Goal: Task Accomplishment & Management: Manage account settings

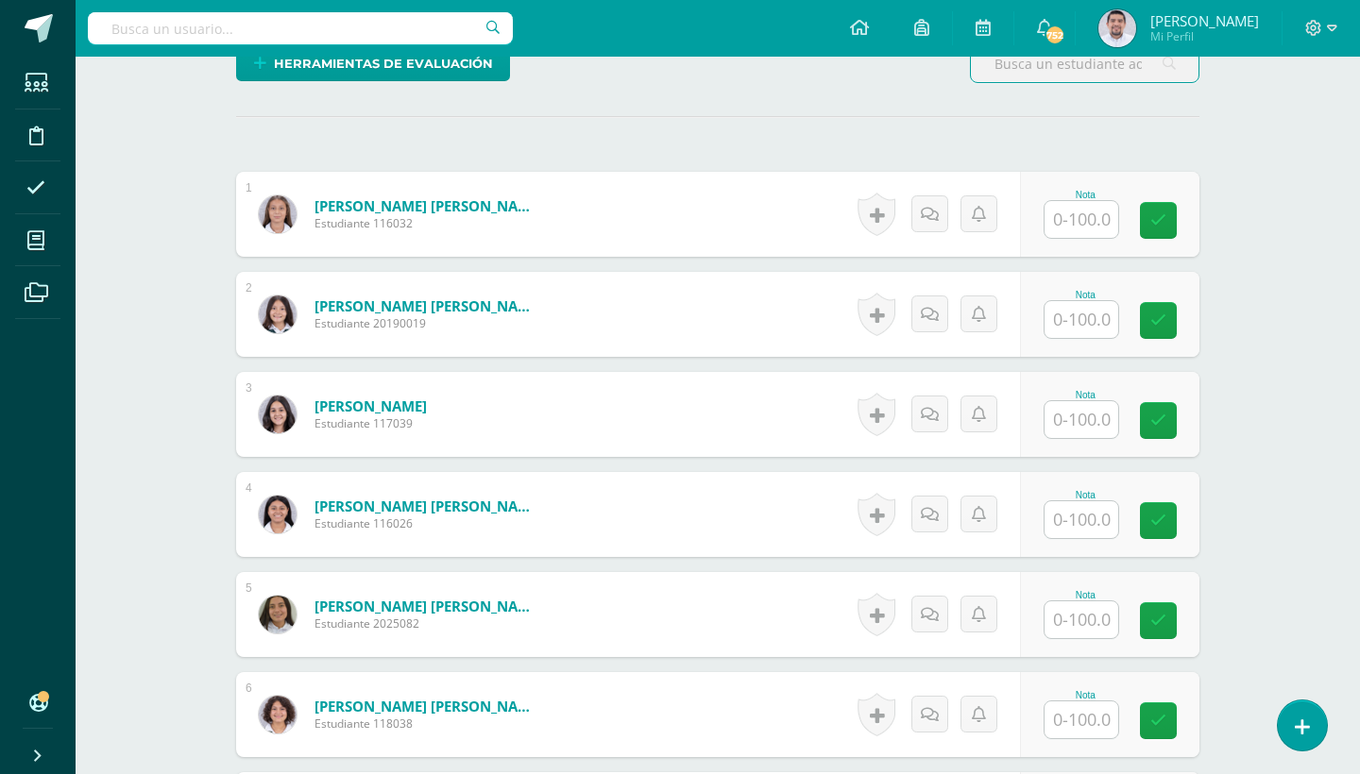
scroll to position [485, 0]
click at [1086, 227] on input "text" at bounding box center [1081, 218] width 74 height 37
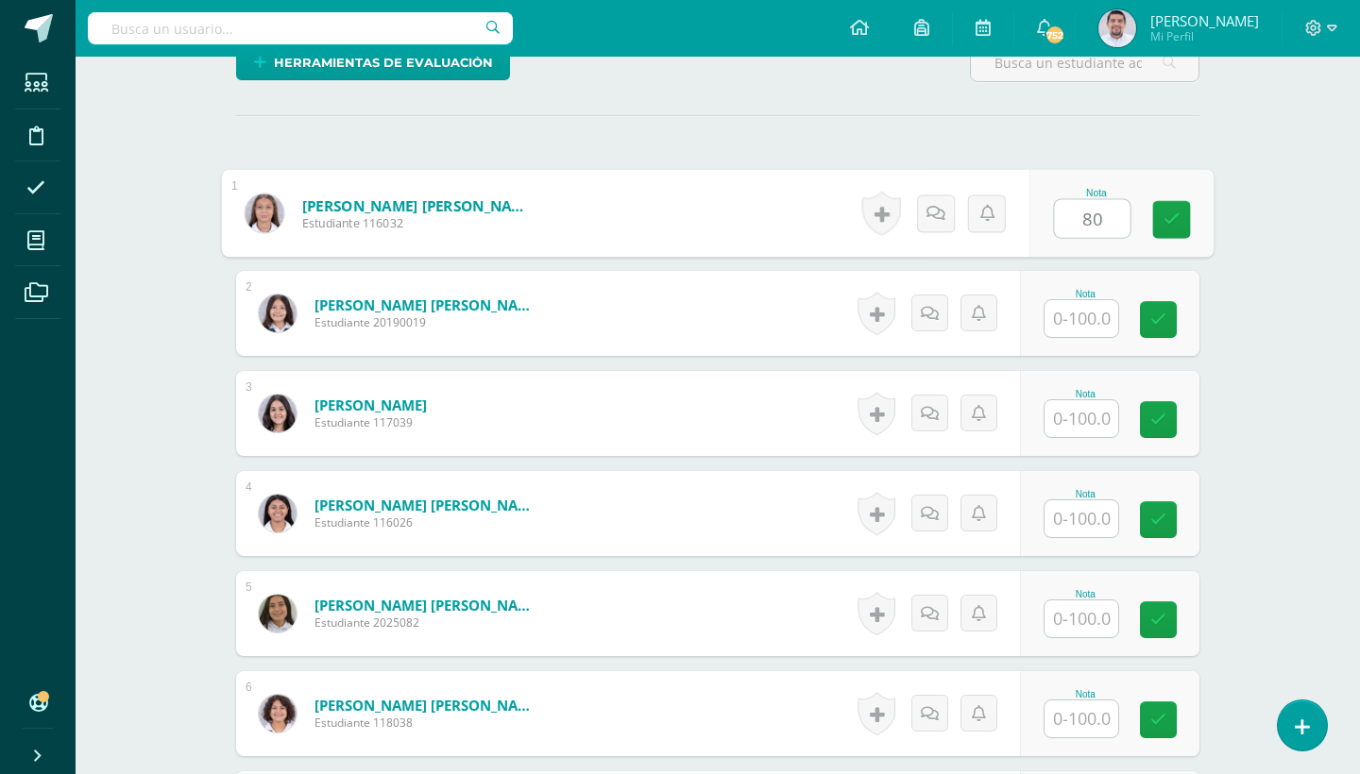
type input "80"
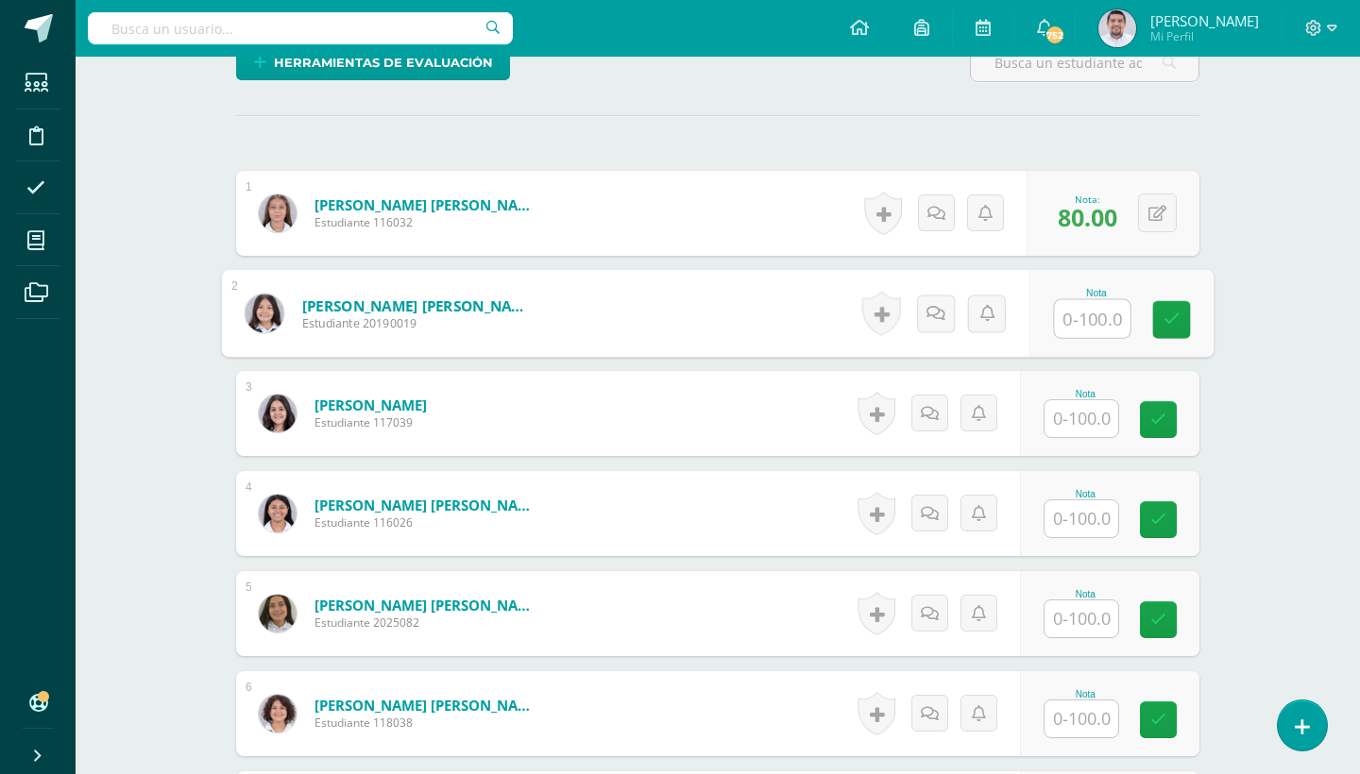
scroll to position [486, 0]
type input "70"
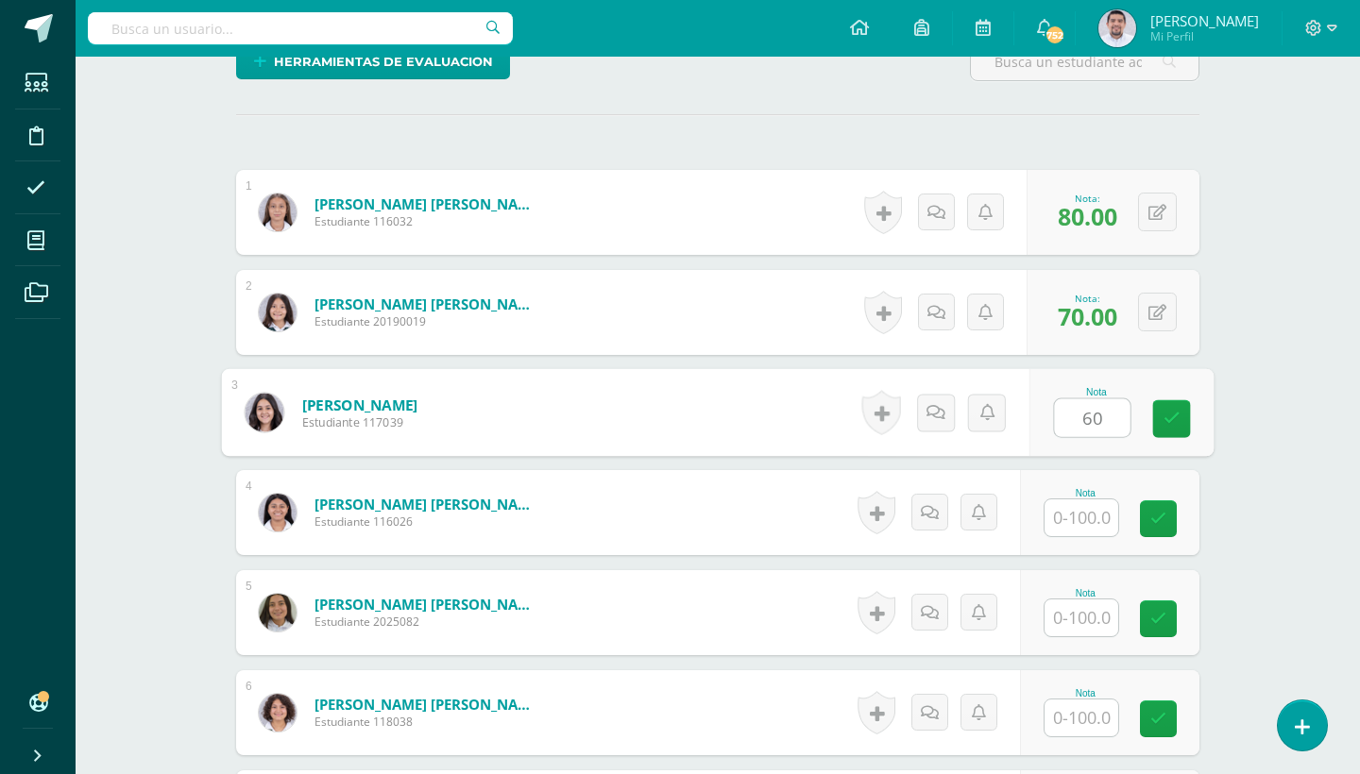
type input "60"
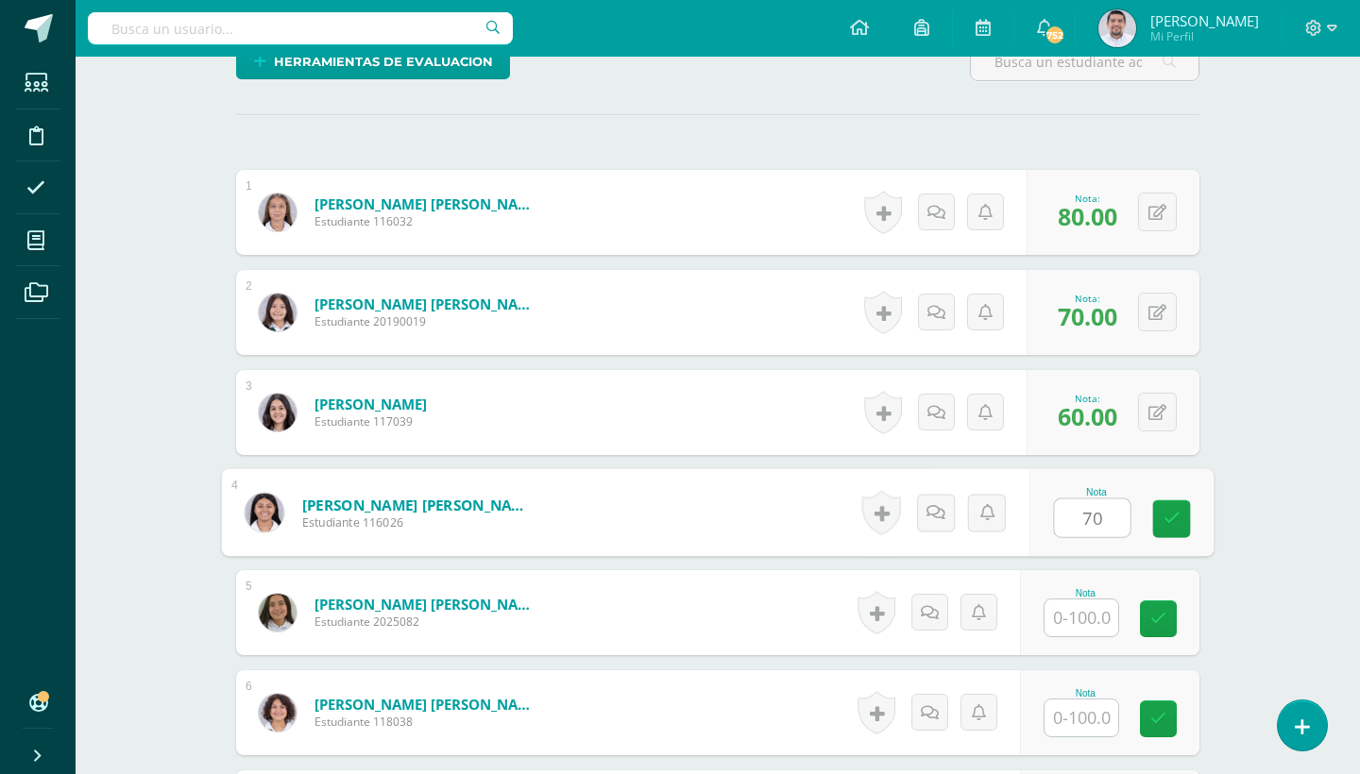
type input "70"
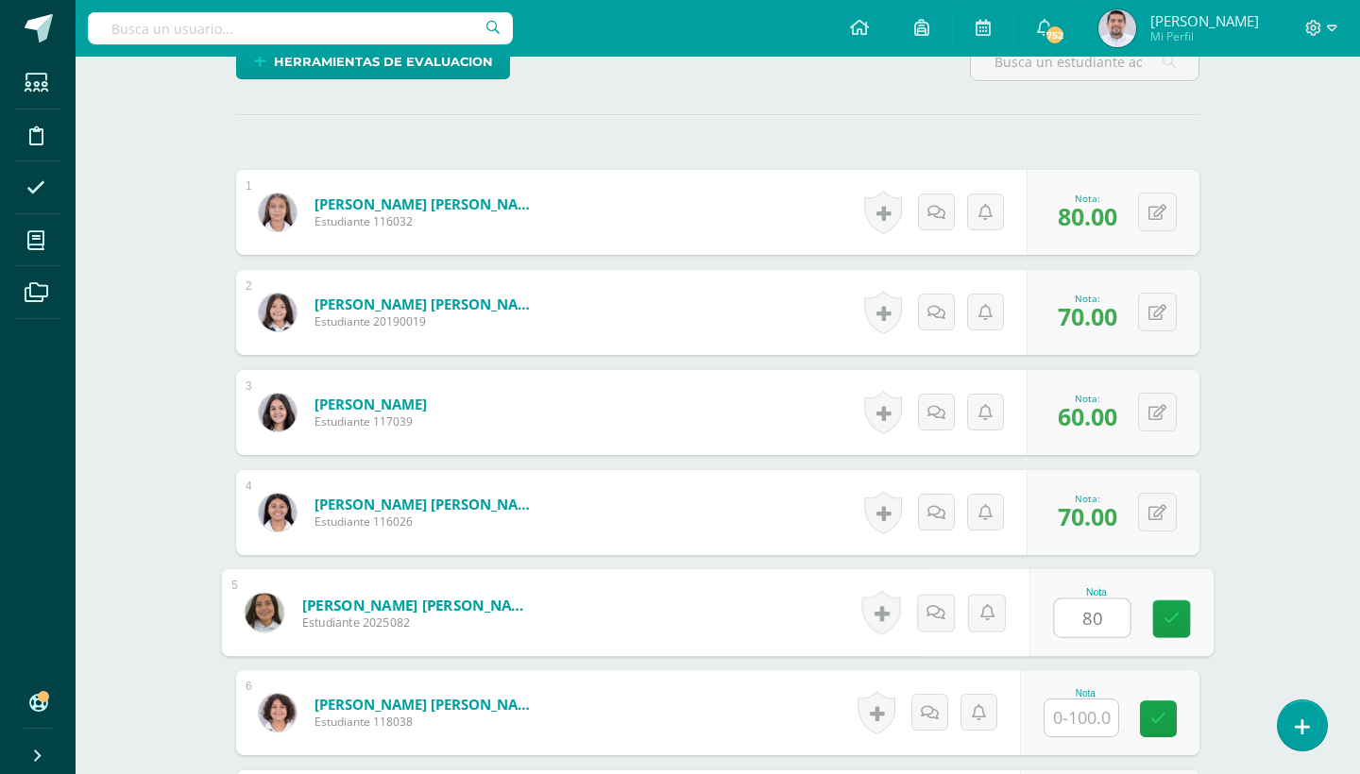
type input "80"
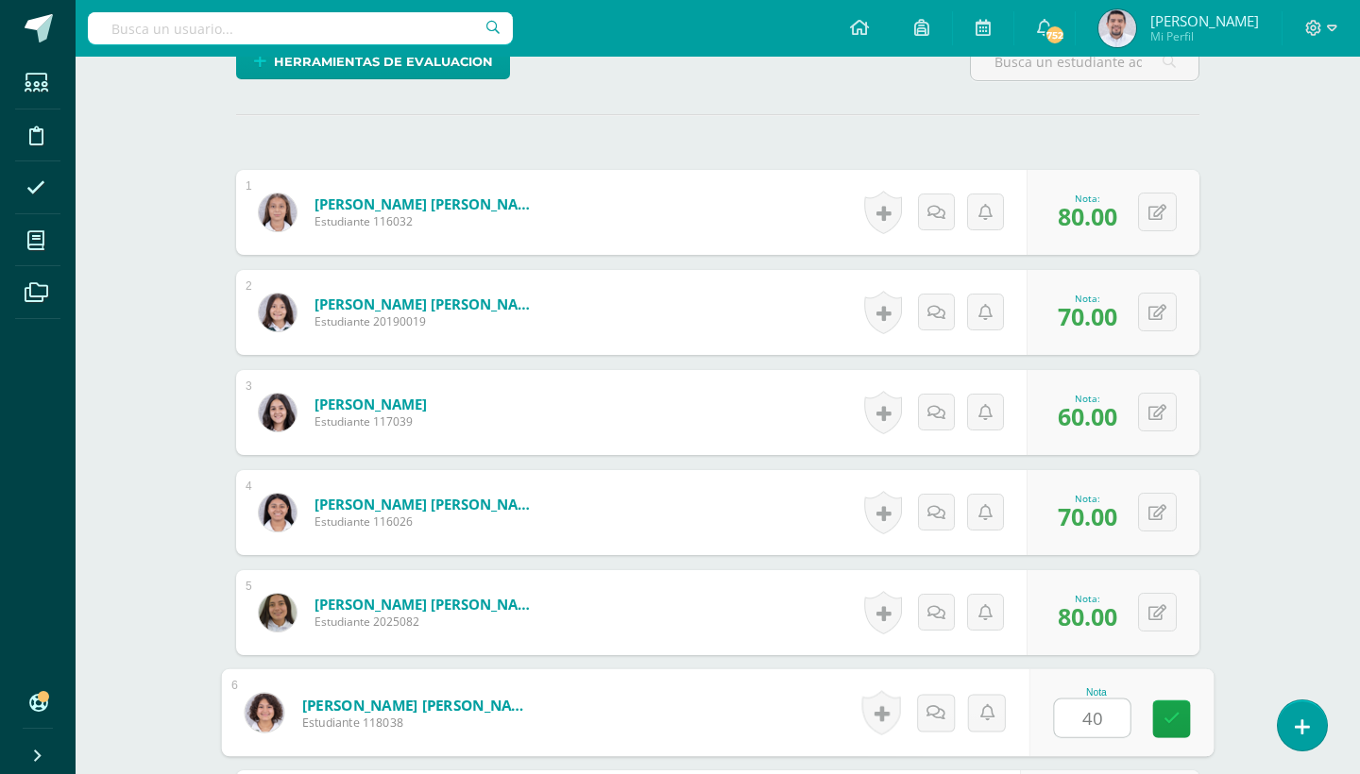
type input "40"
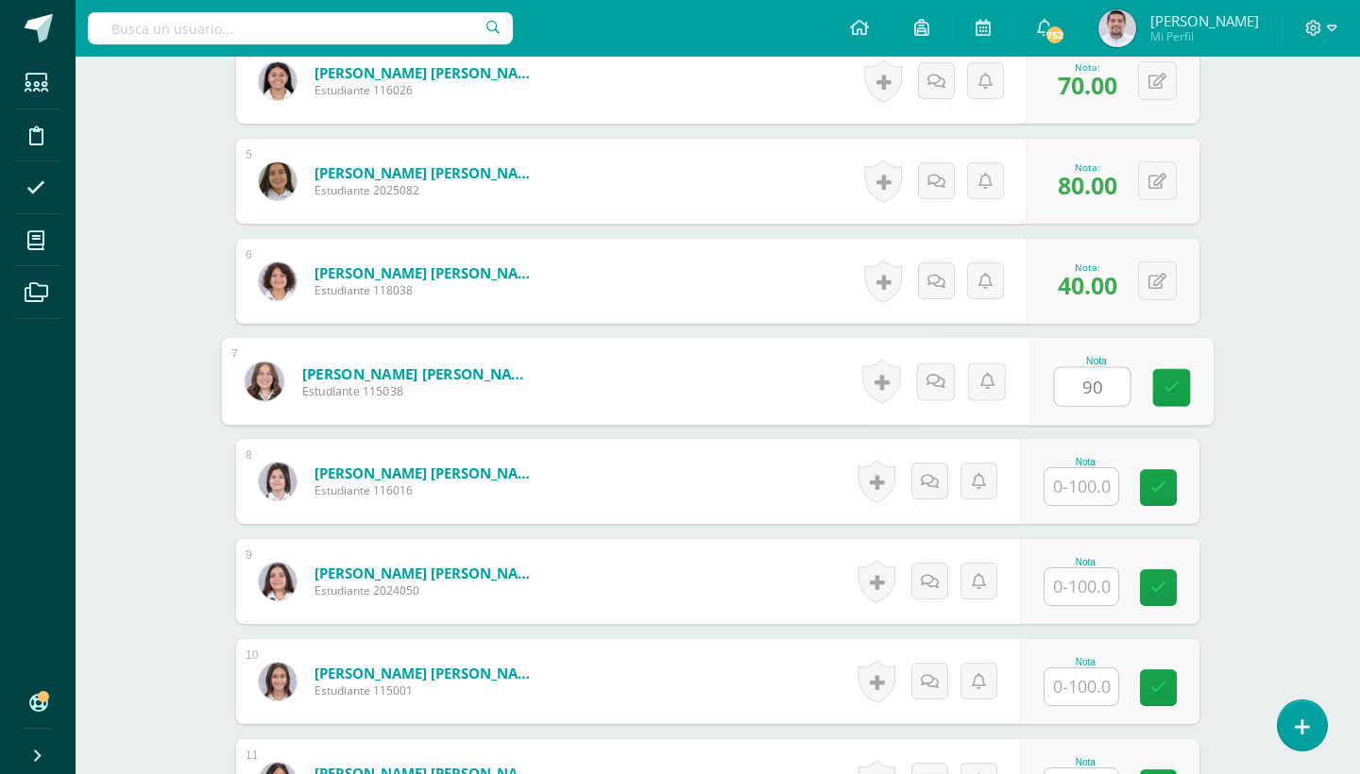
type input "90"
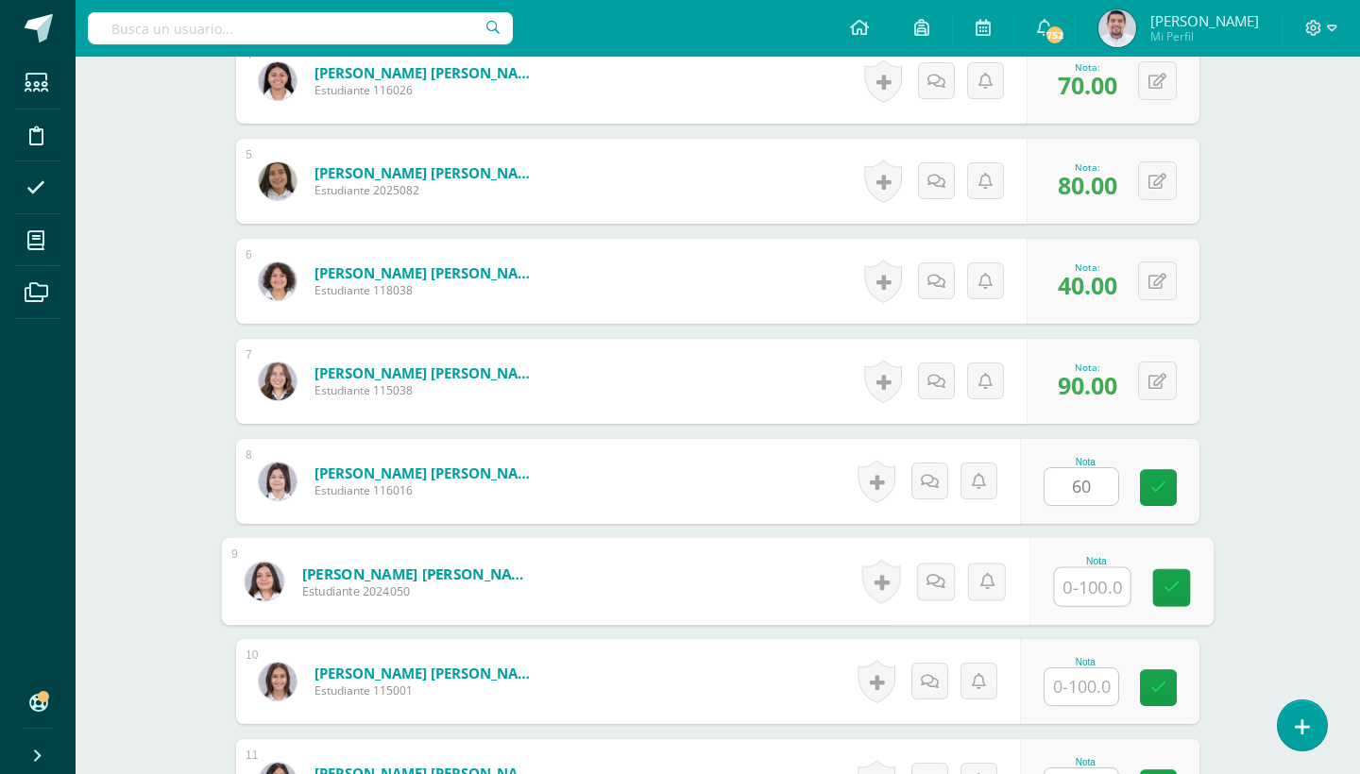
click at [1101, 490] on input "60" at bounding box center [1081, 486] width 74 height 37
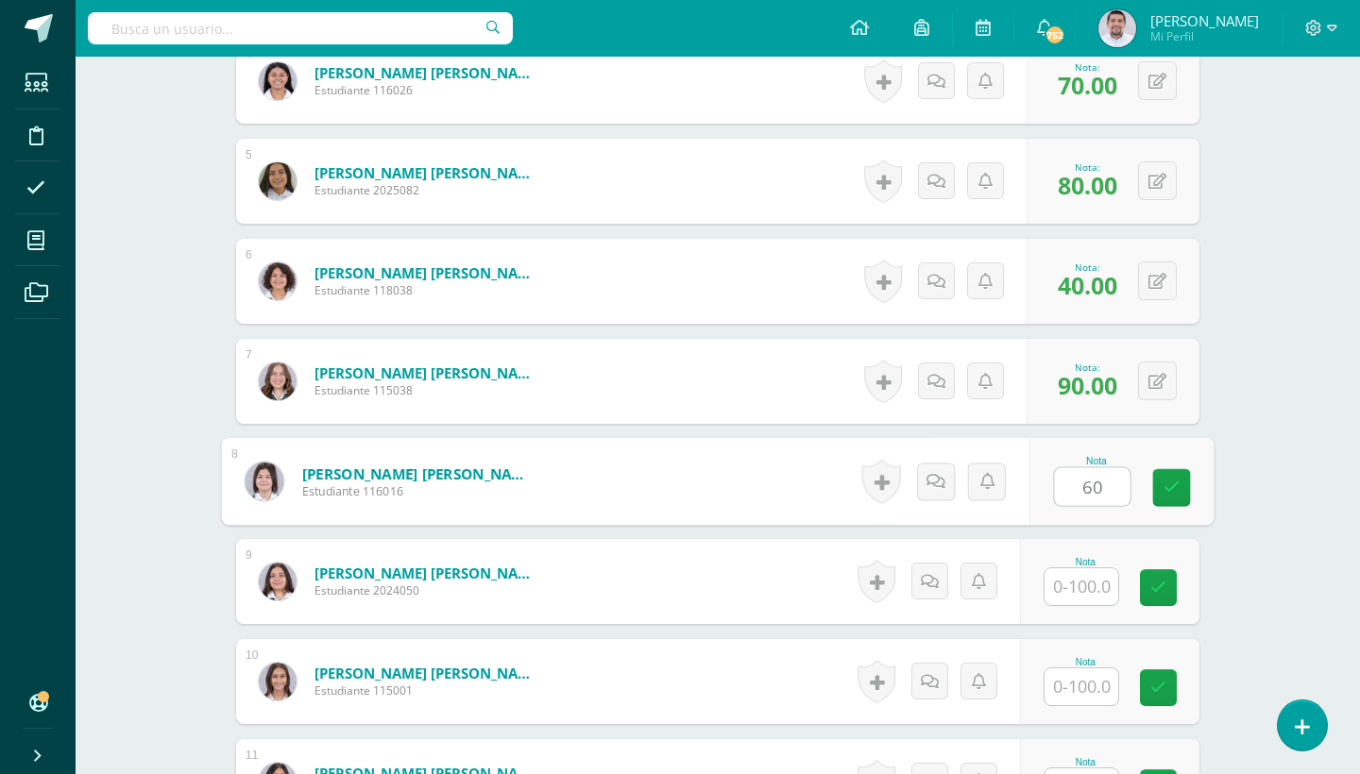
type input "6"
click at [1083, 594] on input "text" at bounding box center [1081, 586] width 74 height 37
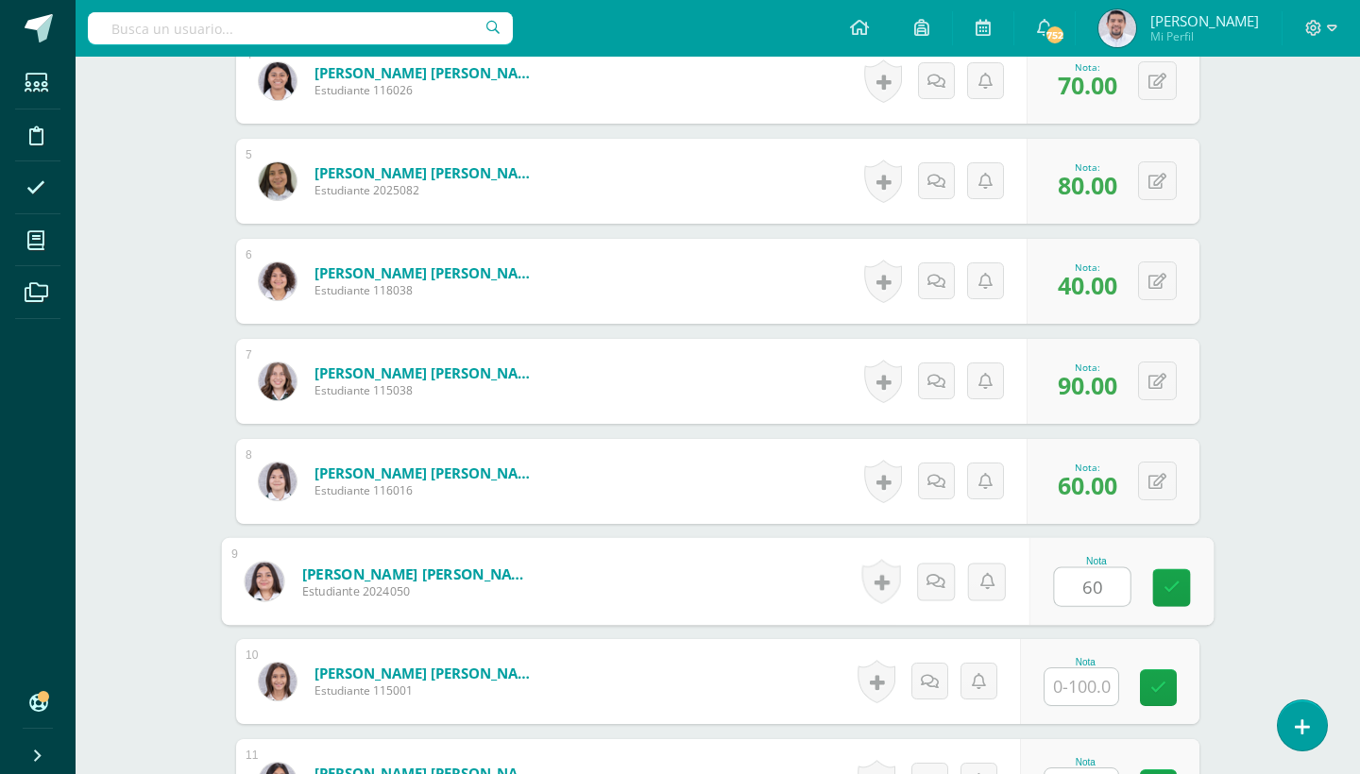
type input "60"
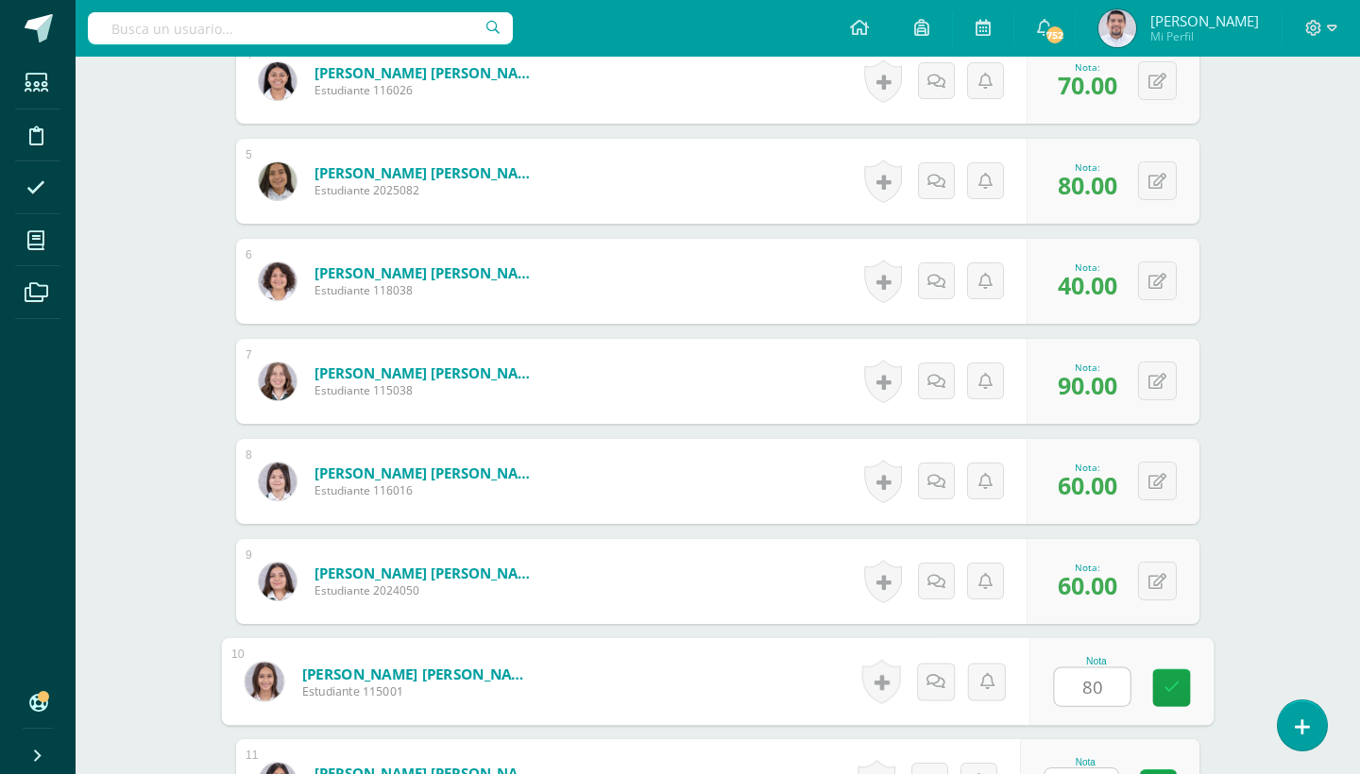
type input "80"
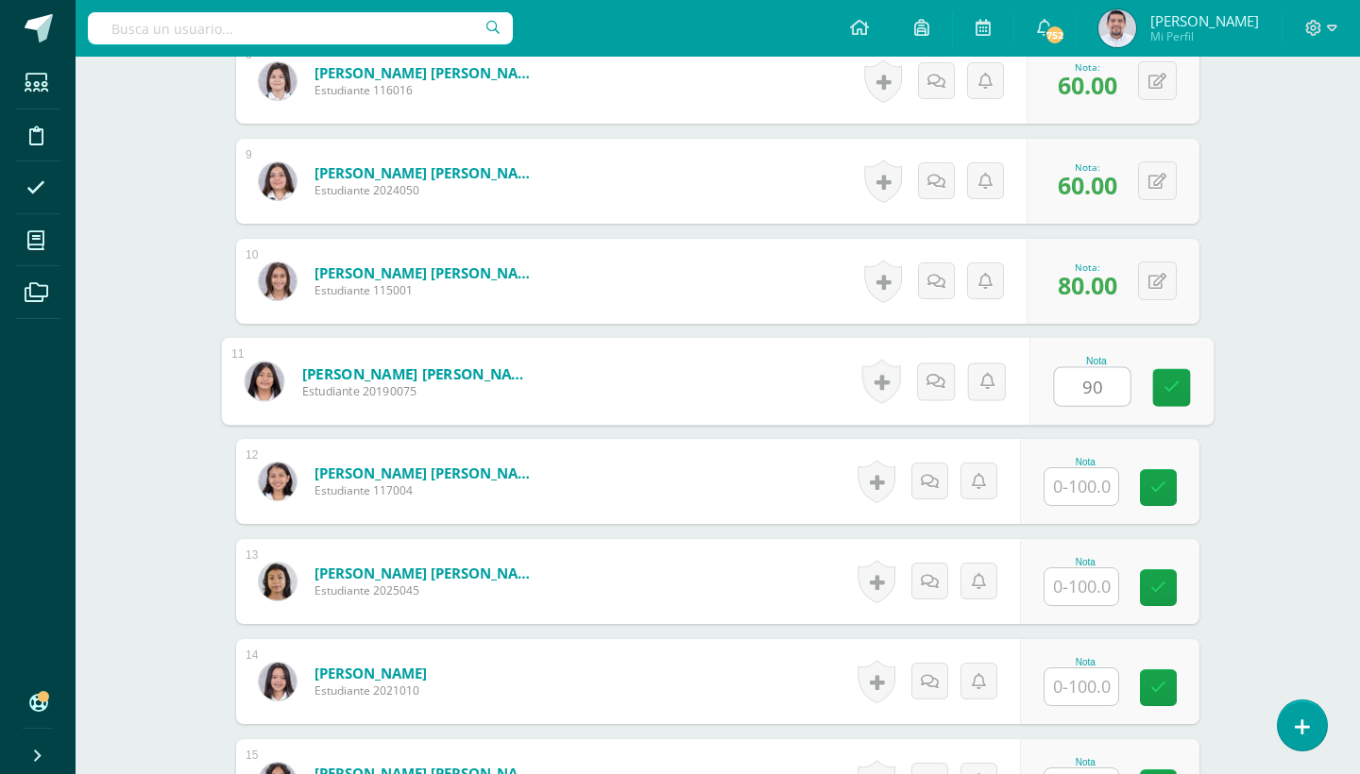
type input "90"
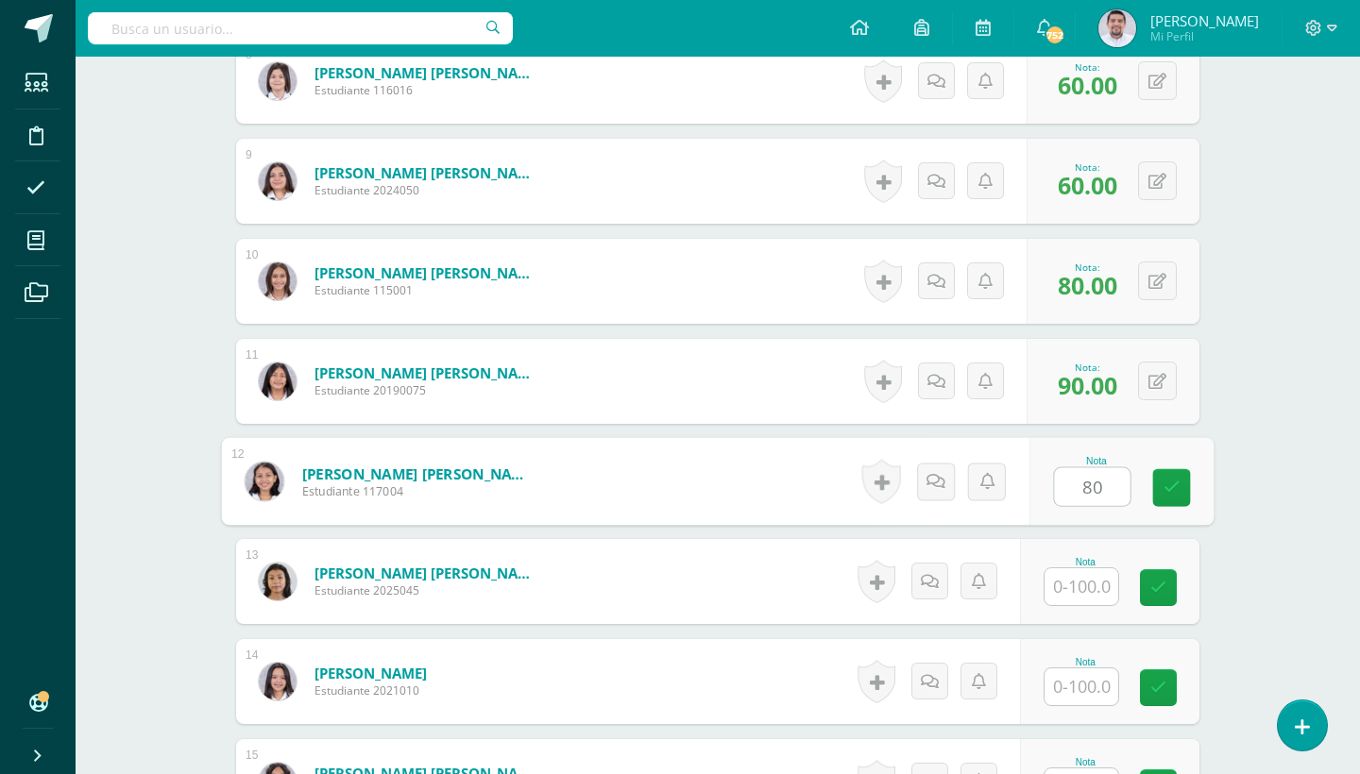
type input "80"
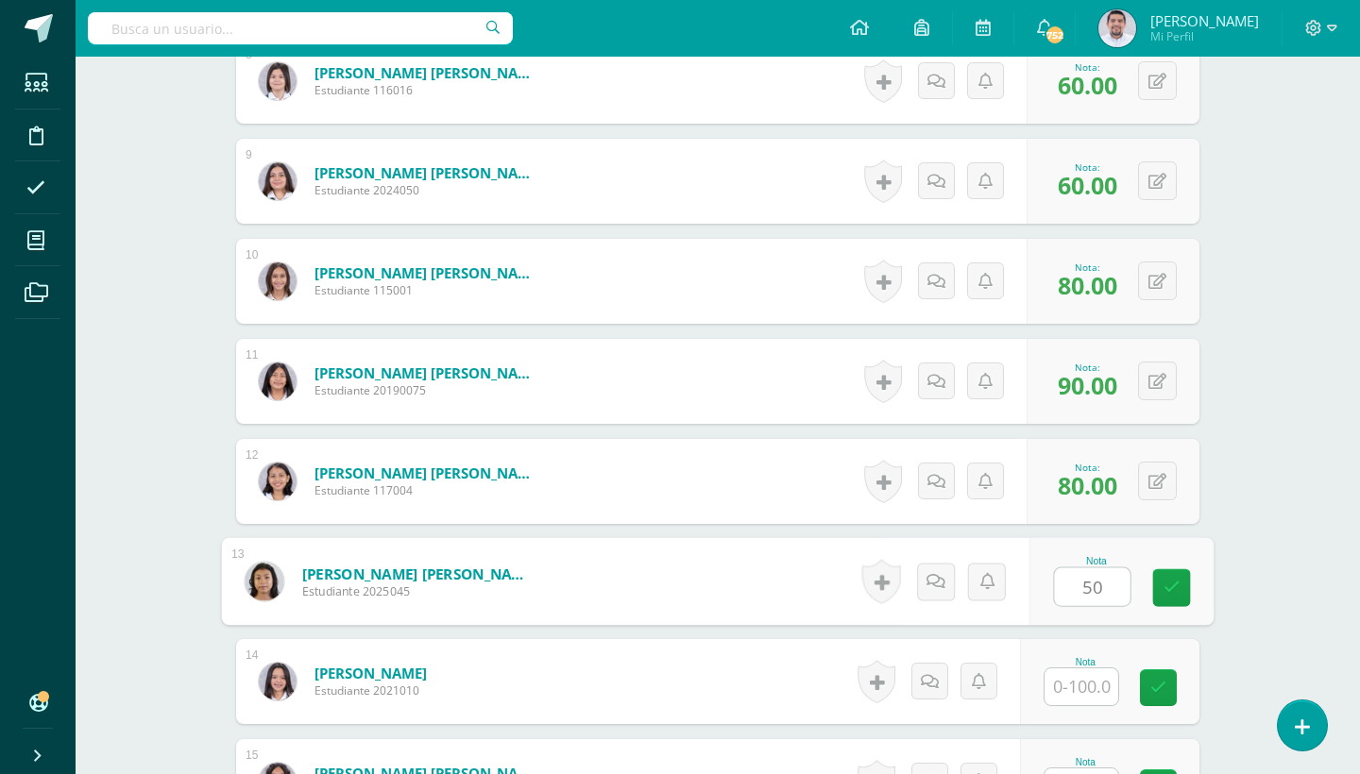
type input "50"
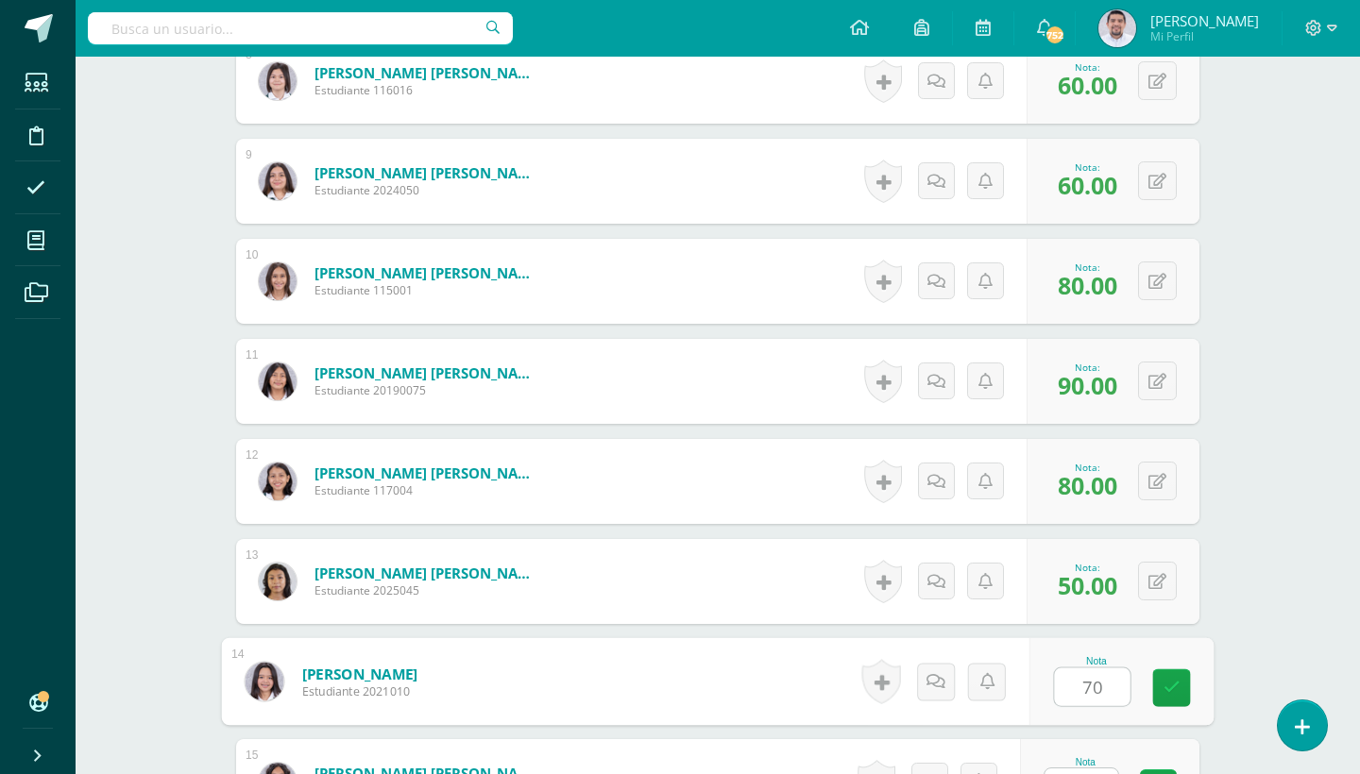
type input "70"
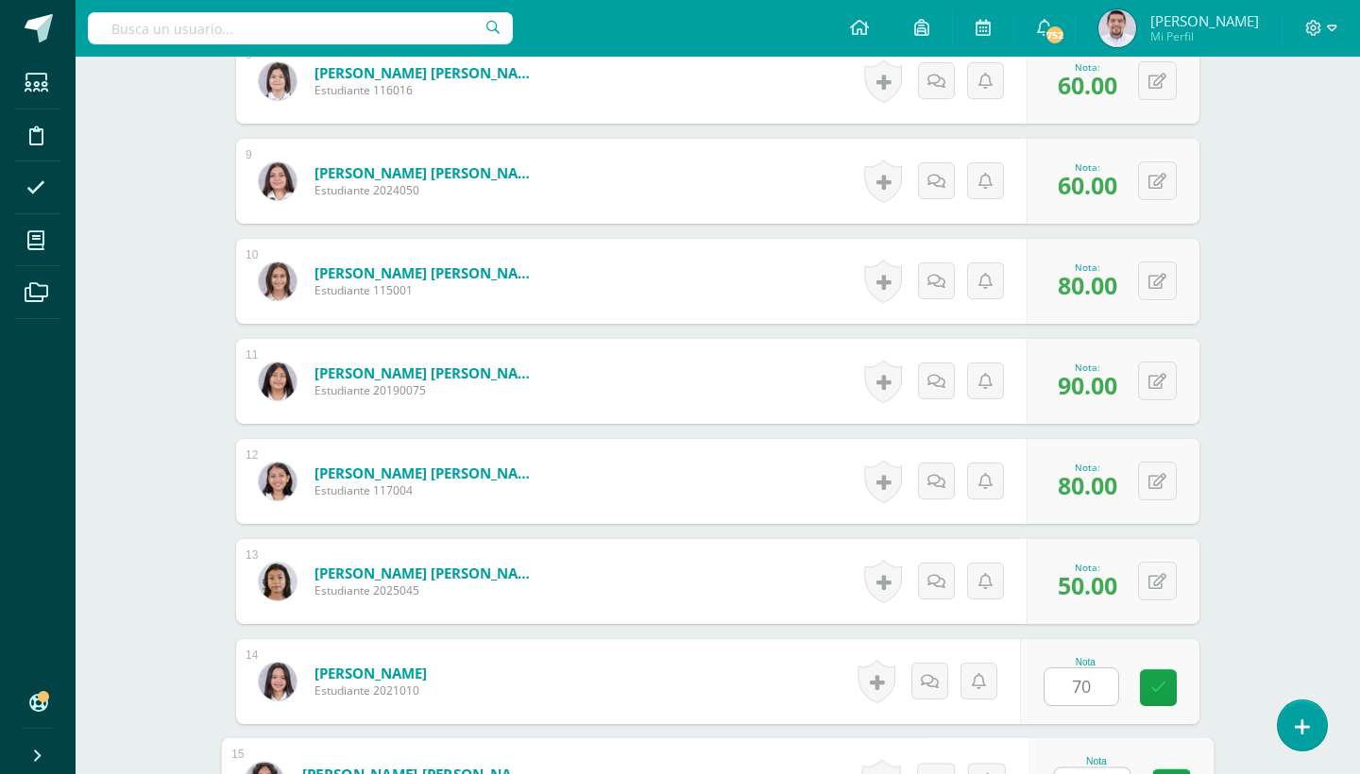
scroll to position [1685, 0]
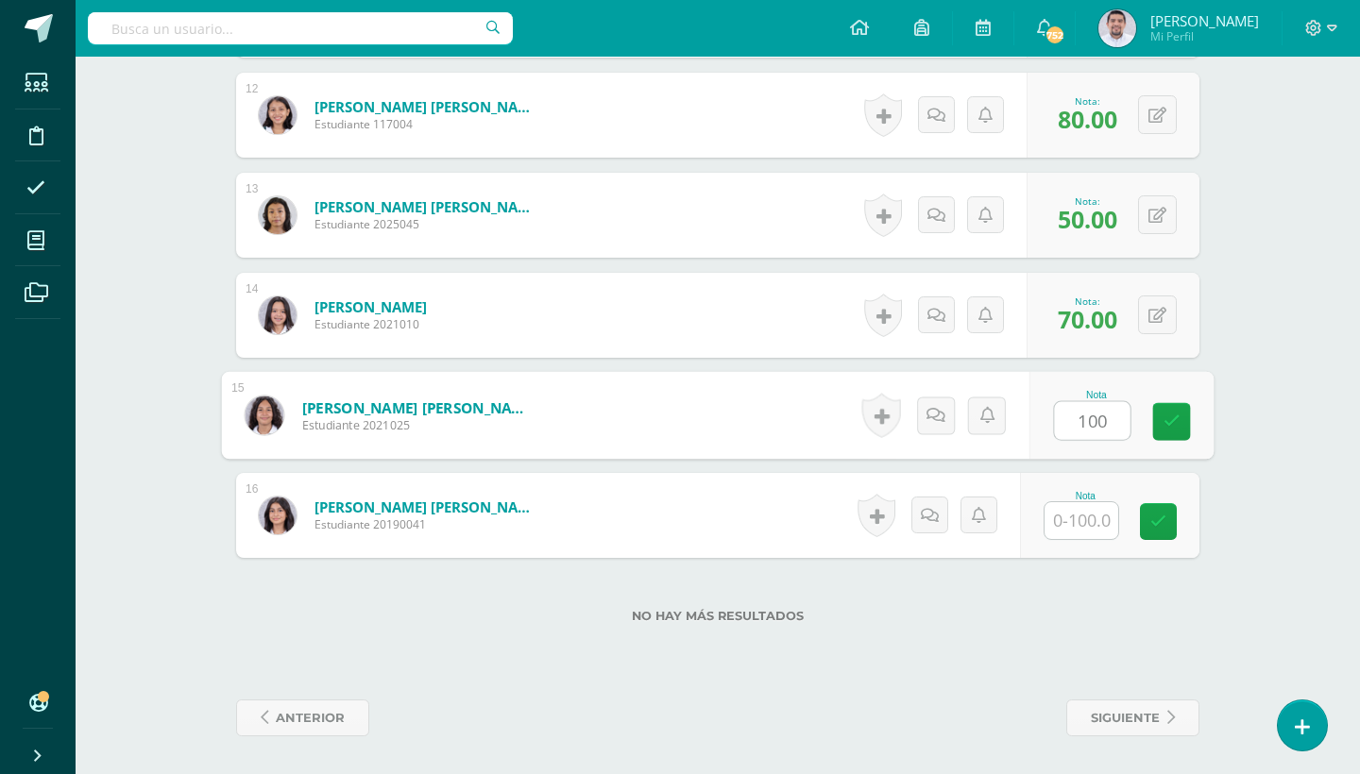
type input "100"
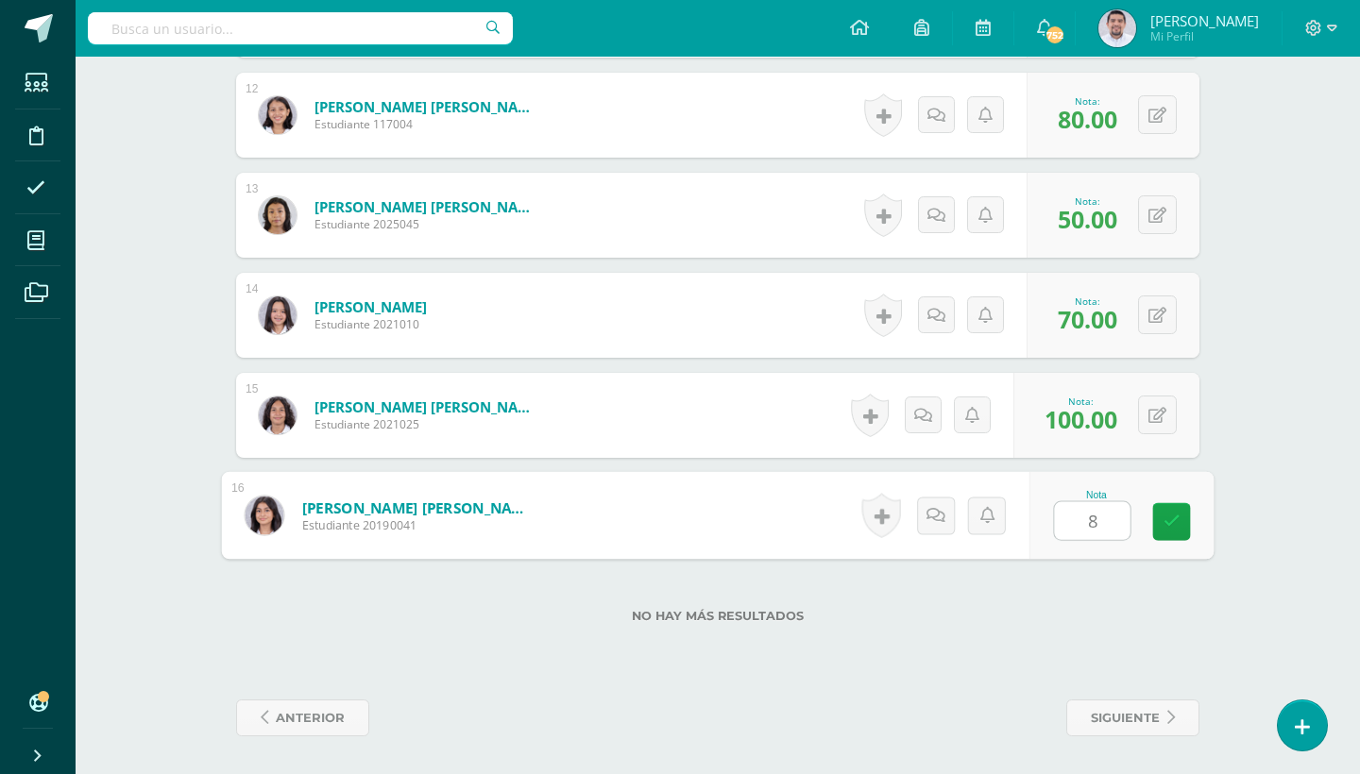
type input "80"
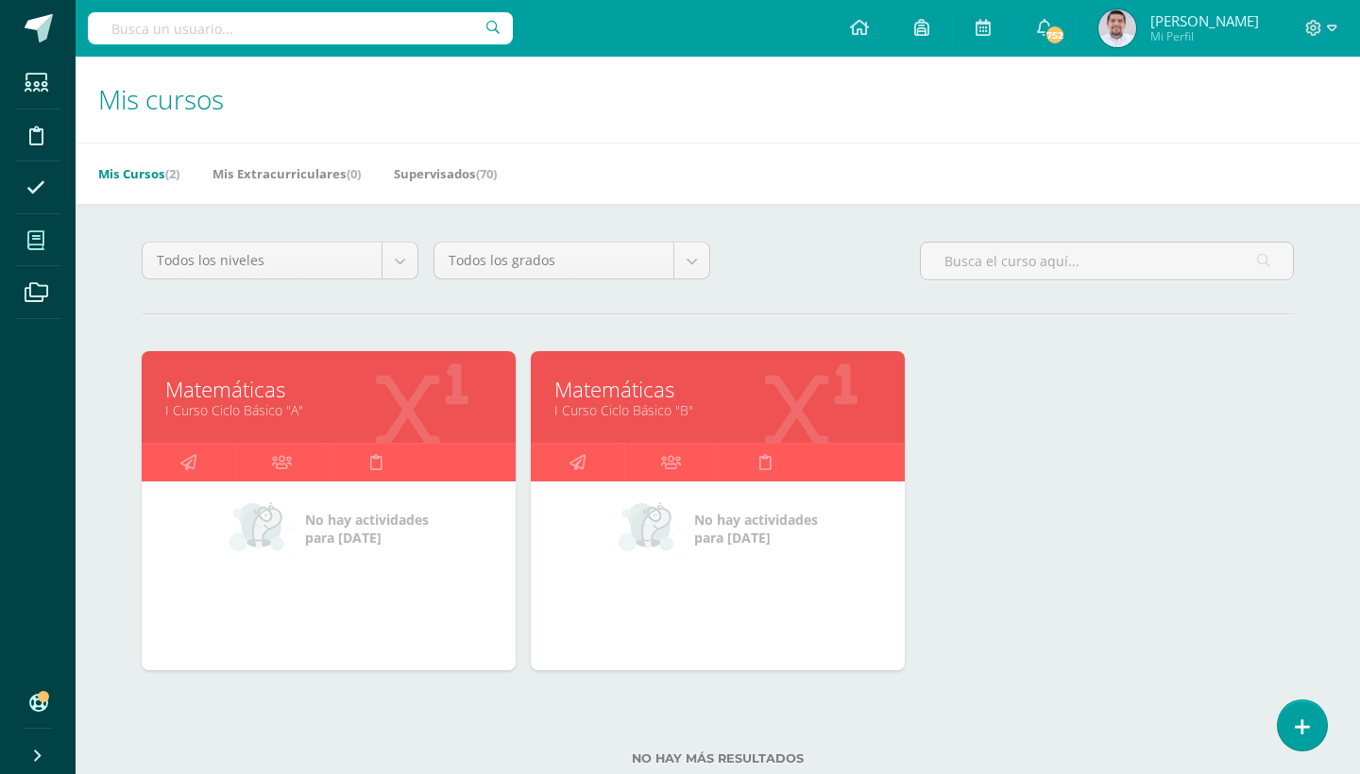
click at [275, 401] on link "I Curso Ciclo Básico "A"" at bounding box center [328, 410] width 327 height 18
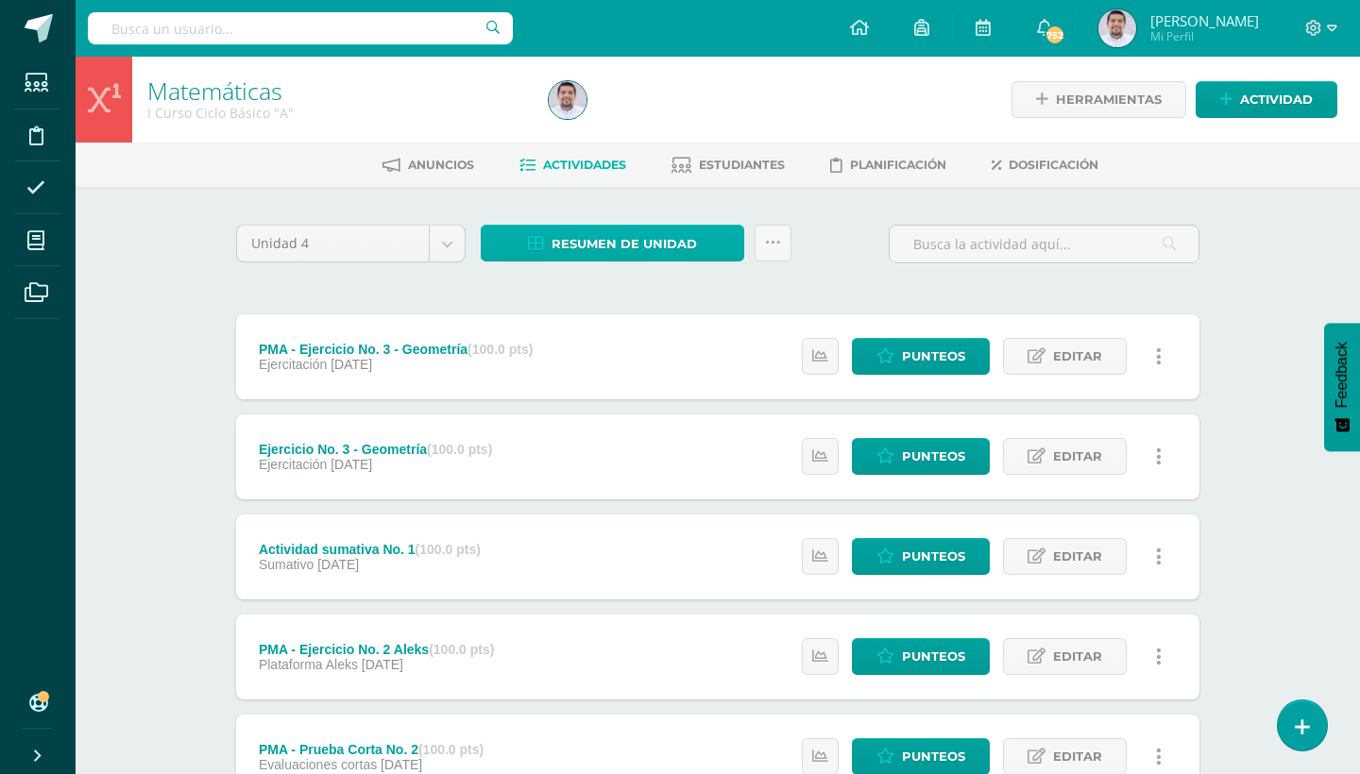
click at [703, 246] on link "Resumen de unidad" at bounding box center [612, 243] width 263 height 37
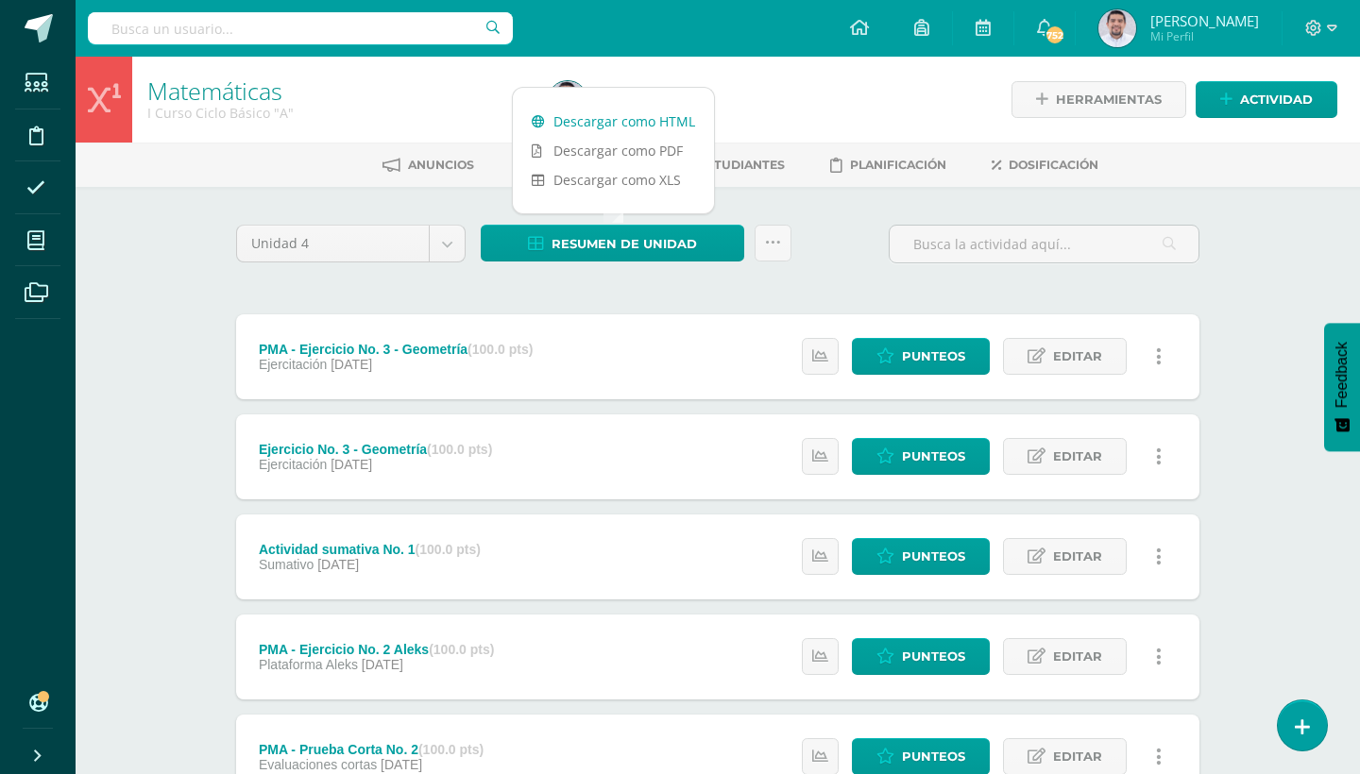
click at [653, 125] on link "Descargar como HTML" at bounding box center [613, 121] width 201 height 29
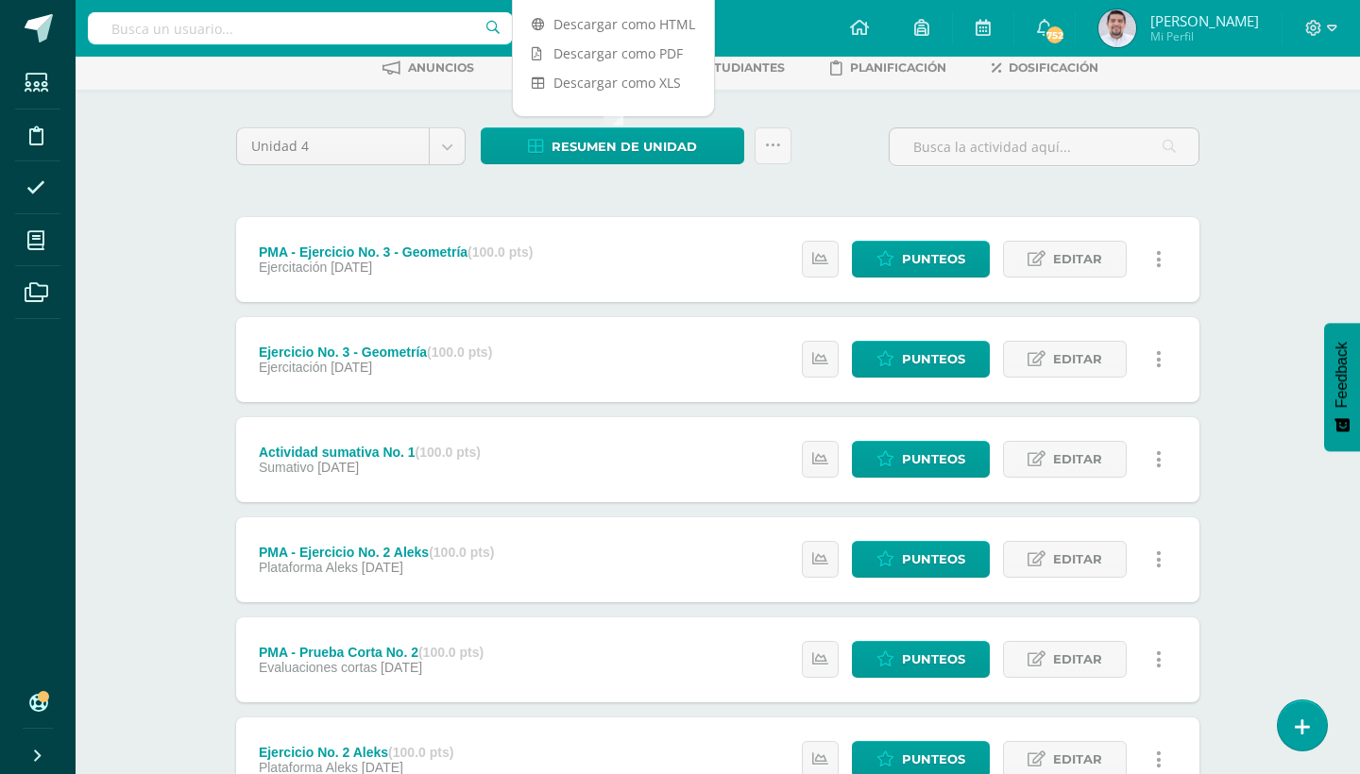
scroll to position [98, 1]
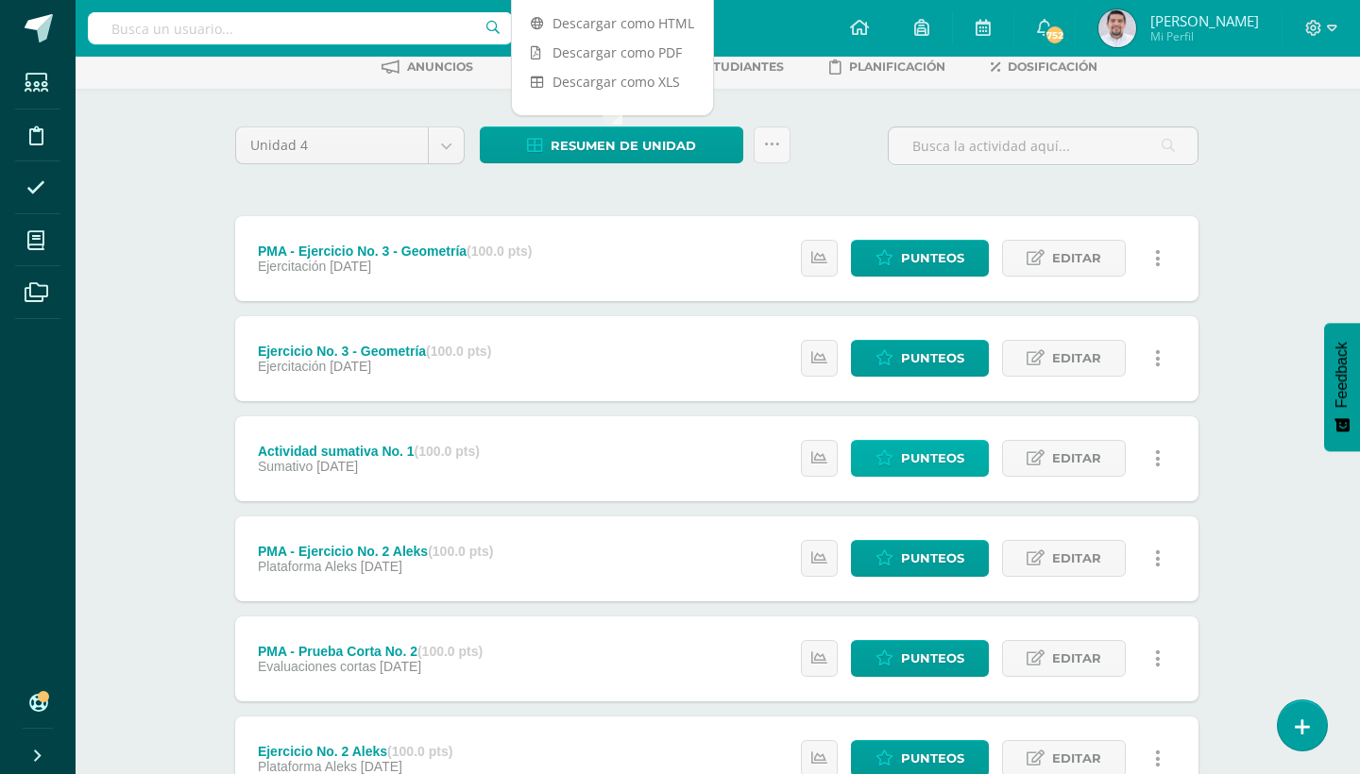
click at [939, 454] on span "Punteos" at bounding box center [932, 458] width 63 height 35
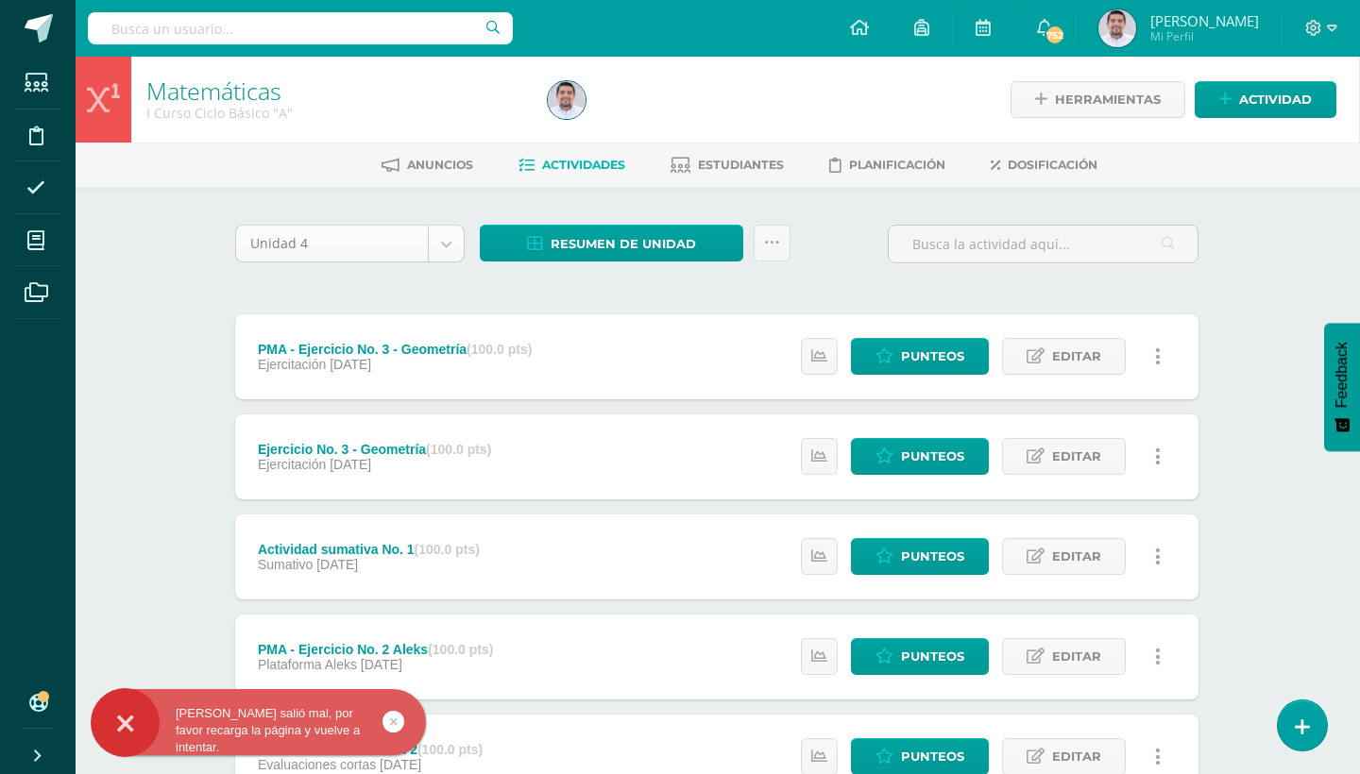
scroll to position [0, 1]
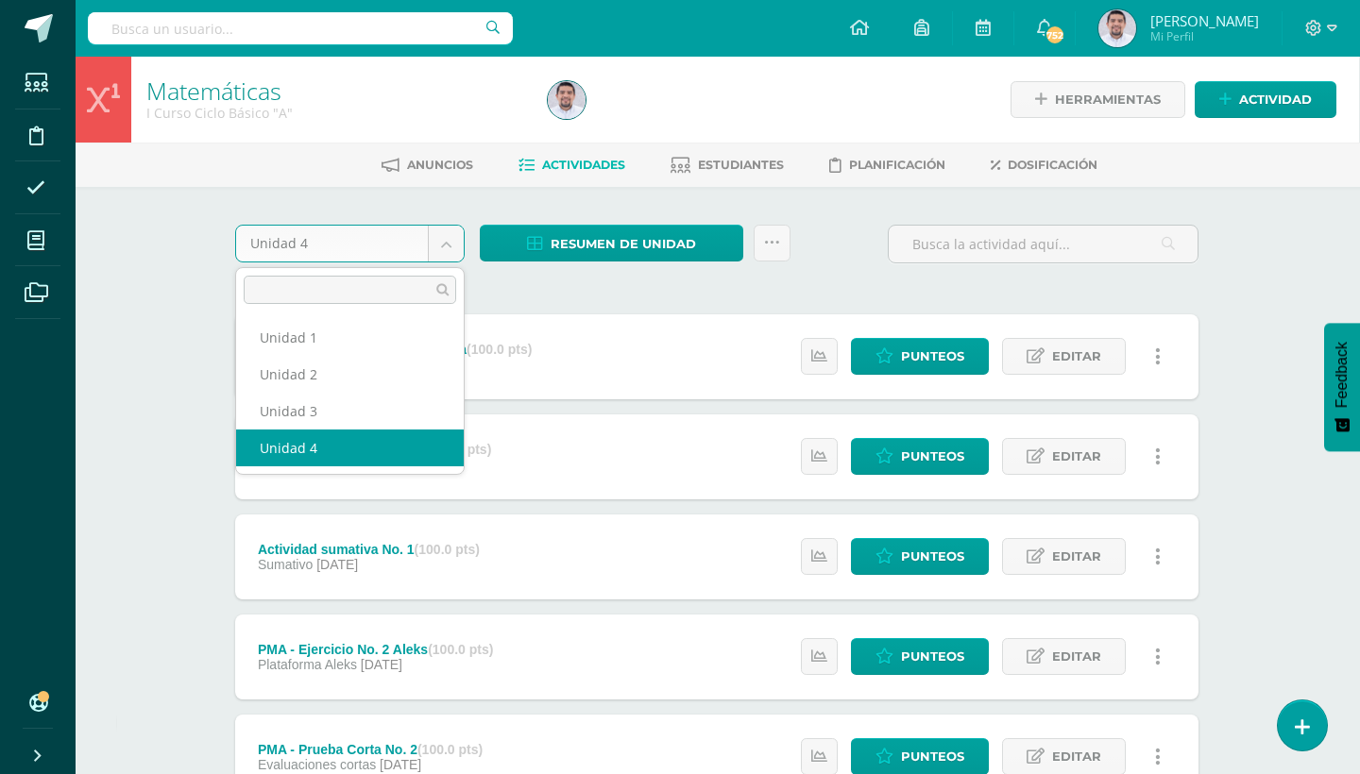
click at [440, 250] on body "Algo salió mal, por favor recarga la página y vuelve a intentar. Estudiantes Di…" at bounding box center [679, 713] width 1360 height 1426
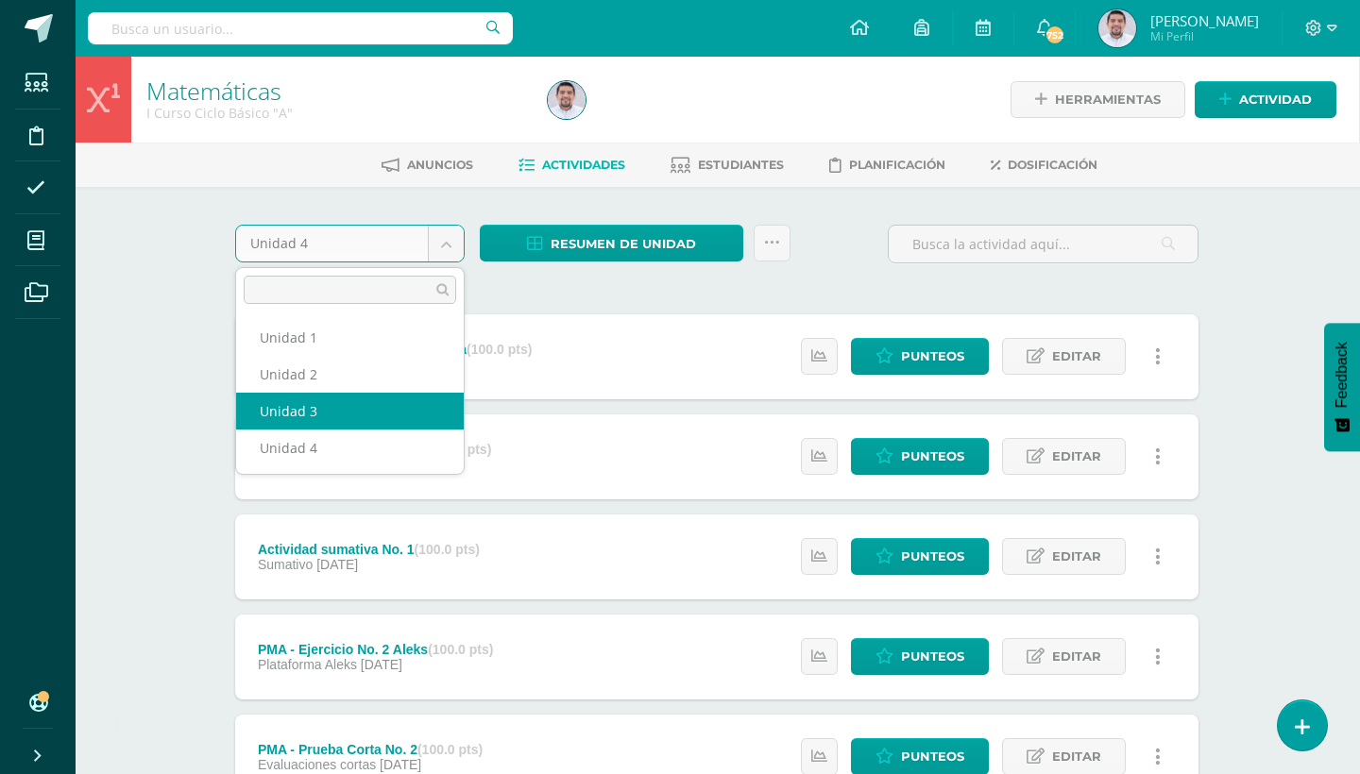
select select "Unidad 3"
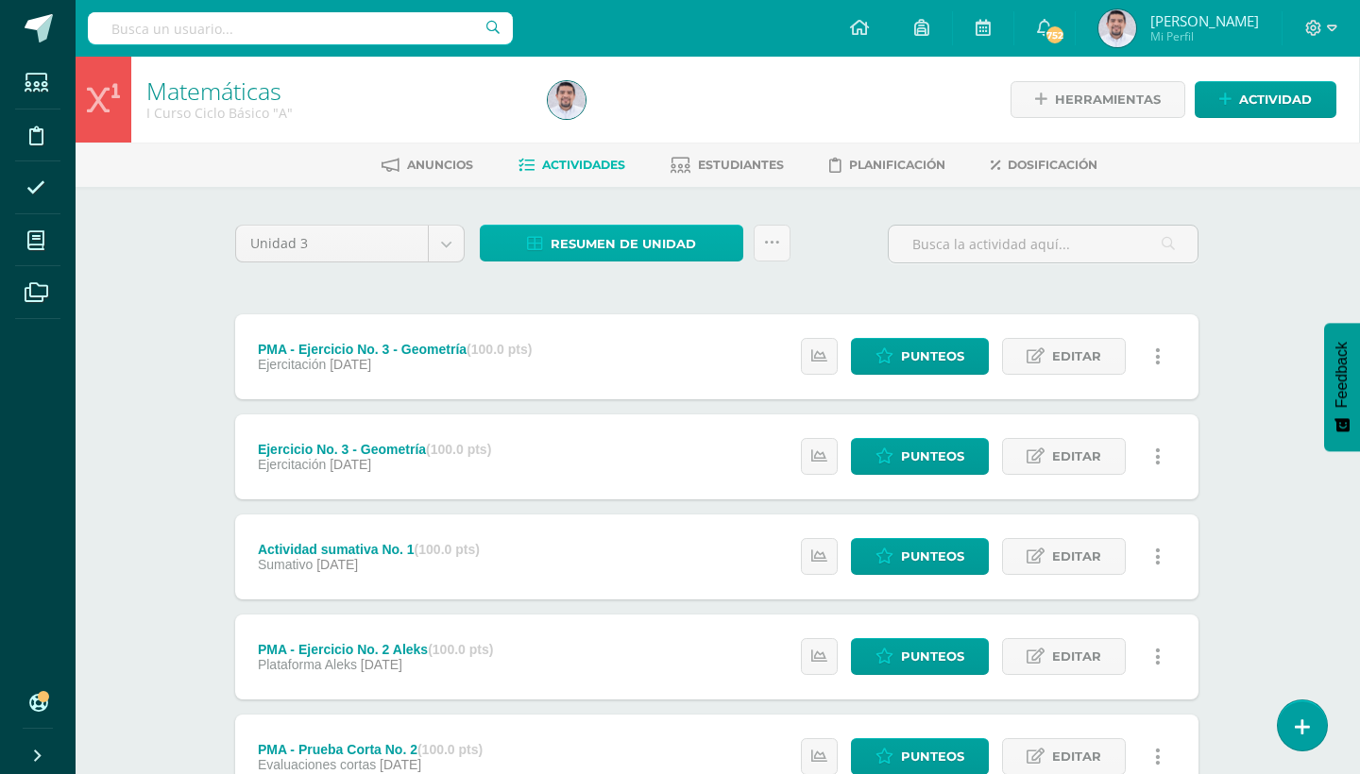
click at [715, 242] on link "Resumen de unidad" at bounding box center [611, 243] width 263 height 37
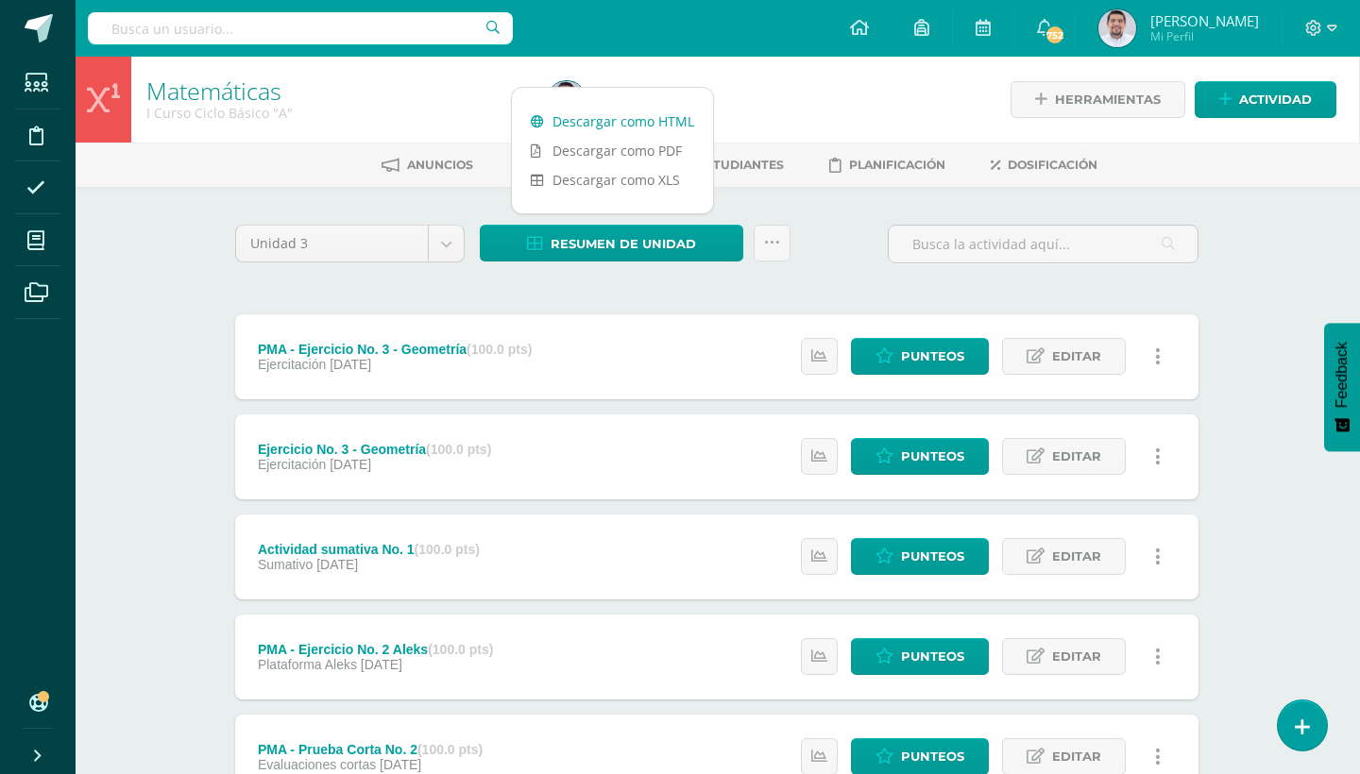
click at [638, 107] on link "Descargar como HTML" at bounding box center [612, 121] width 201 height 29
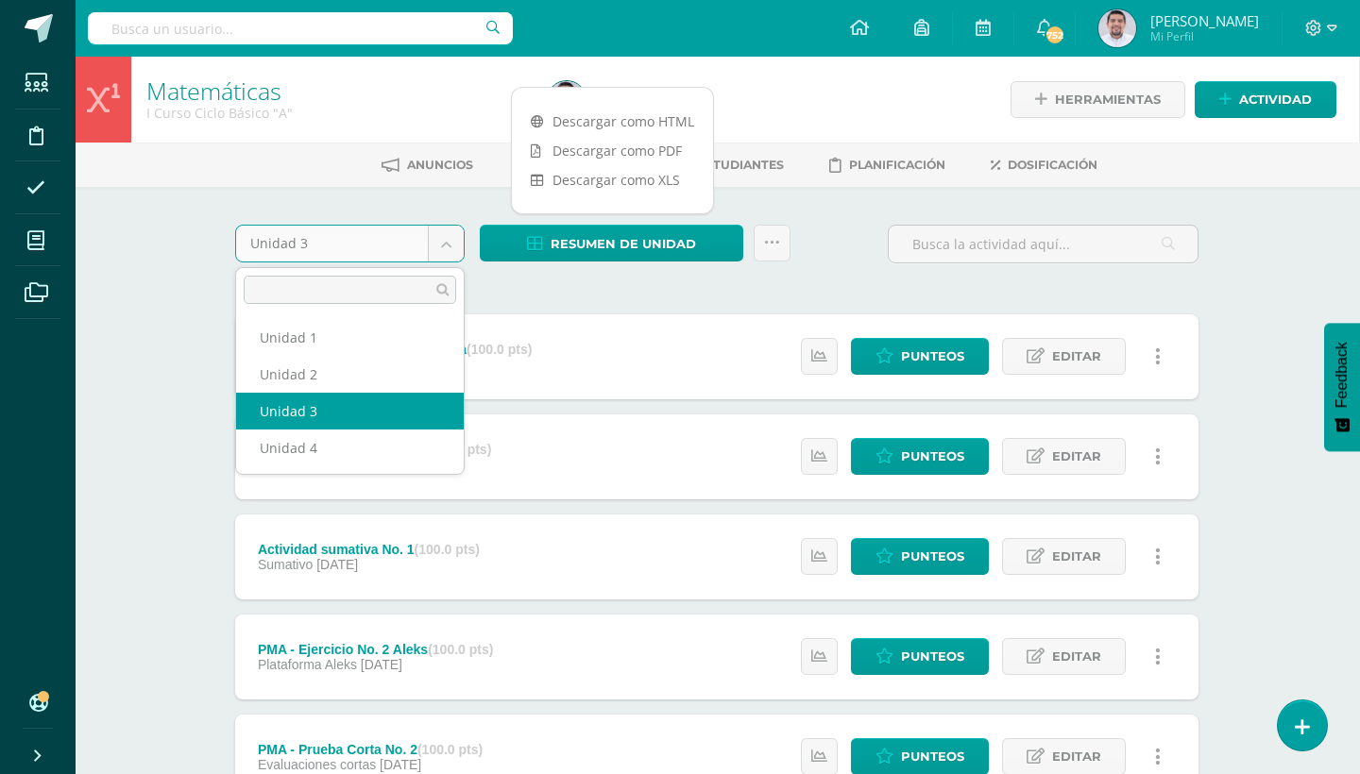
click at [444, 241] on body "Algo salió mal, por favor recarga la página y vuelve a intentar. Estudiantes Di…" at bounding box center [679, 713] width 1360 height 1426
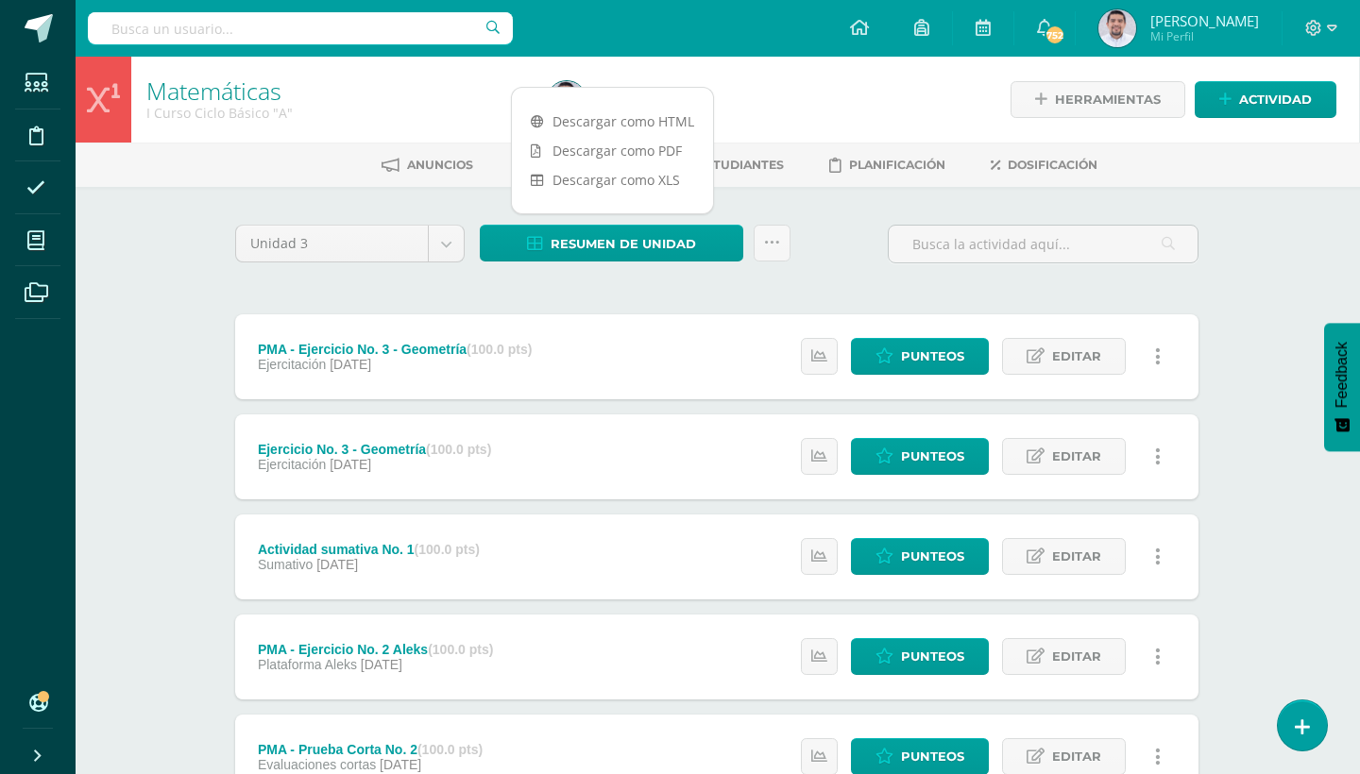
click at [641, 302] on body "Algo salió mal, por favor recarga la página y vuelve a intentar. Estudiantes Di…" at bounding box center [679, 713] width 1360 height 1426
click at [707, 257] on link "Resumen de unidad" at bounding box center [611, 243] width 263 height 37
click at [615, 116] on link "Descargar como HTML" at bounding box center [612, 121] width 201 height 29
click at [443, 252] on body "Algo salió mal, por favor recarga la página y vuelve a intentar. Estudiantes Di…" at bounding box center [679, 713] width 1360 height 1426
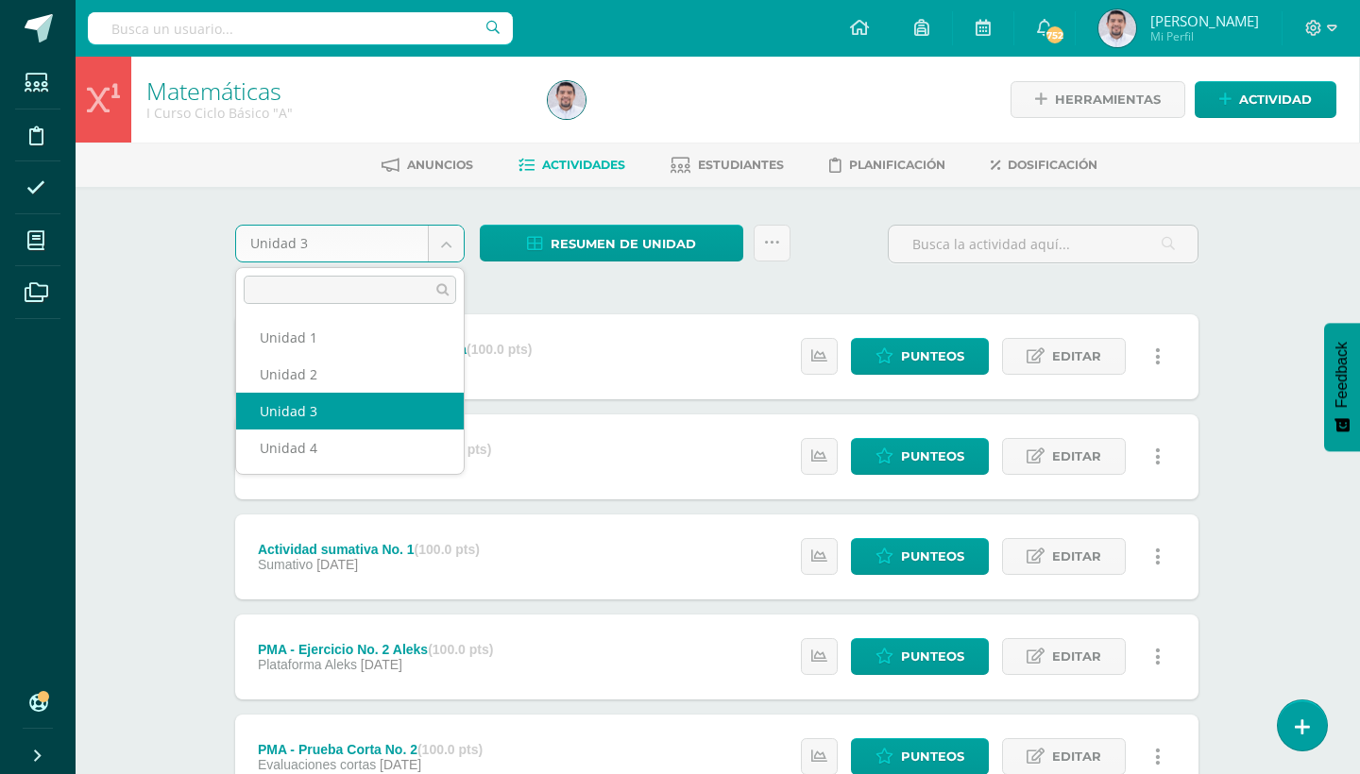
click at [442, 246] on body "Algo salió mal, por favor recarga la página y vuelve a intentar. Estudiantes Di…" at bounding box center [679, 713] width 1360 height 1426
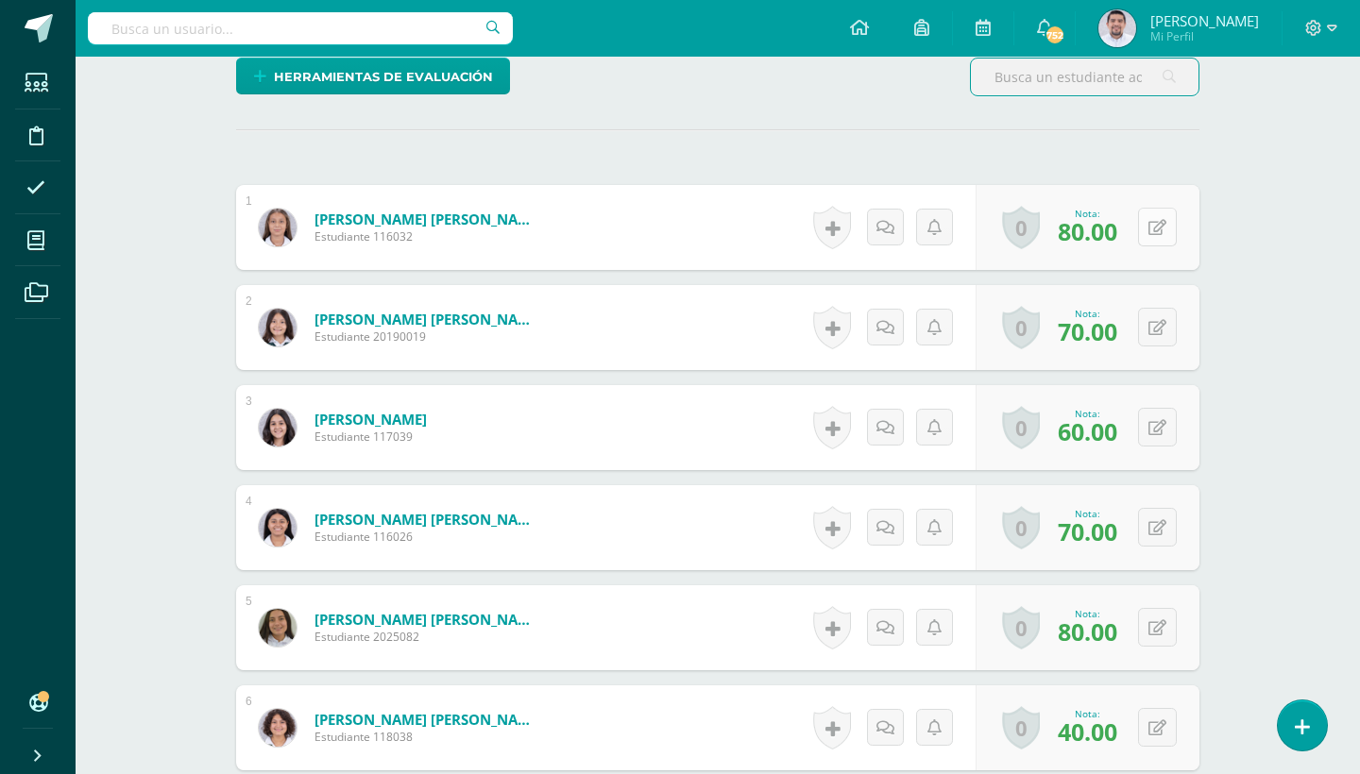
scroll to position [472, 0]
click at [1151, 240] on button at bounding box center [1157, 226] width 39 height 39
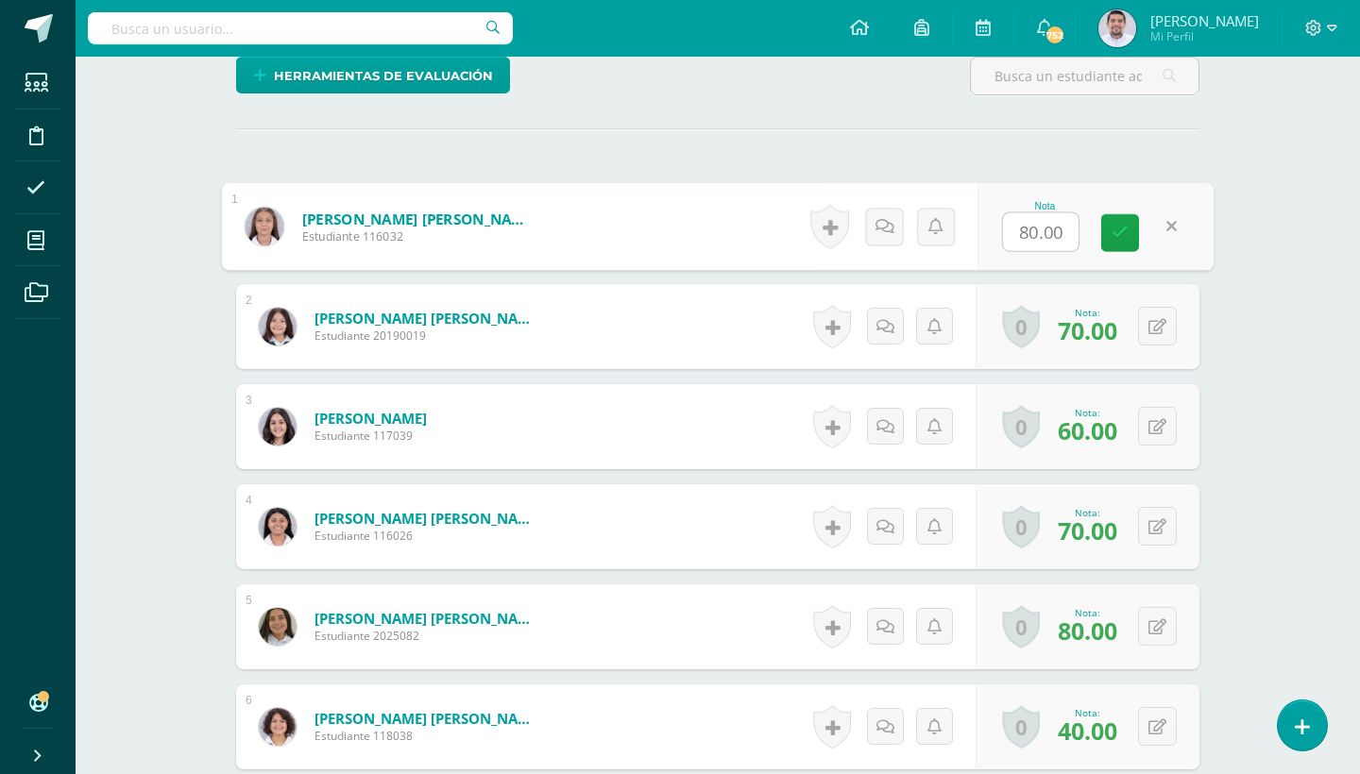
scroll to position [473, 0]
click at [1113, 231] on icon at bounding box center [1119, 232] width 17 height 16
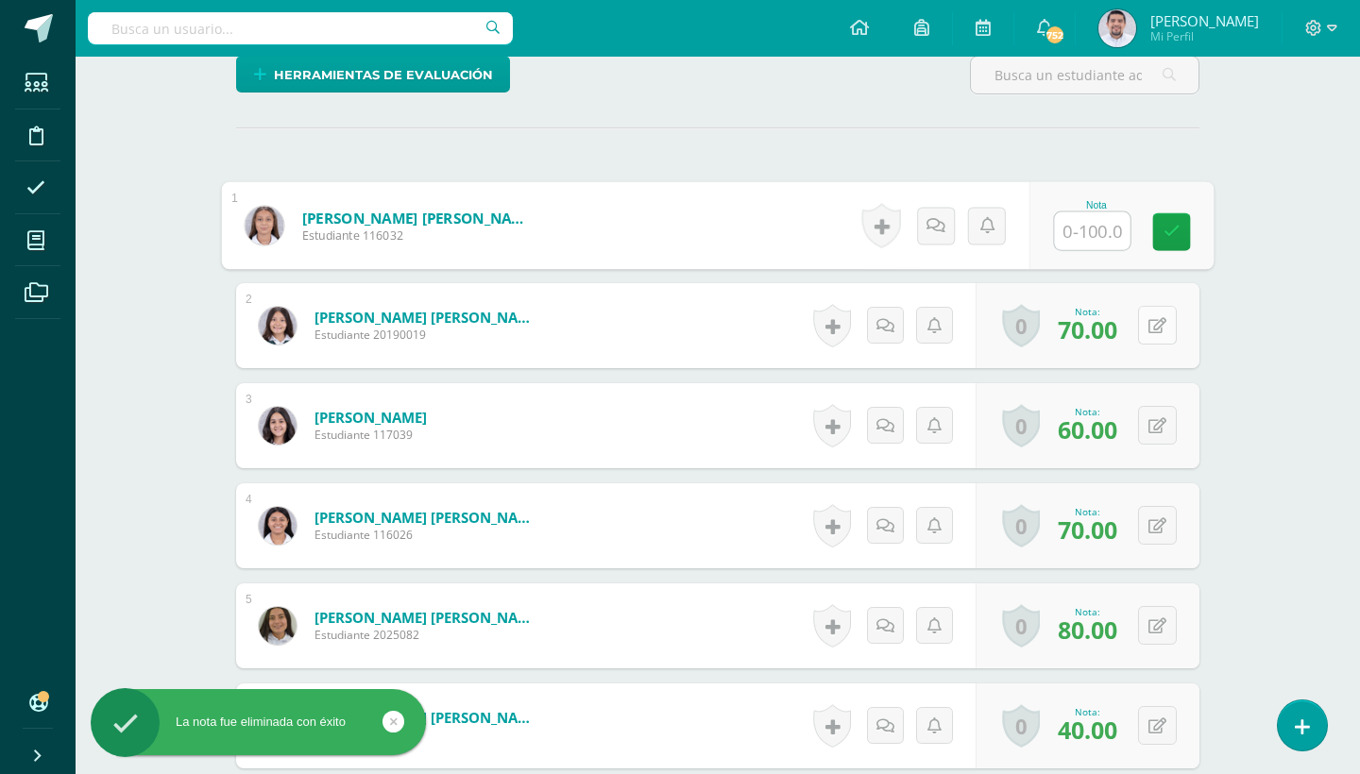
click at [1155, 327] on icon at bounding box center [1157, 326] width 18 height 16
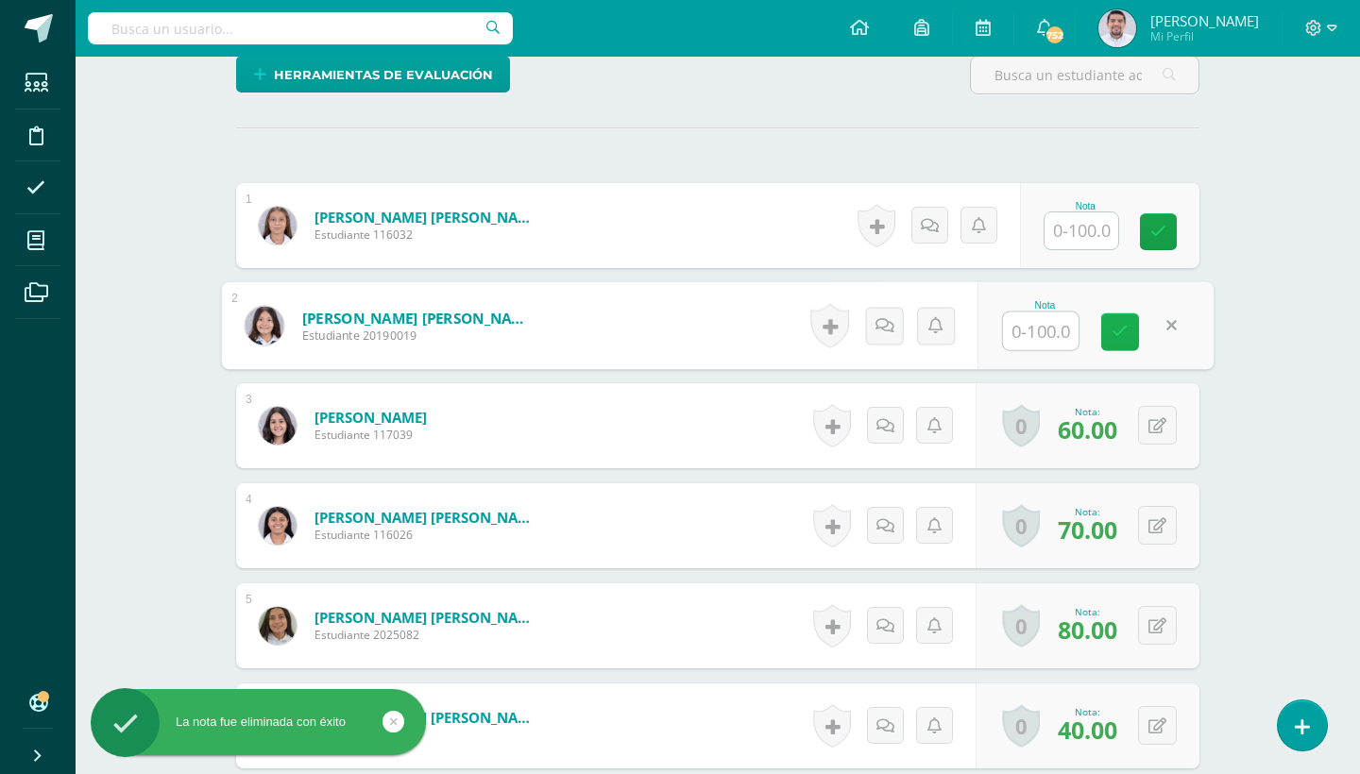
click at [1121, 333] on icon at bounding box center [1119, 332] width 17 height 16
click at [1152, 423] on icon at bounding box center [1157, 426] width 18 height 16
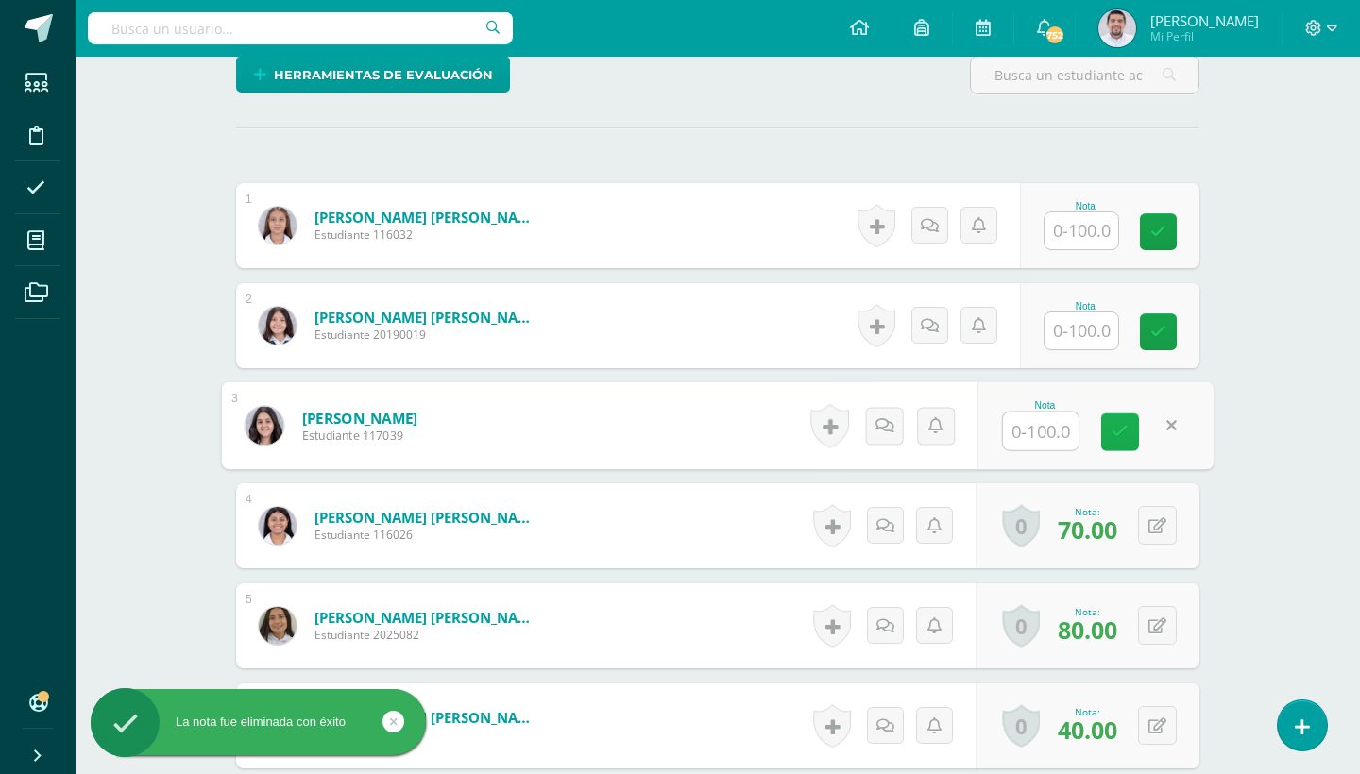
click at [1112, 418] on link at bounding box center [1120, 433] width 38 height 38
click at [1165, 528] on icon at bounding box center [1157, 526] width 18 height 16
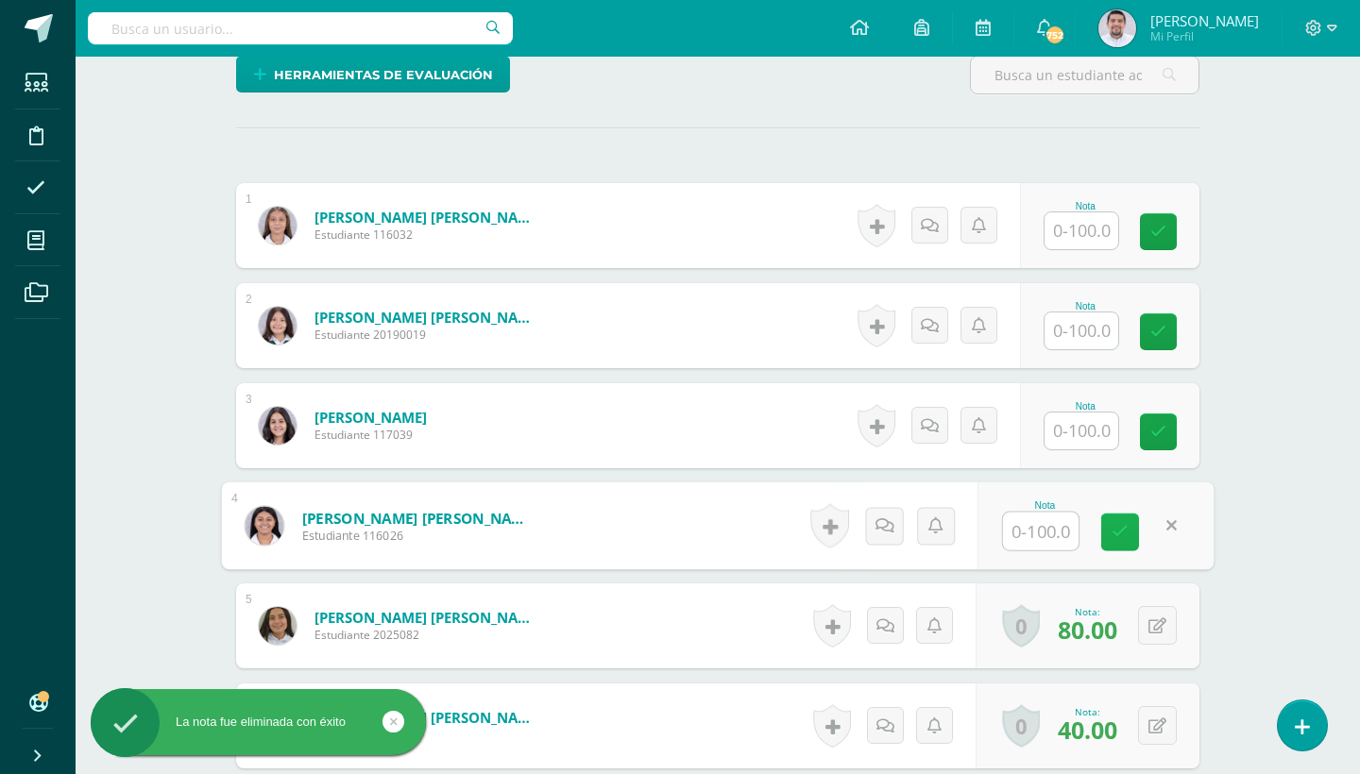
click at [1126, 535] on icon at bounding box center [1119, 532] width 17 height 16
click at [1163, 618] on icon at bounding box center [1157, 626] width 18 height 16
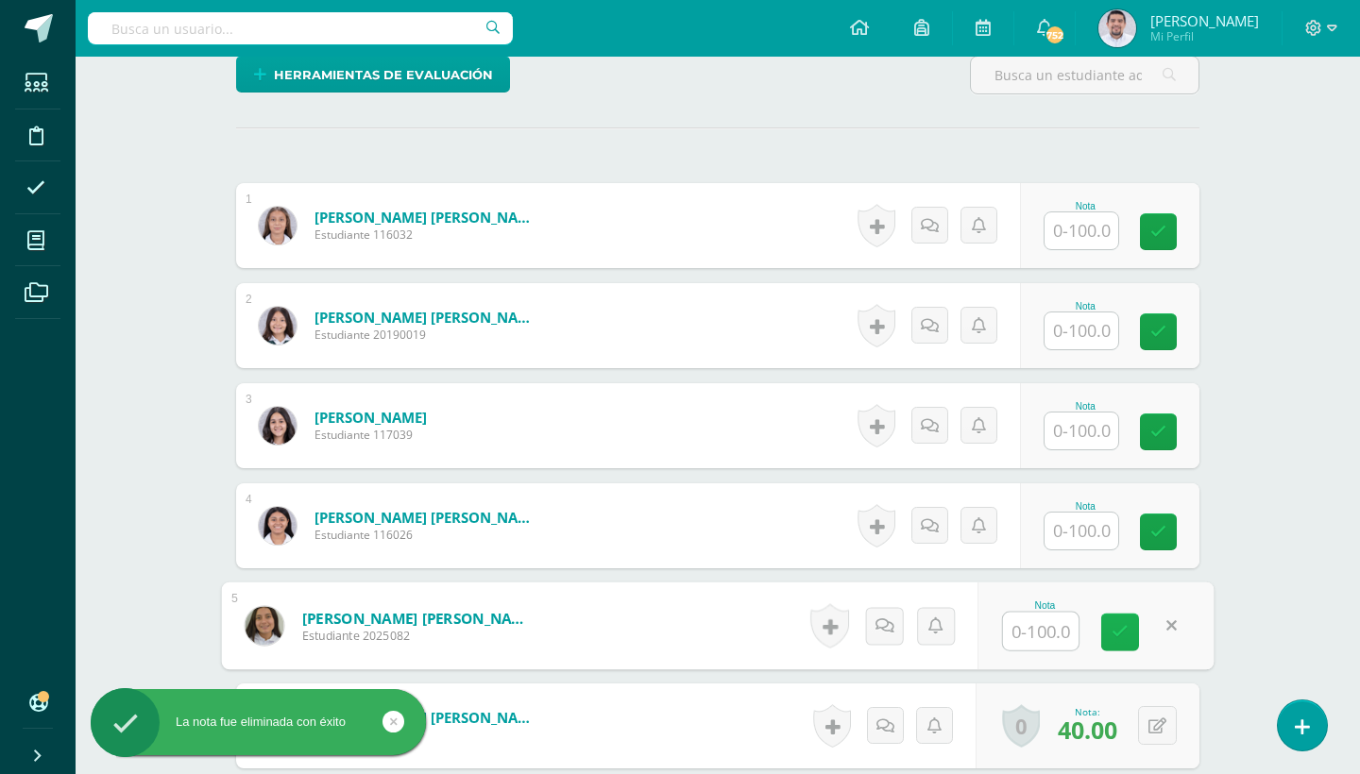
click at [1132, 643] on link at bounding box center [1120, 633] width 38 height 38
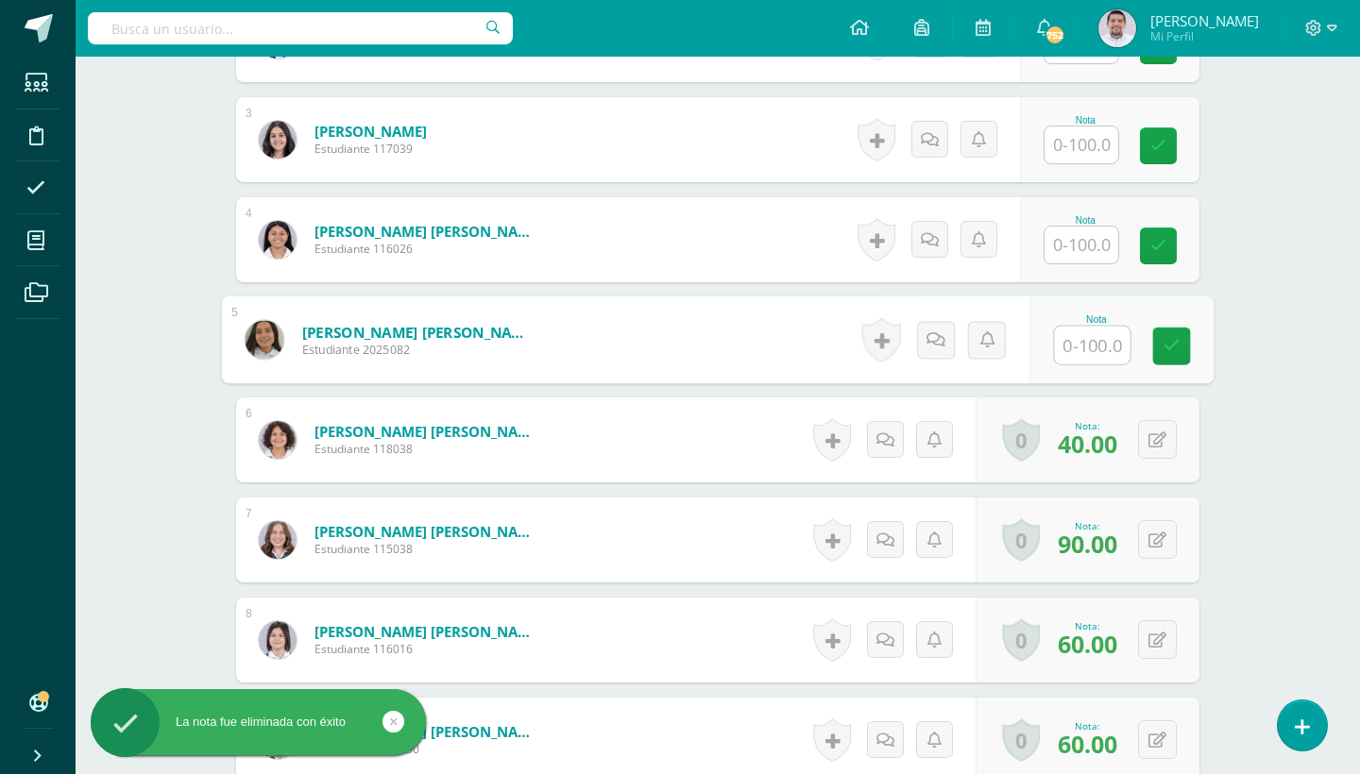
scroll to position [774, 0]
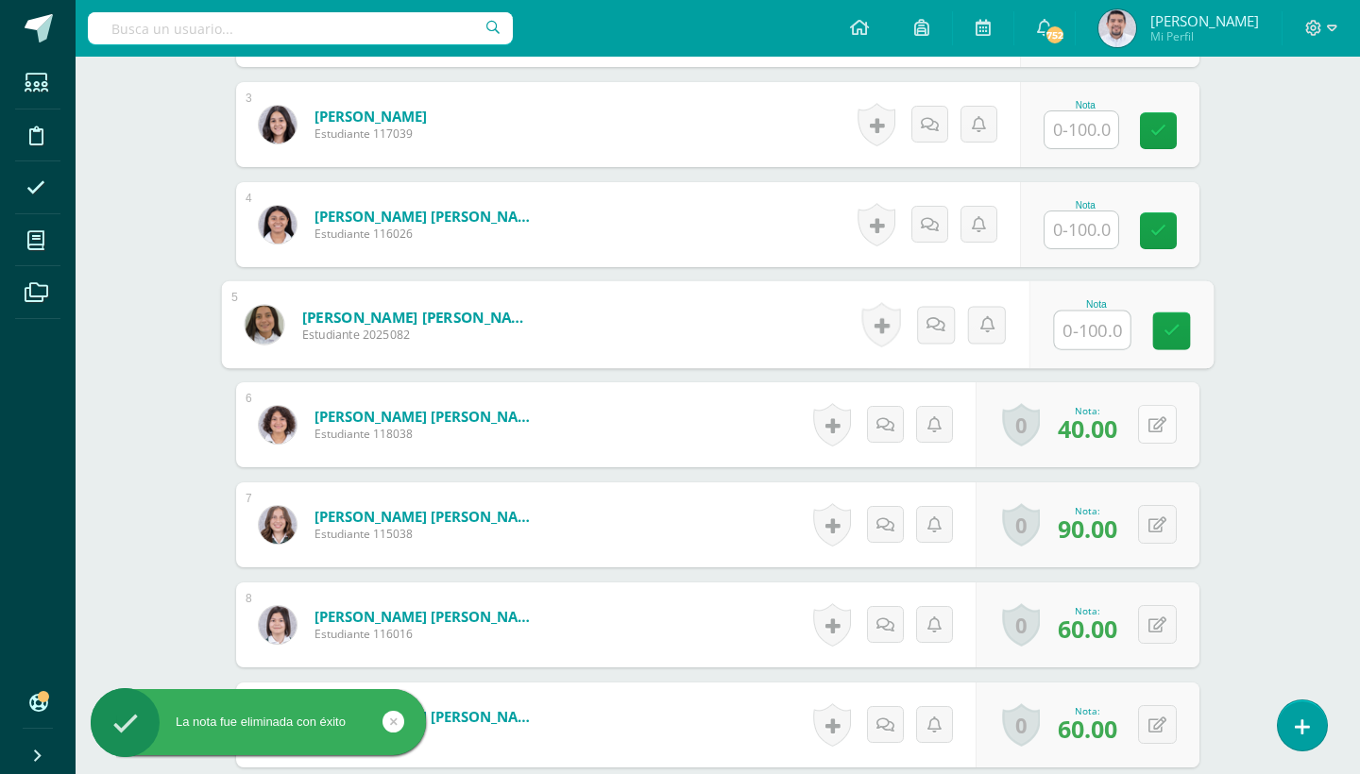
click at [1145, 425] on button at bounding box center [1157, 424] width 39 height 39
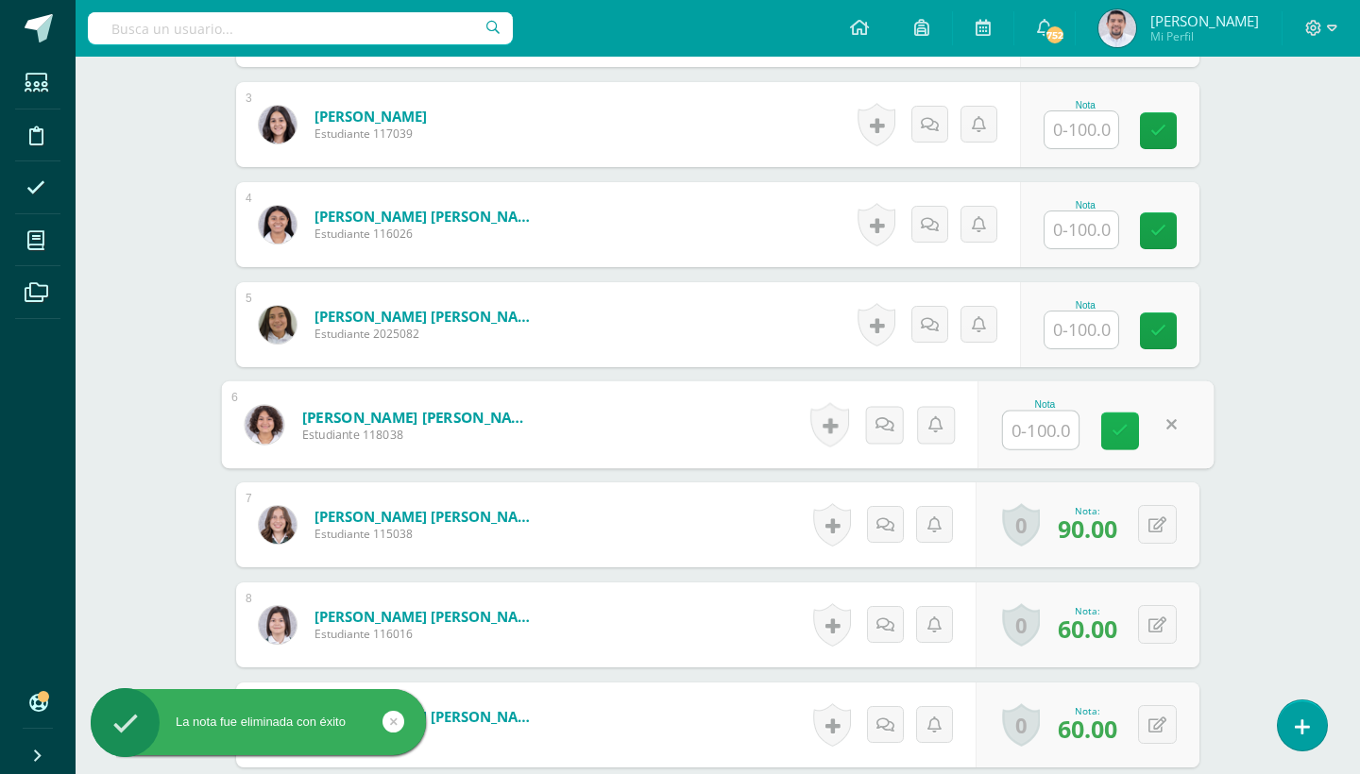
click at [1101, 419] on link at bounding box center [1120, 432] width 38 height 38
click at [1122, 430] on input "text" at bounding box center [1093, 431] width 76 height 38
click at [1179, 439] on icon at bounding box center [1171, 431] width 17 height 16
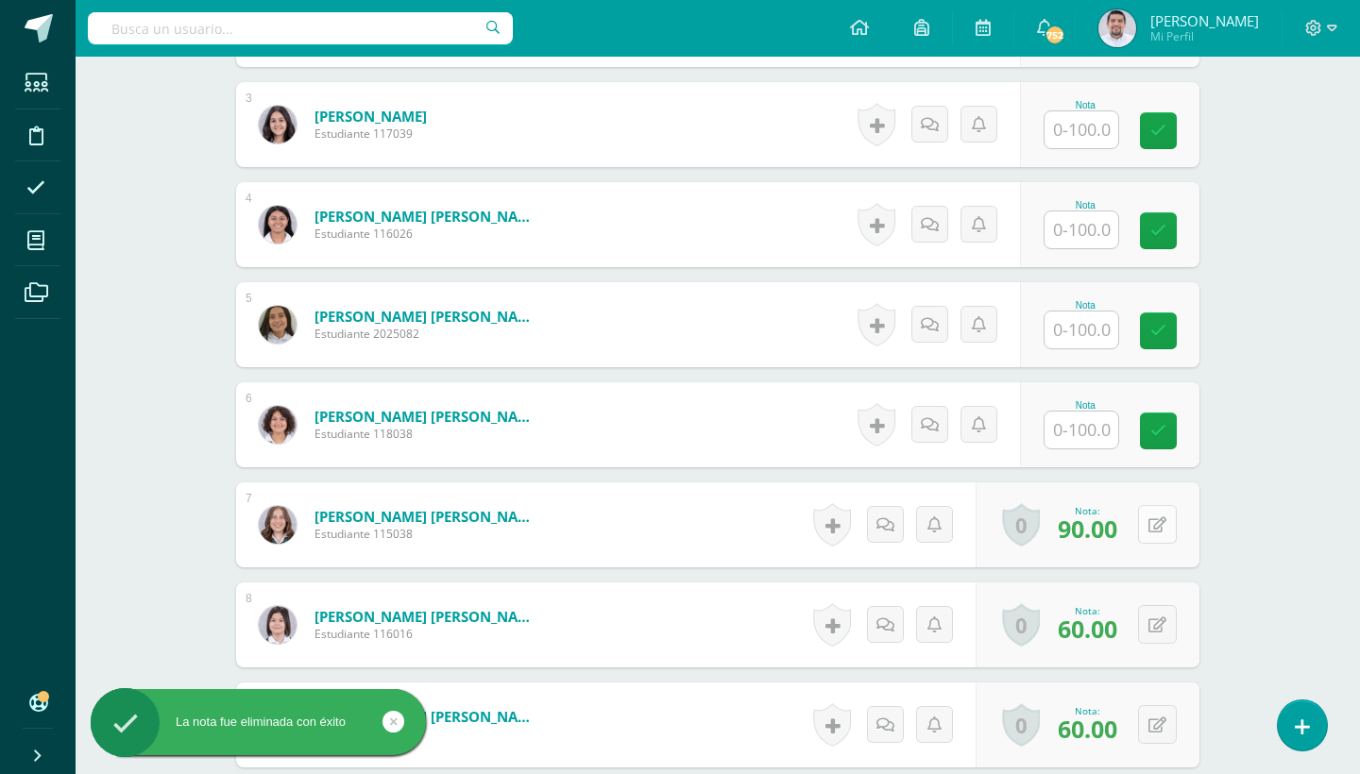
click at [1145, 513] on button at bounding box center [1157, 524] width 39 height 39
click at [1128, 522] on link at bounding box center [1120, 532] width 38 height 38
click at [1141, 604] on div "0 Logros Logros obtenidos Aún no hay logros agregados Nota: 60.00" at bounding box center [1087, 625] width 224 height 85
click at [1143, 612] on button at bounding box center [1157, 624] width 39 height 39
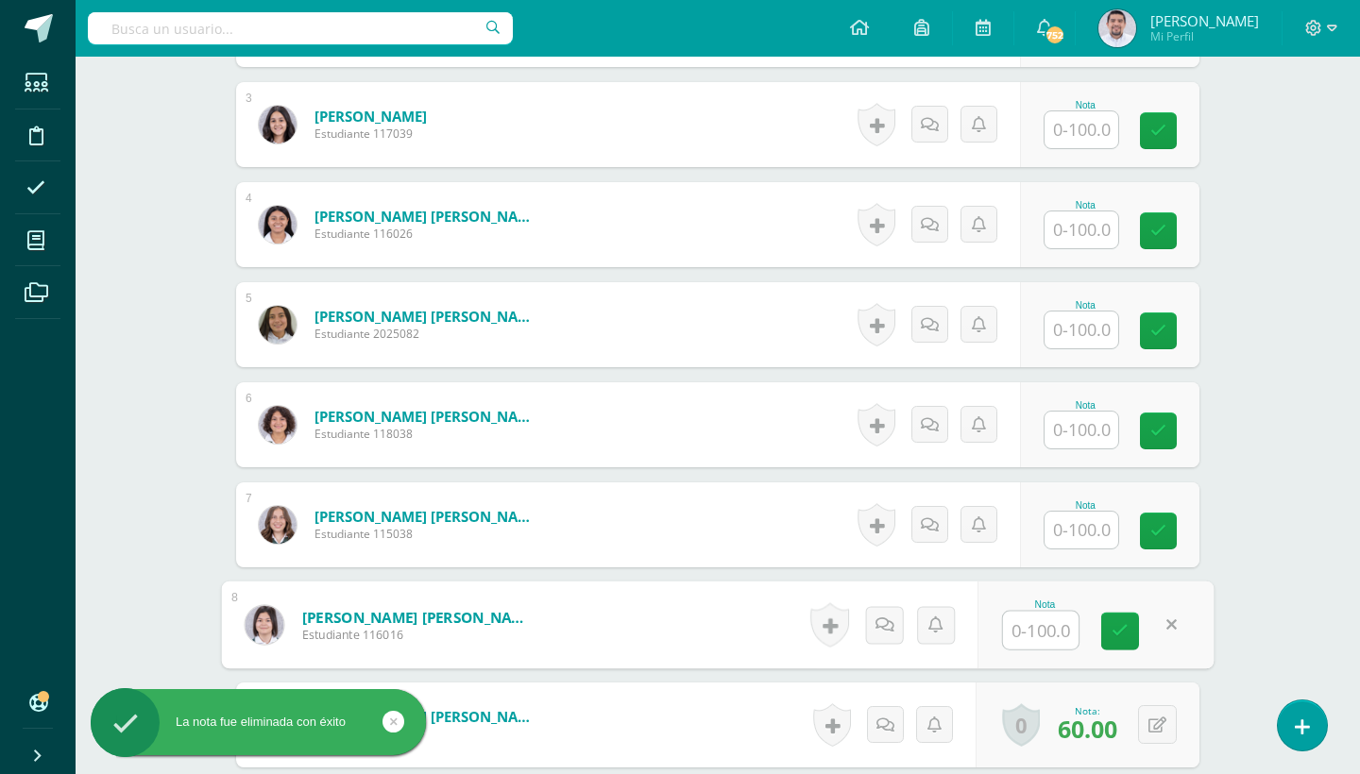
click at [1127, 653] on div "Nota" at bounding box center [1095, 626] width 236 height 88
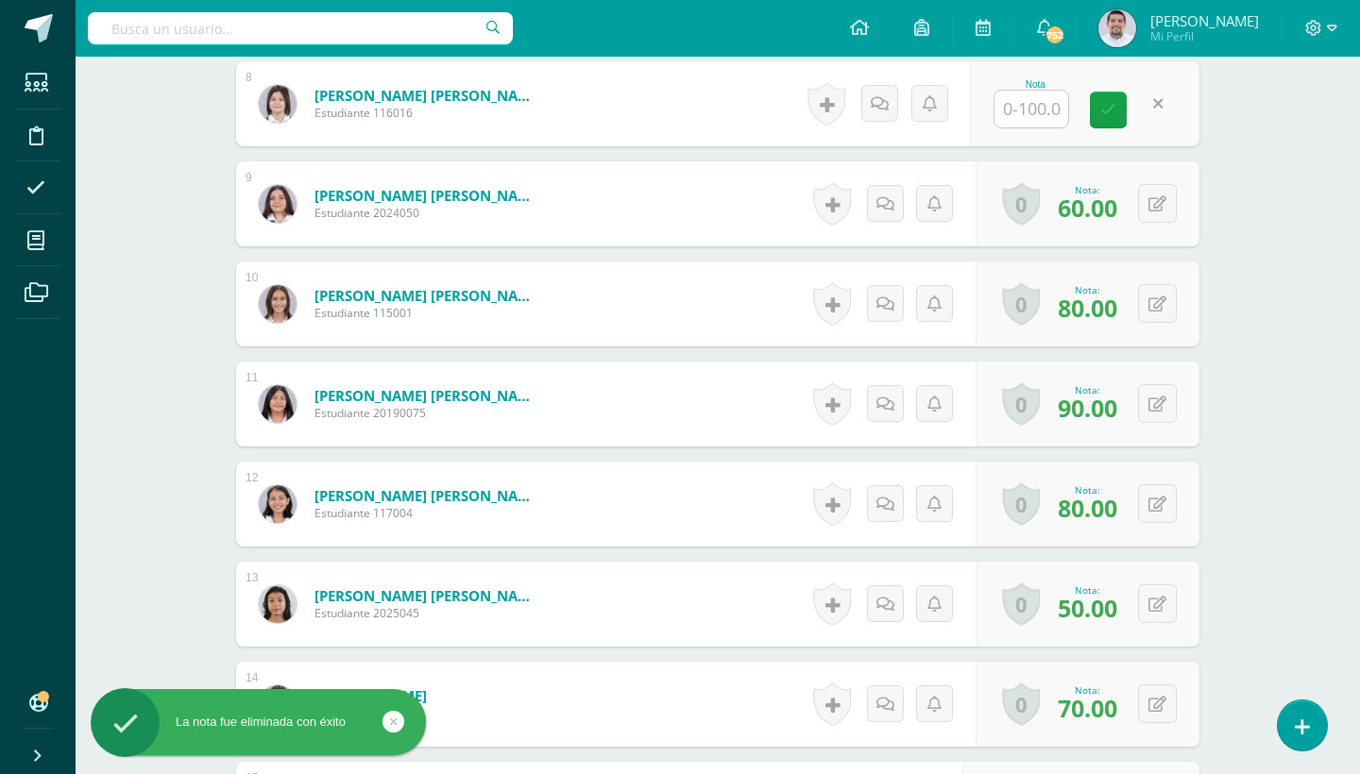
scroll to position [1187, 0]
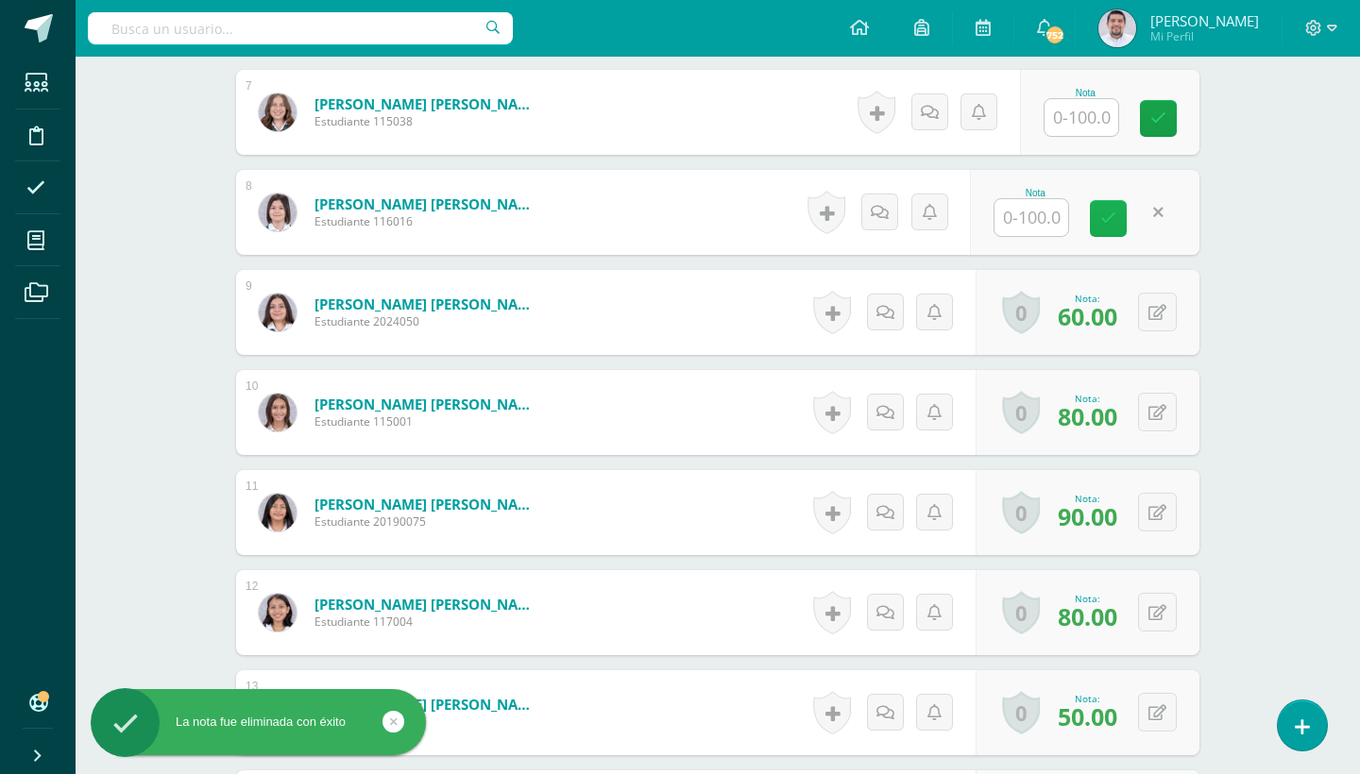
click at [1112, 234] on link at bounding box center [1108, 218] width 37 height 37
click at [1161, 312] on icon at bounding box center [1157, 313] width 18 height 16
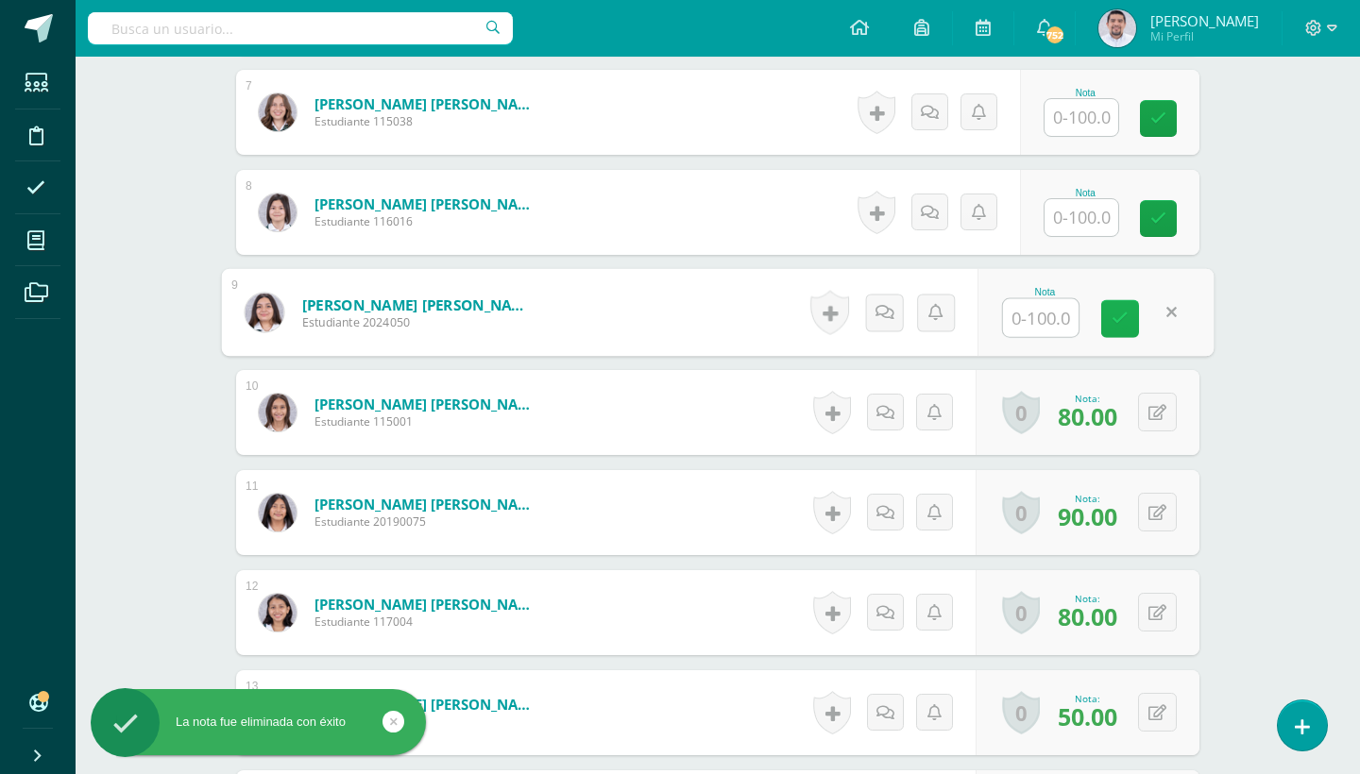
click at [1114, 314] on icon at bounding box center [1119, 319] width 17 height 16
click at [1160, 414] on icon at bounding box center [1157, 413] width 18 height 16
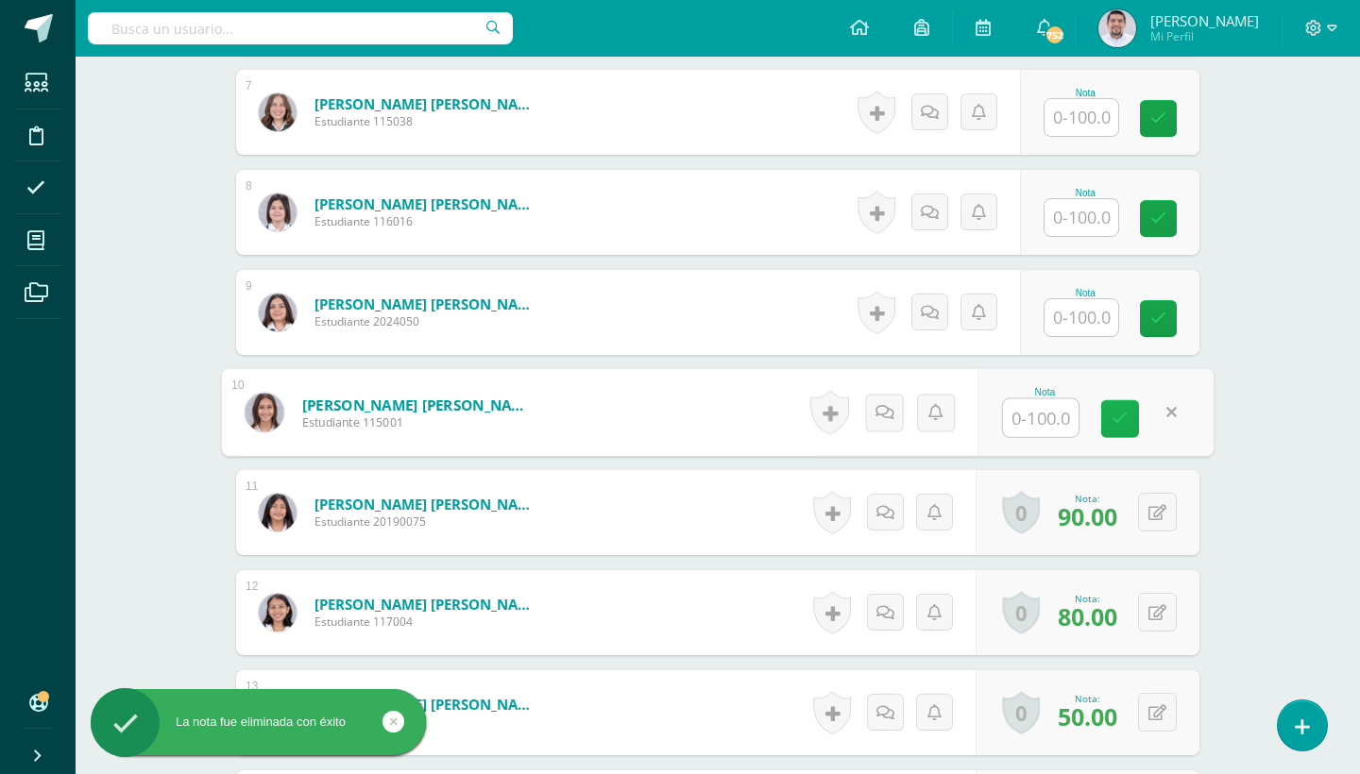
click at [1126, 411] on icon at bounding box center [1119, 419] width 17 height 16
click at [1160, 508] on icon at bounding box center [1157, 513] width 18 height 16
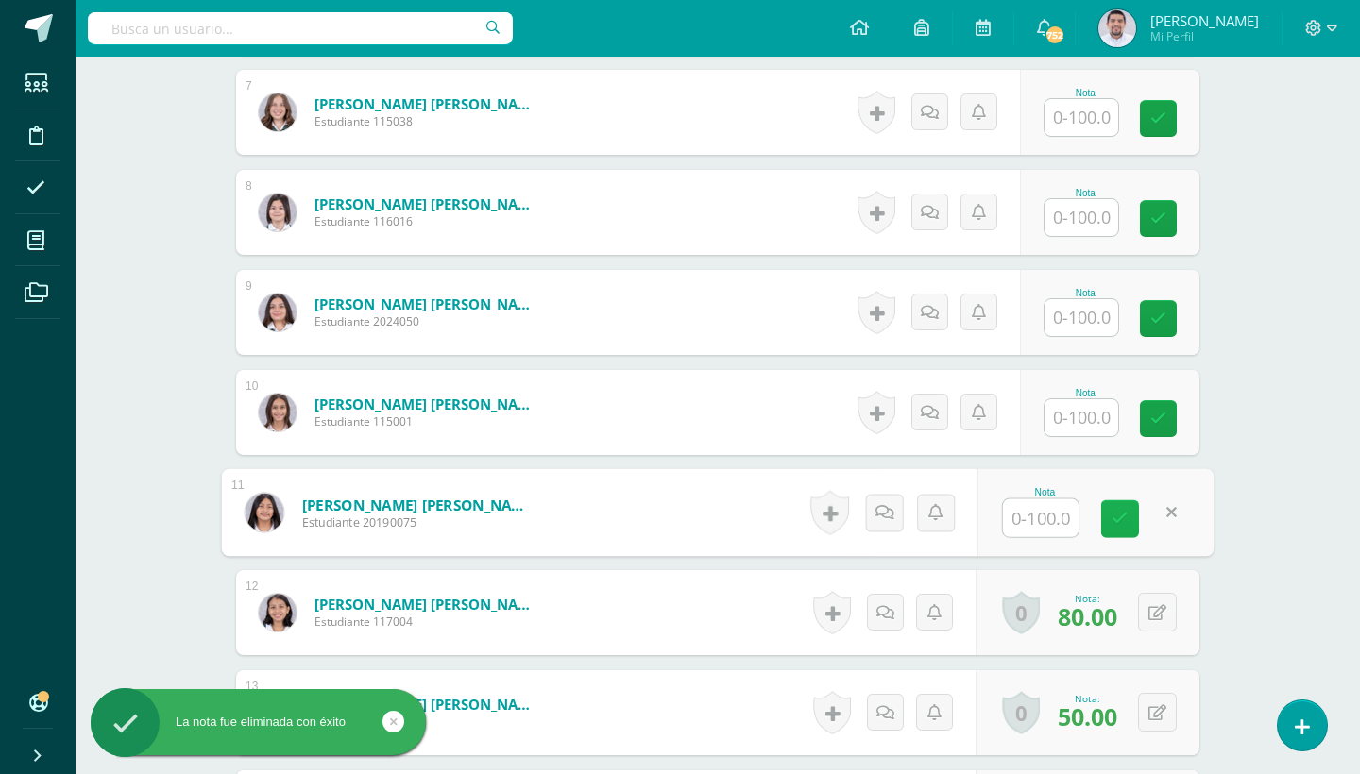
click at [1121, 522] on icon at bounding box center [1119, 519] width 17 height 16
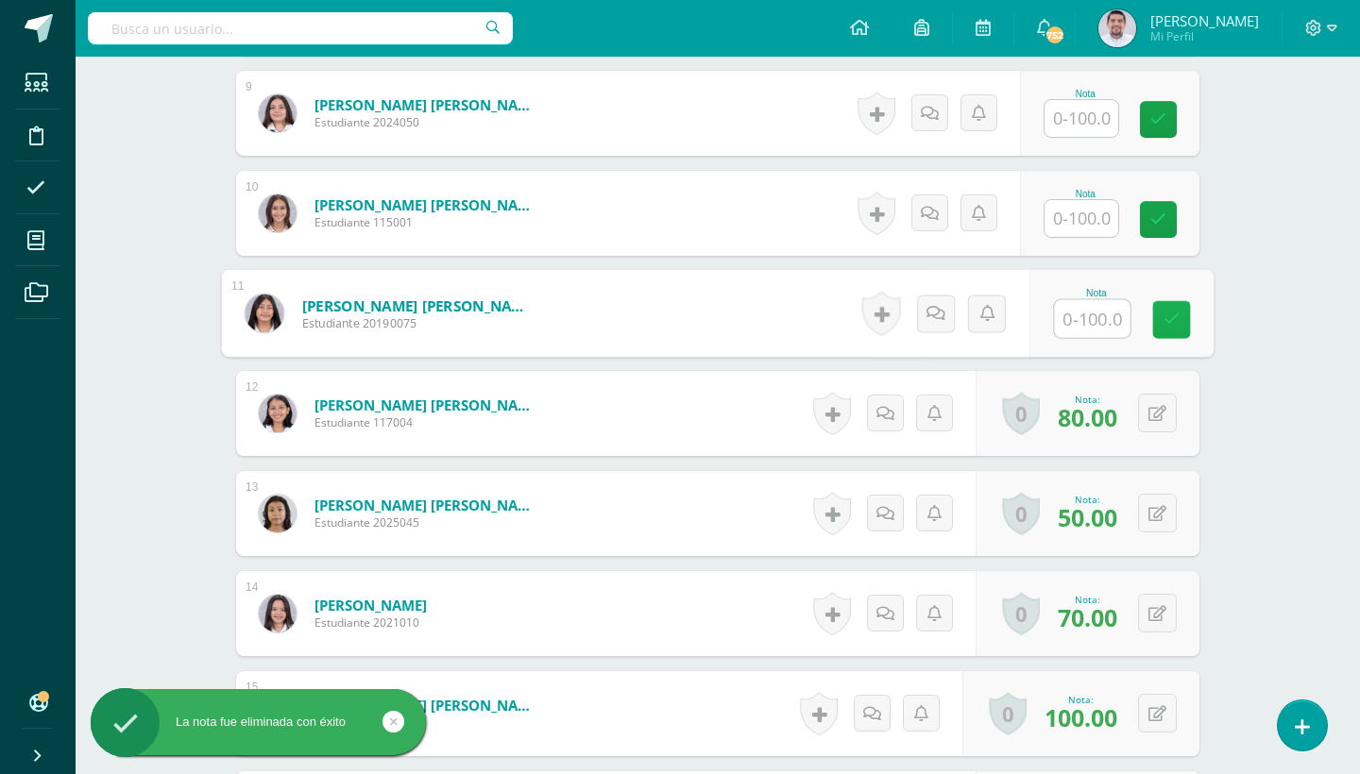
scroll to position [1395, 0]
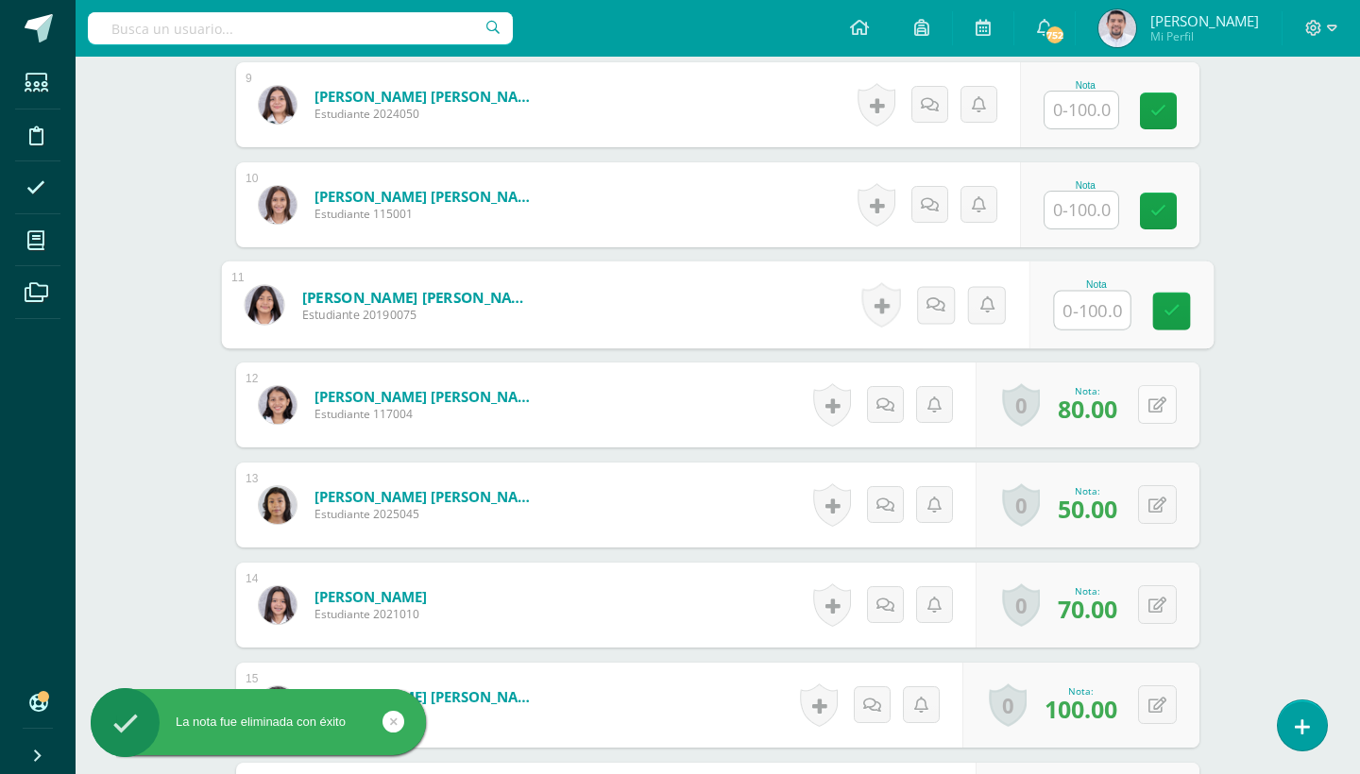
click at [1161, 398] on icon at bounding box center [1157, 406] width 18 height 16
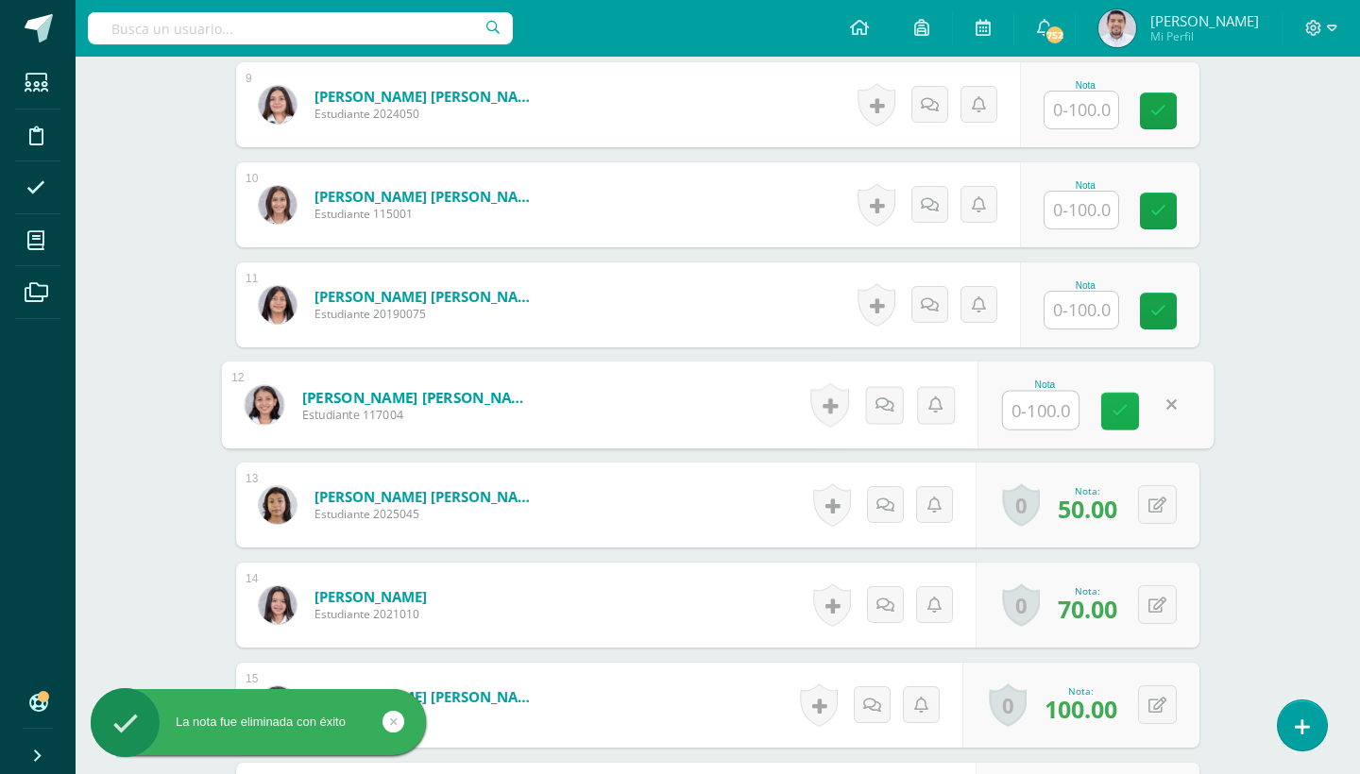
click at [1119, 408] on icon at bounding box center [1119, 411] width 17 height 16
click at [1155, 498] on icon at bounding box center [1157, 506] width 18 height 16
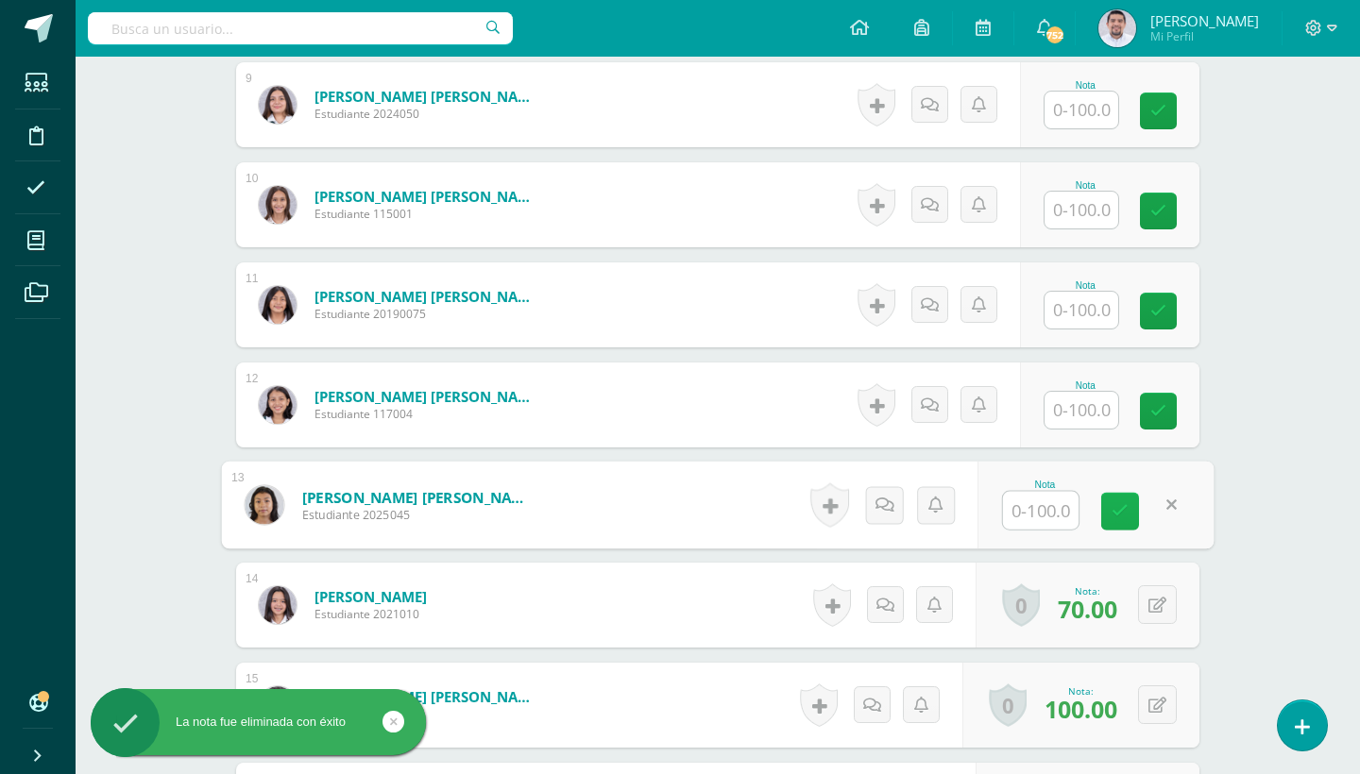
click at [1117, 525] on link at bounding box center [1120, 512] width 38 height 38
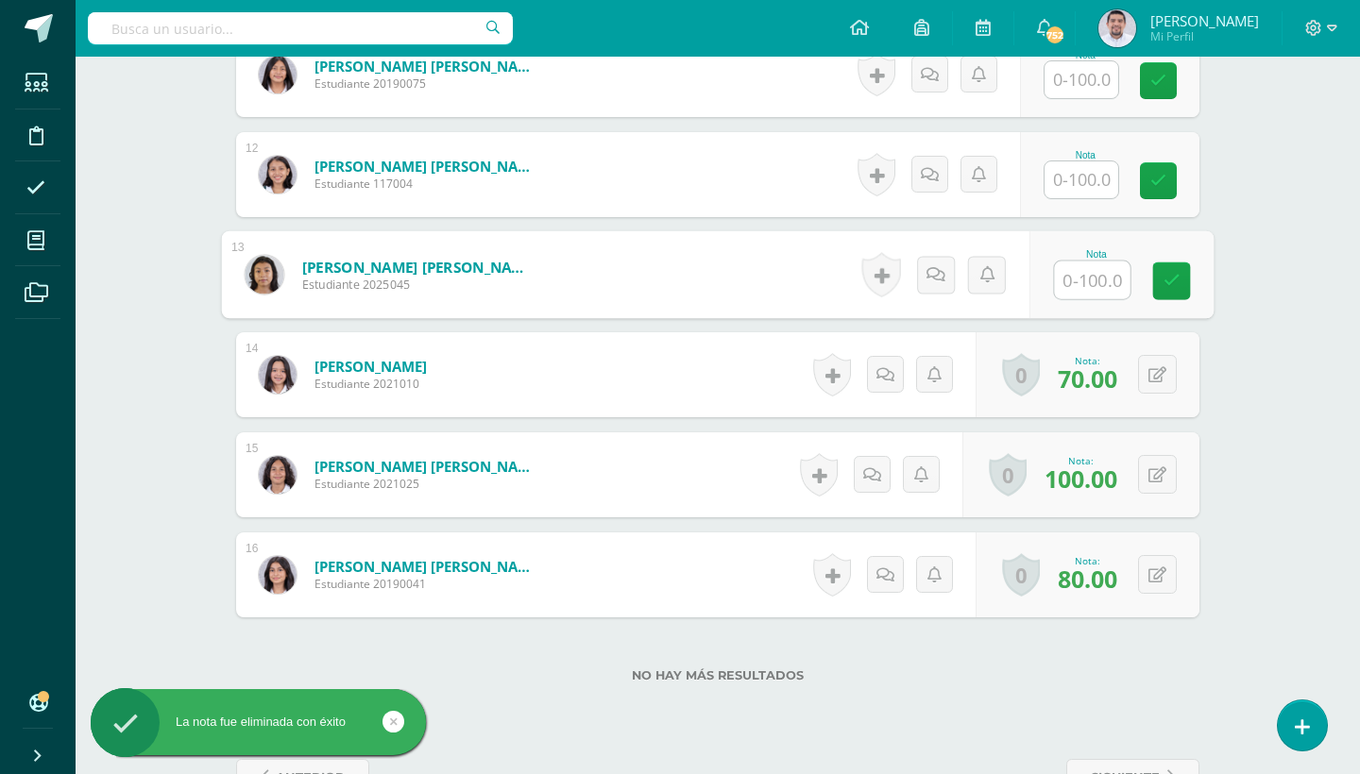
scroll to position [1634, 0]
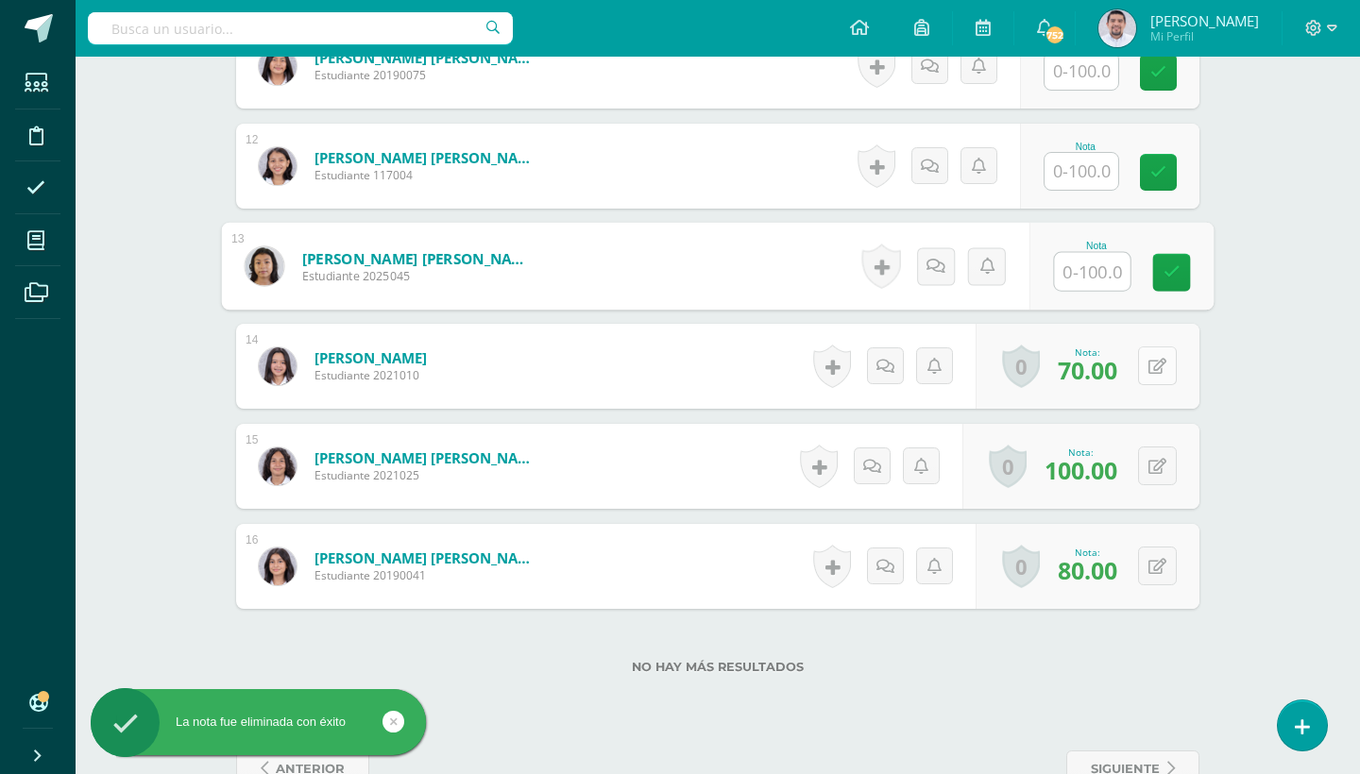
click at [1164, 361] on icon at bounding box center [1157, 367] width 18 height 16
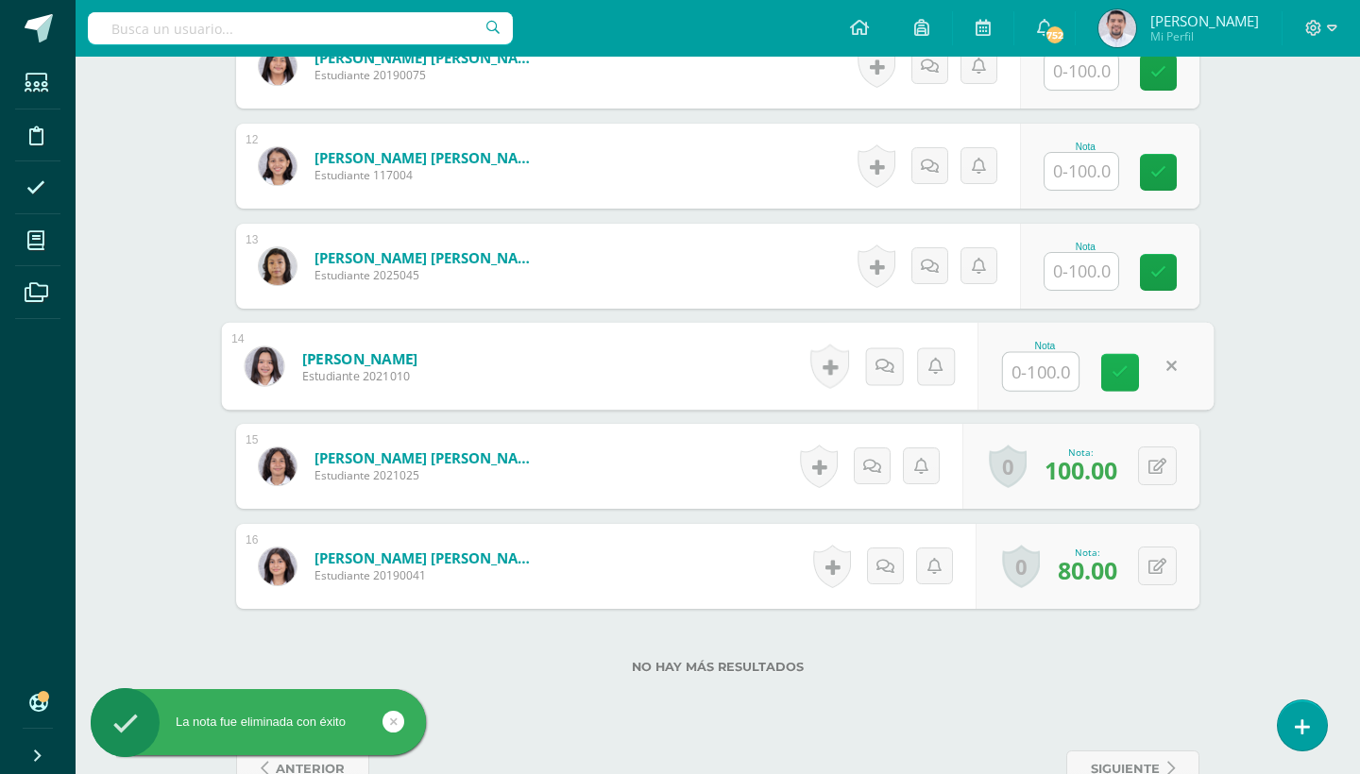
click at [1118, 364] on icon at bounding box center [1119, 372] width 17 height 16
click at [1149, 456] on button at bounding box center [1157, 466] width 39 height 39
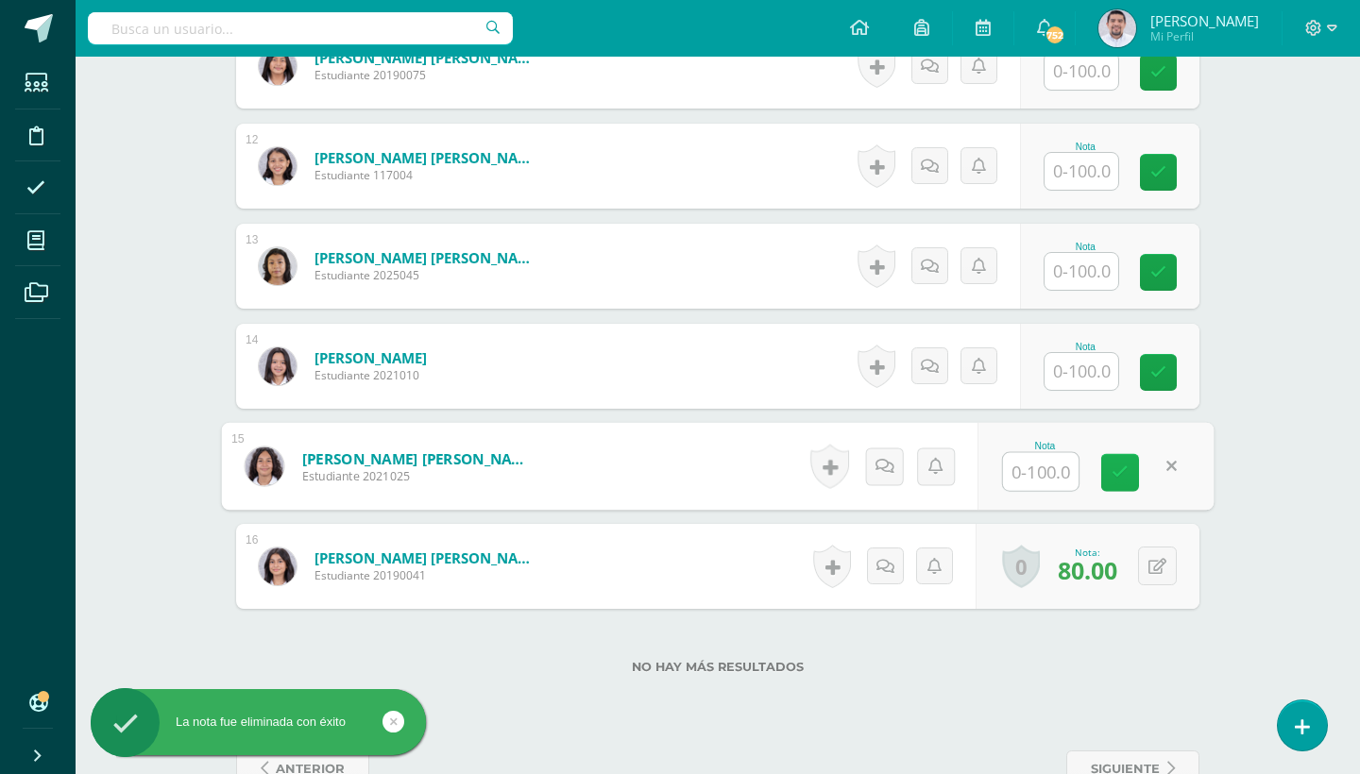
click at [1121, 455] on link at bounding box center [1120, 473] width 38 height 38
click at [1169, 571] on button at bounding box center [1157, 566] width 39 height 39
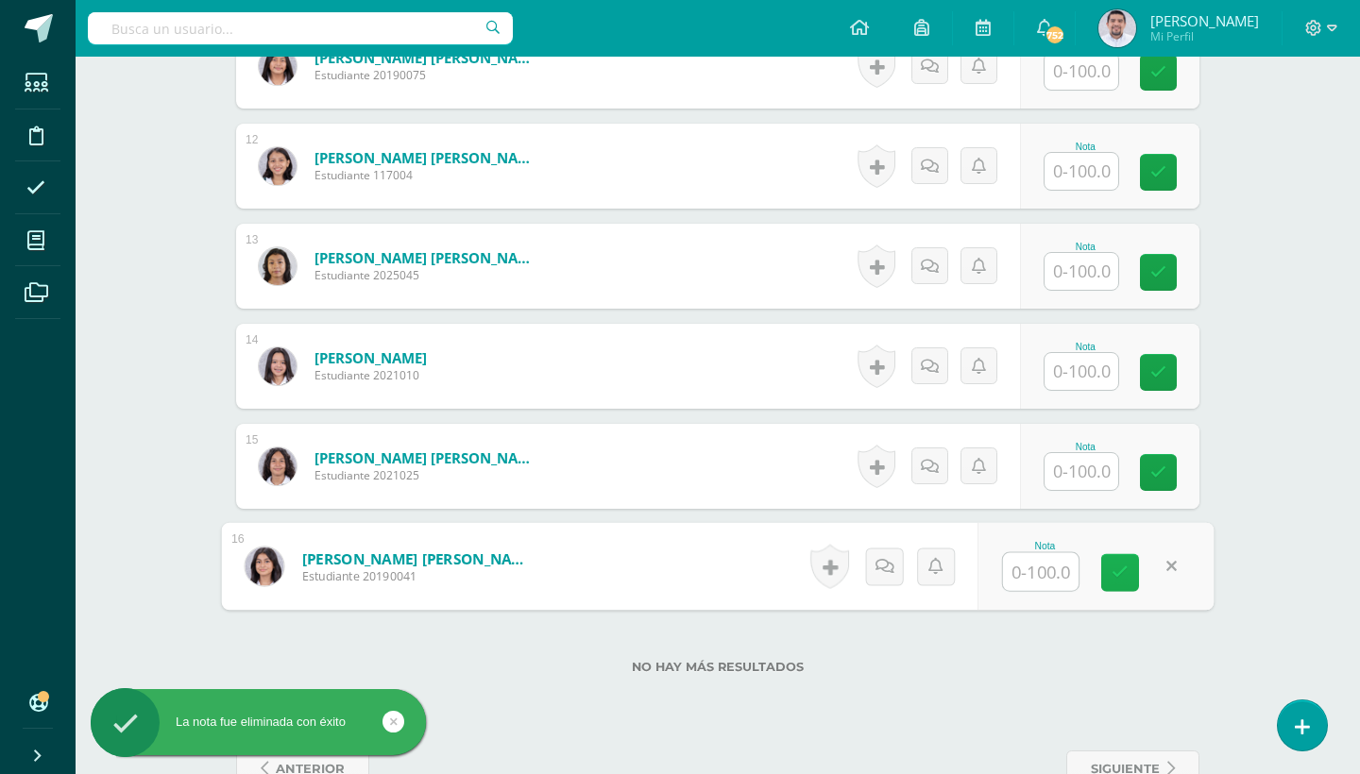
click at [1126, 563] on link at bounding box center [1120, 573] width 38 height 38
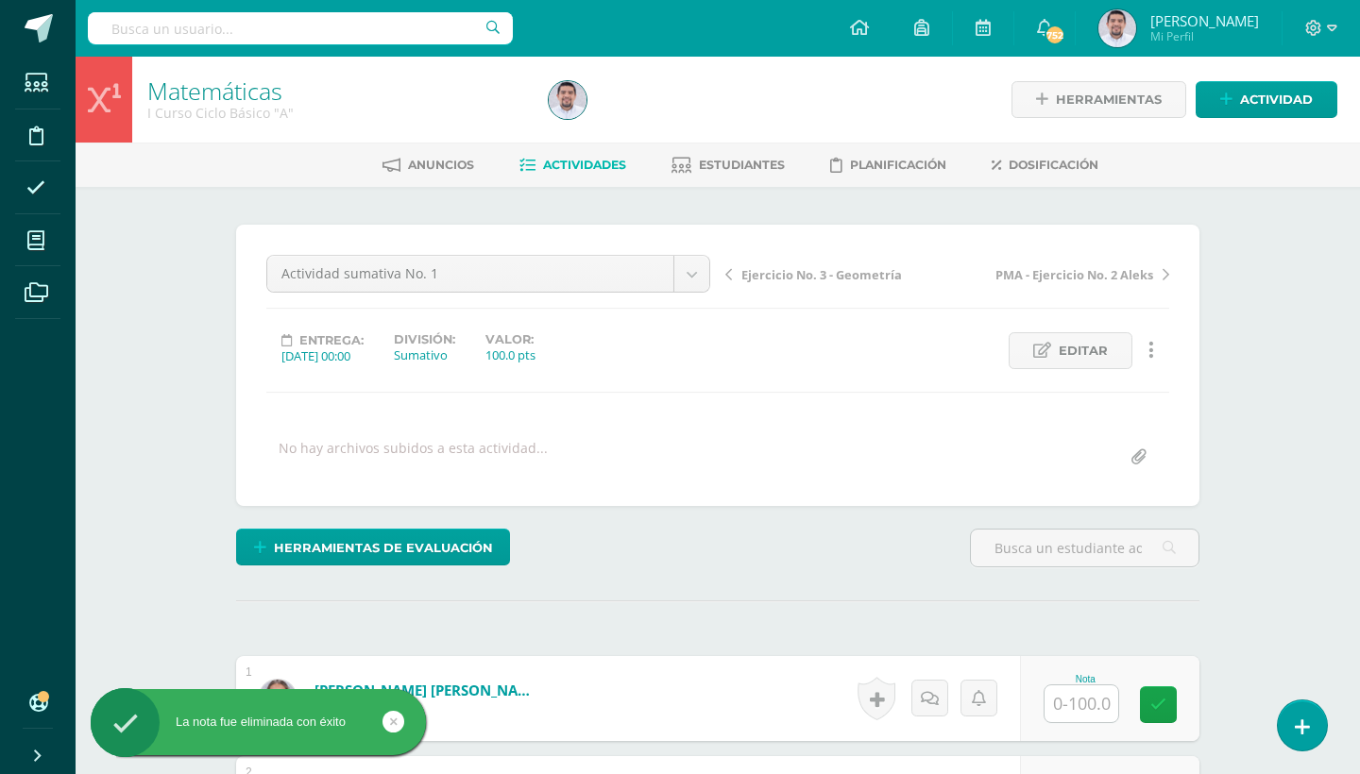
scroll to position [0, 0]
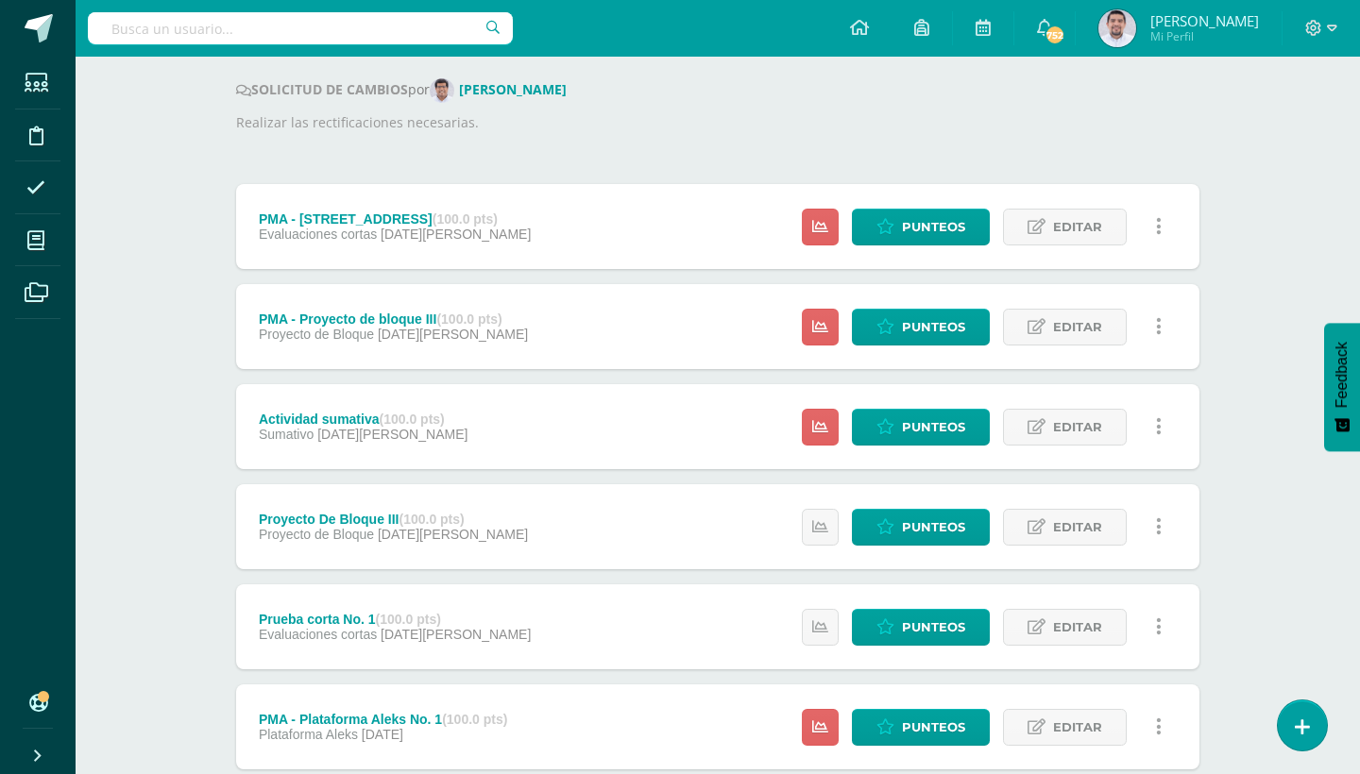
scroll to position [246, 0]
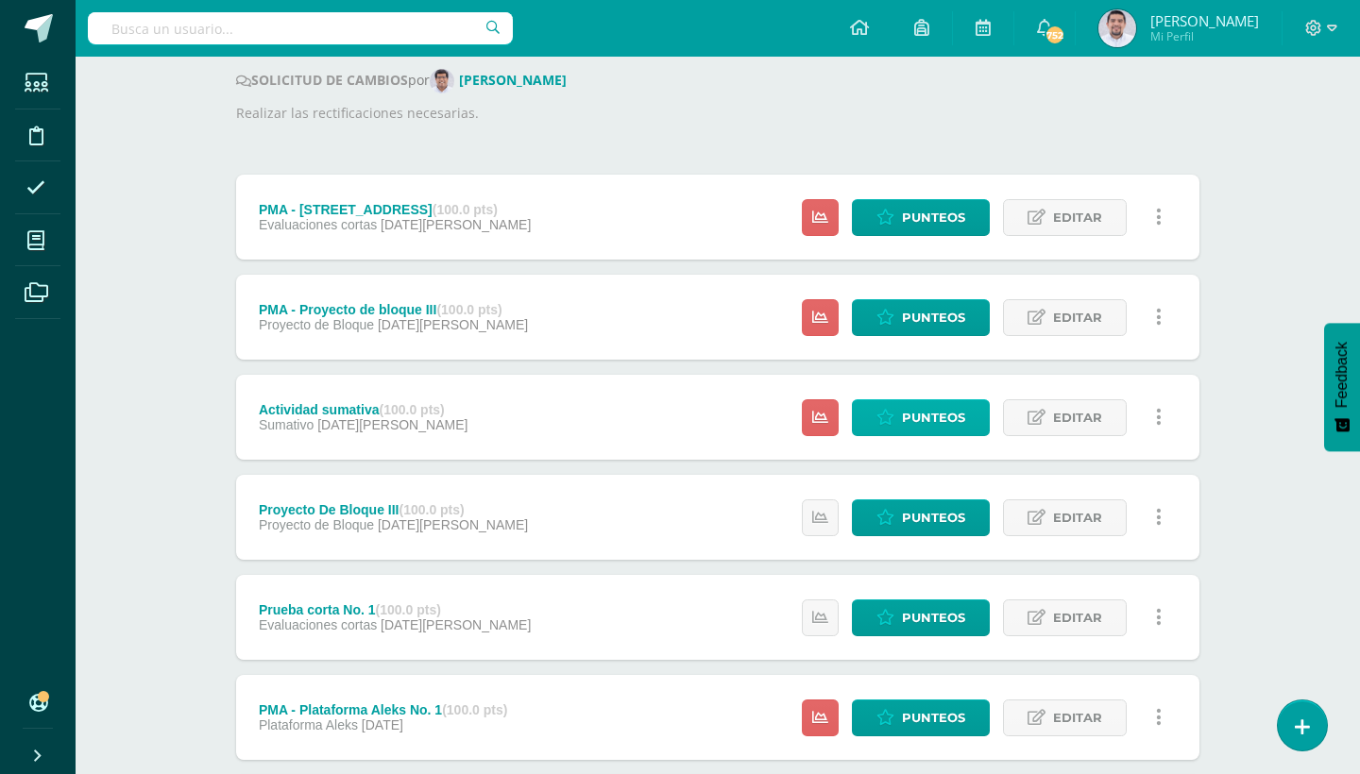
click at [933, 415] on span "Punteos" at bounding box center [933, 417] width 63 height 35
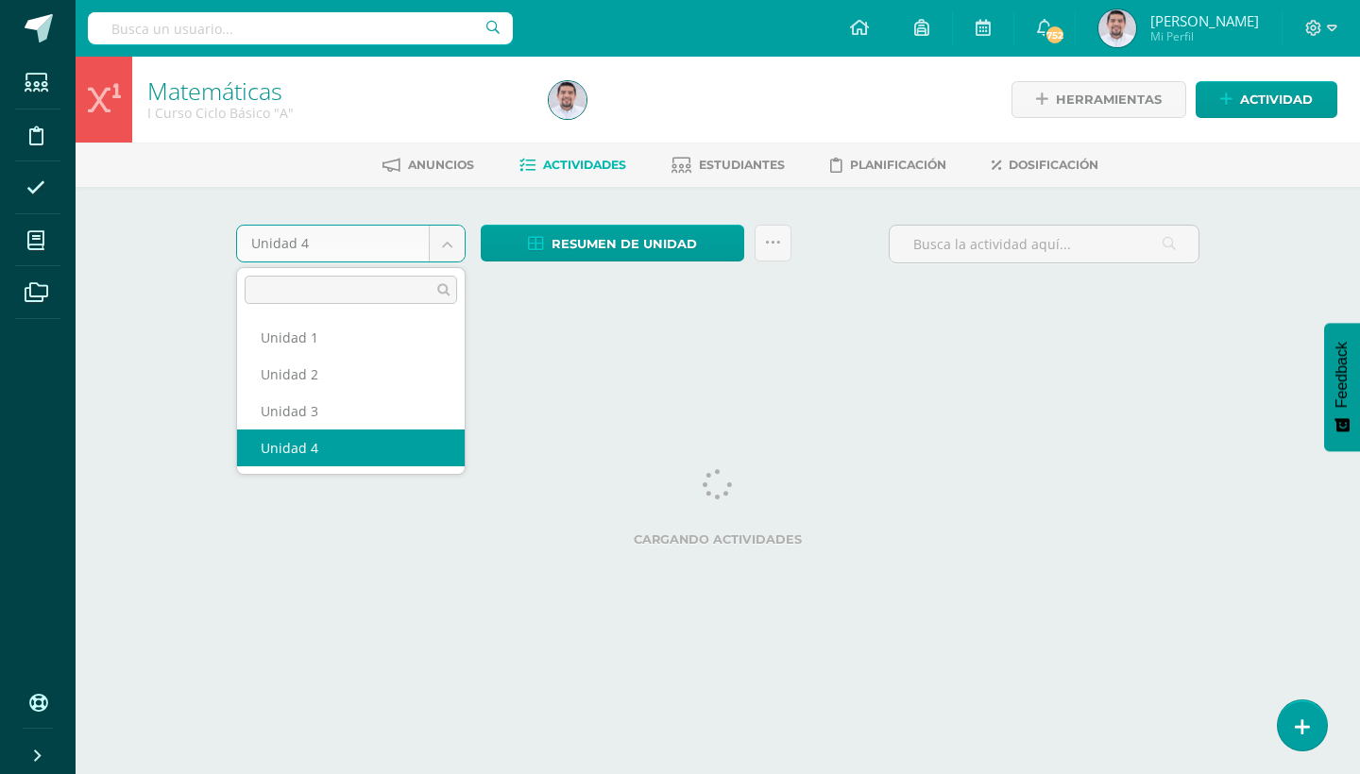
click at [440, 246] on body "Estudiantes Disciplina Asistencia Mis cursos Archivos Soporte Ayuda Reportar un…" at bounding box center [680, 176] width 1360 height 352
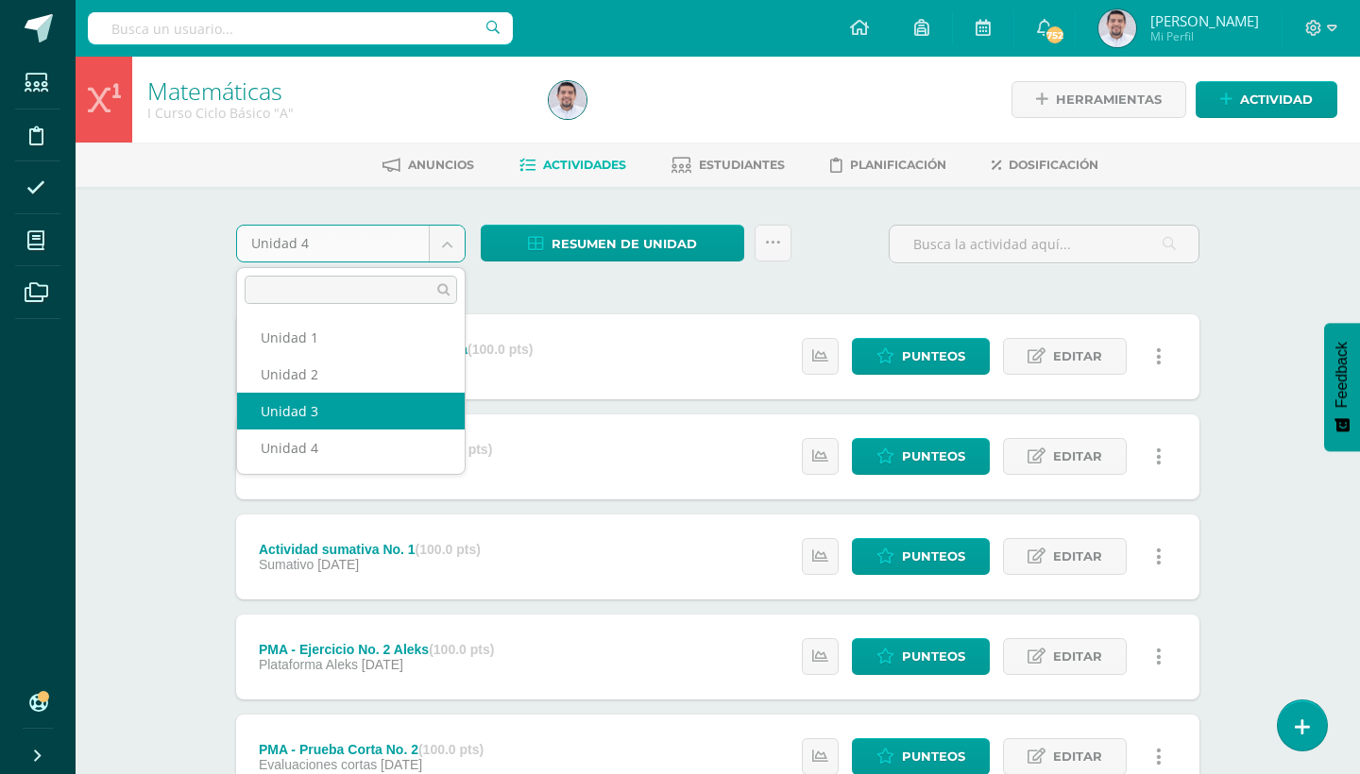
select select "Unidad 3"
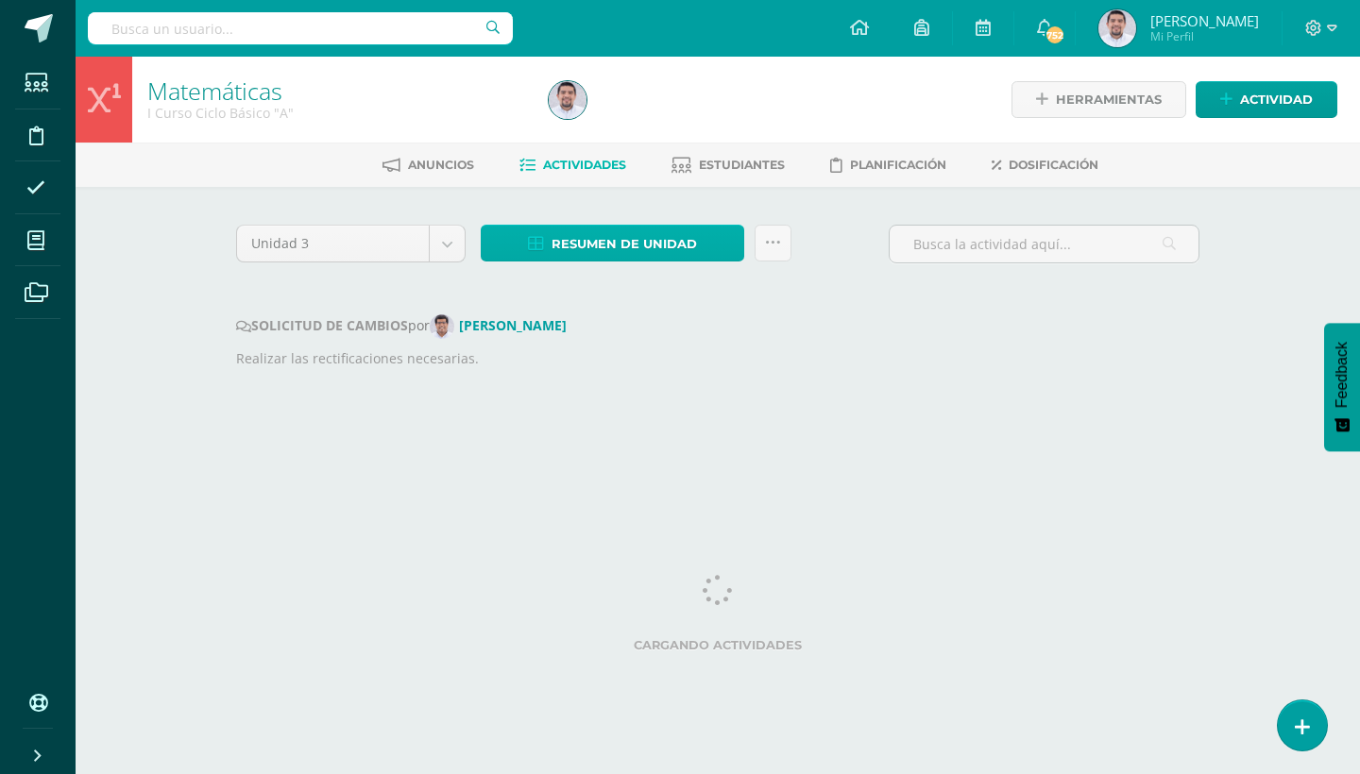
click at [721, 250] on link "Resumen de unidad" at bounding box center [612, 243] width 263 height 37
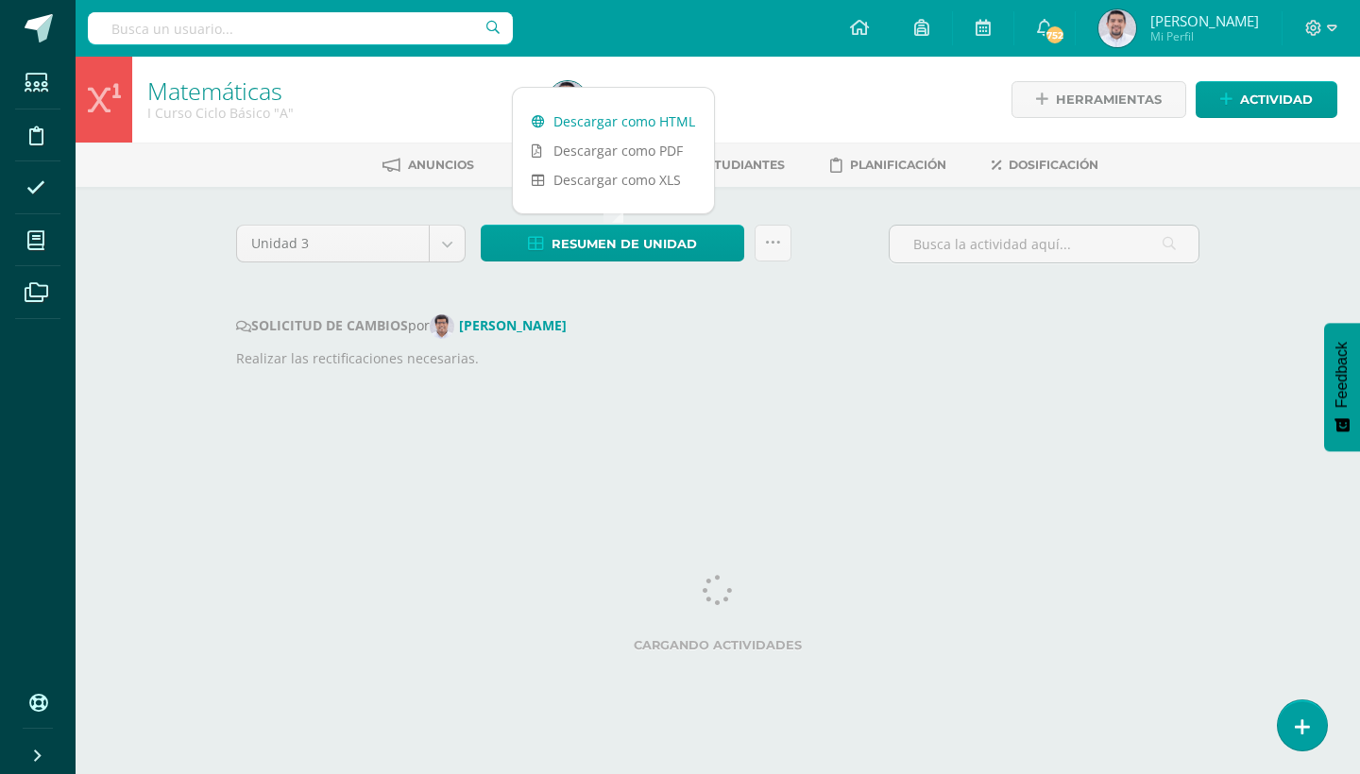
click at [667, 118] on link "Descargar como HTML" at bounding box center [613, 121] width 201 height 29
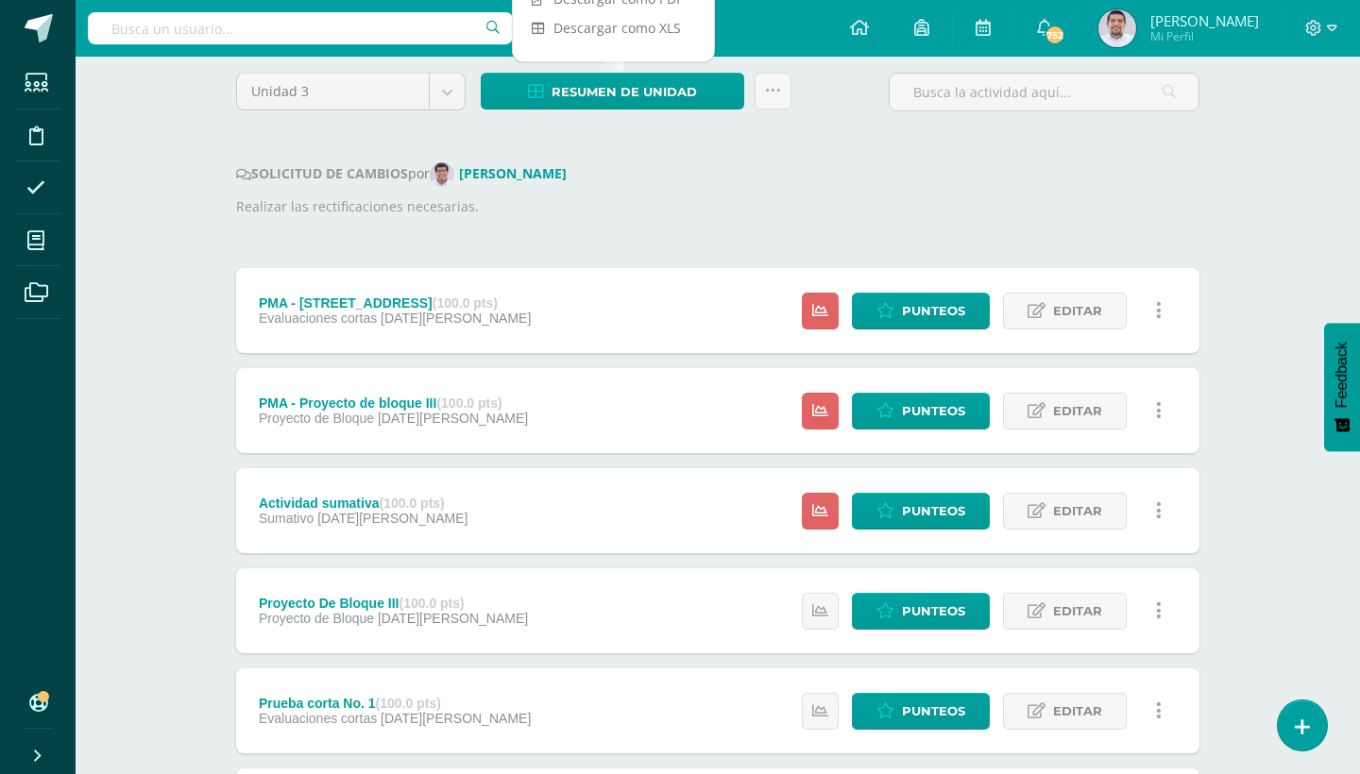
scroll to position [165, 0]
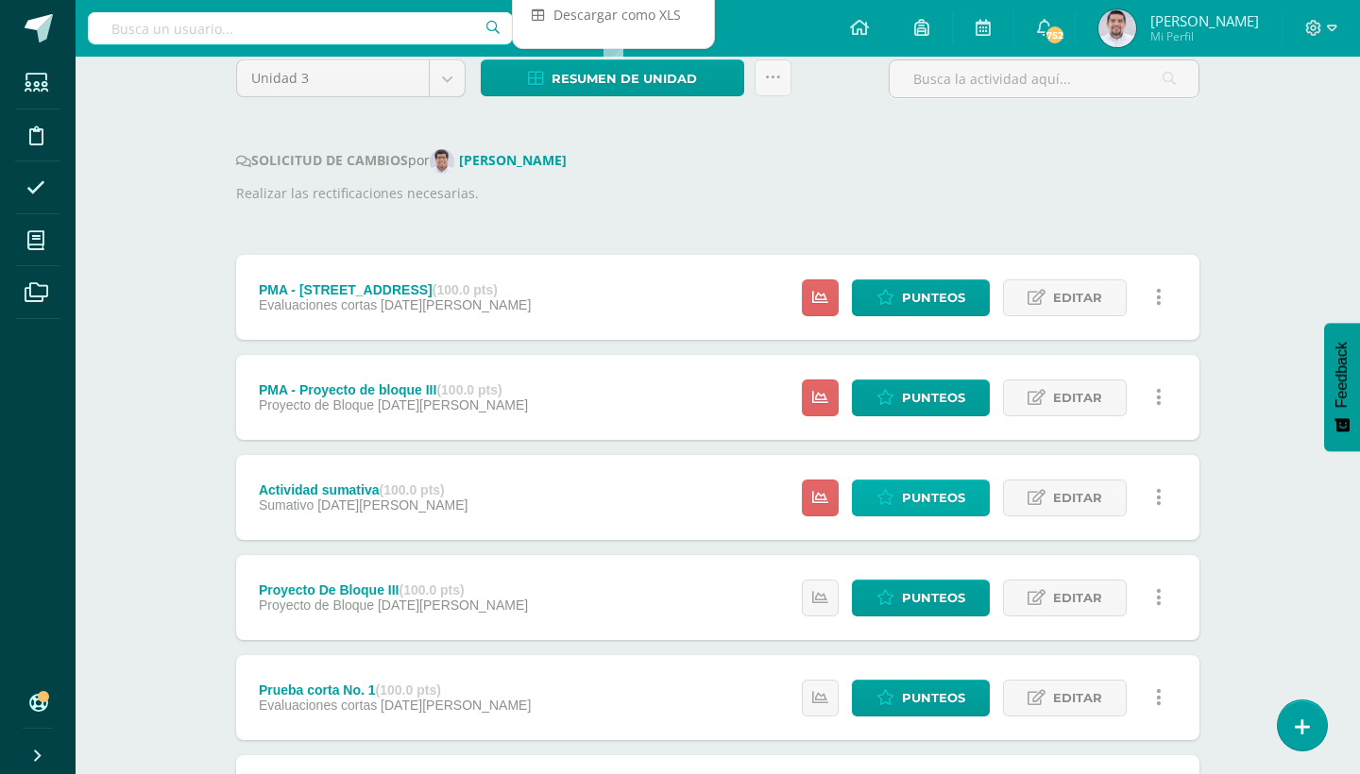
click at [921, 499] on span "Punteos" at bounding box center [933, 498] width 63 height 35
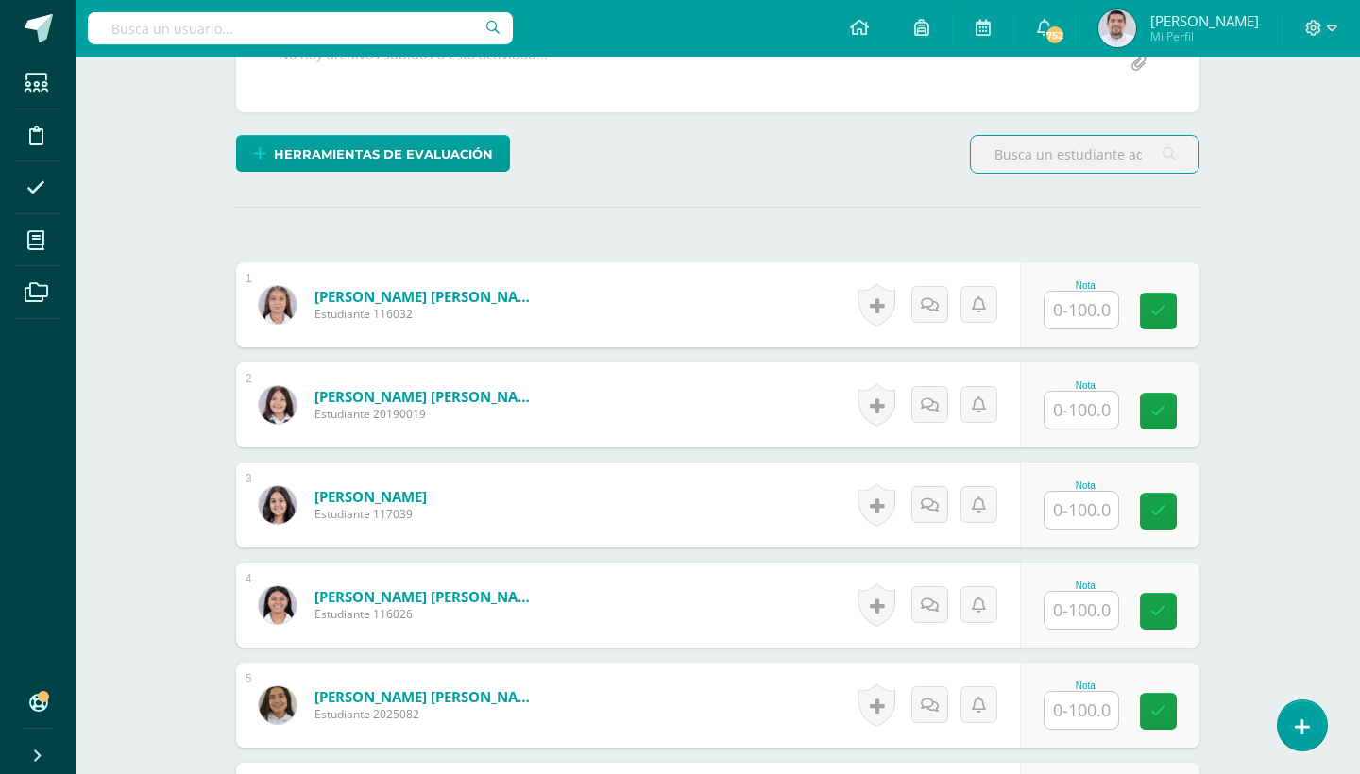
scroll to position [413, 0]
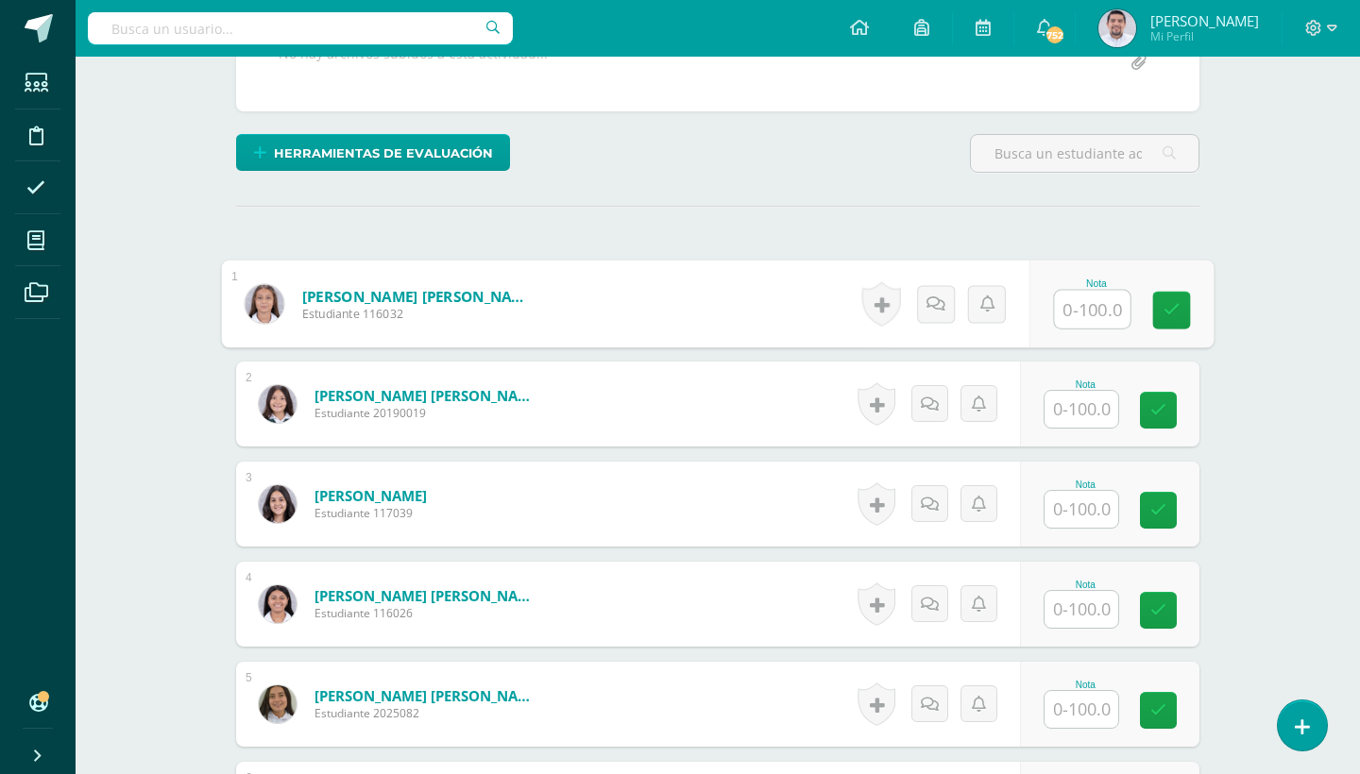
click at [1090, 313] on input "text" at bounding box center [1093, 310] width 76 height 38
type input "80"
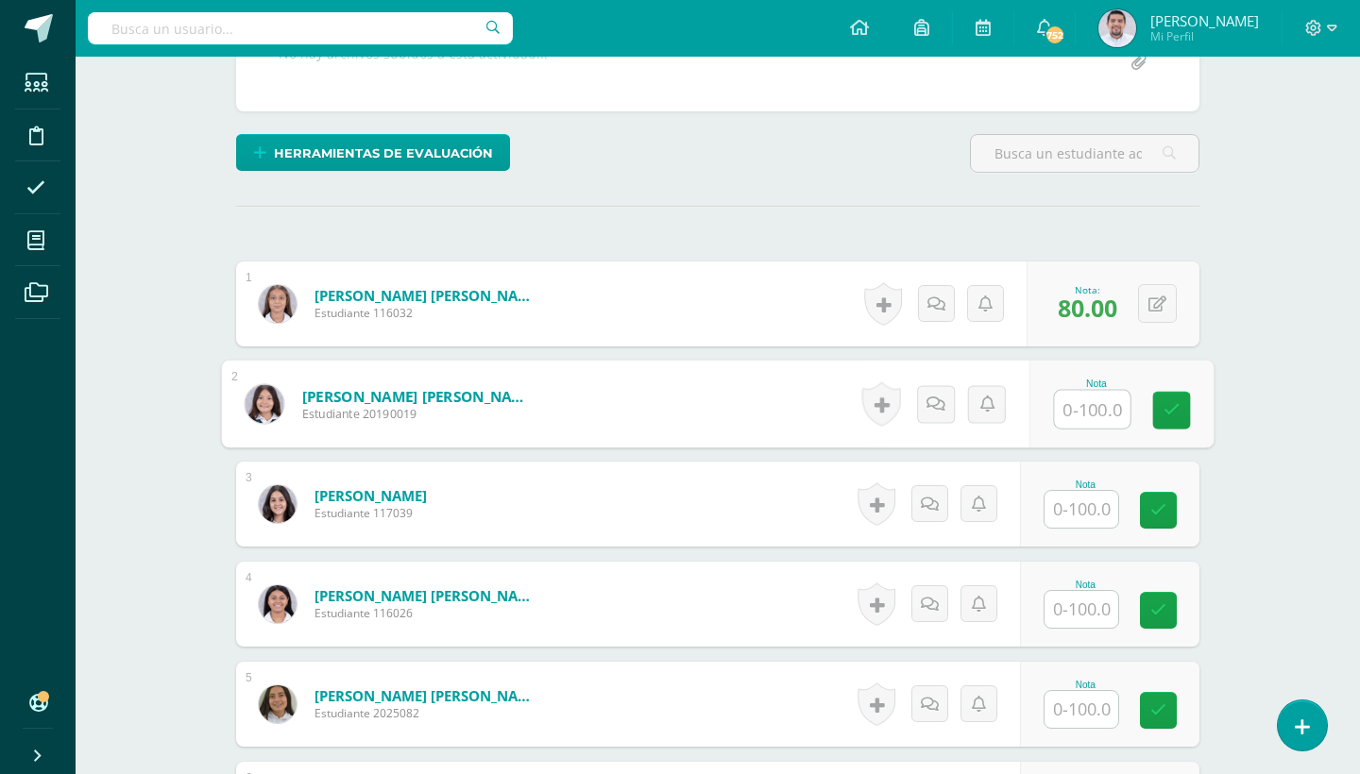
scroll to position [414, 0]
type input "70"
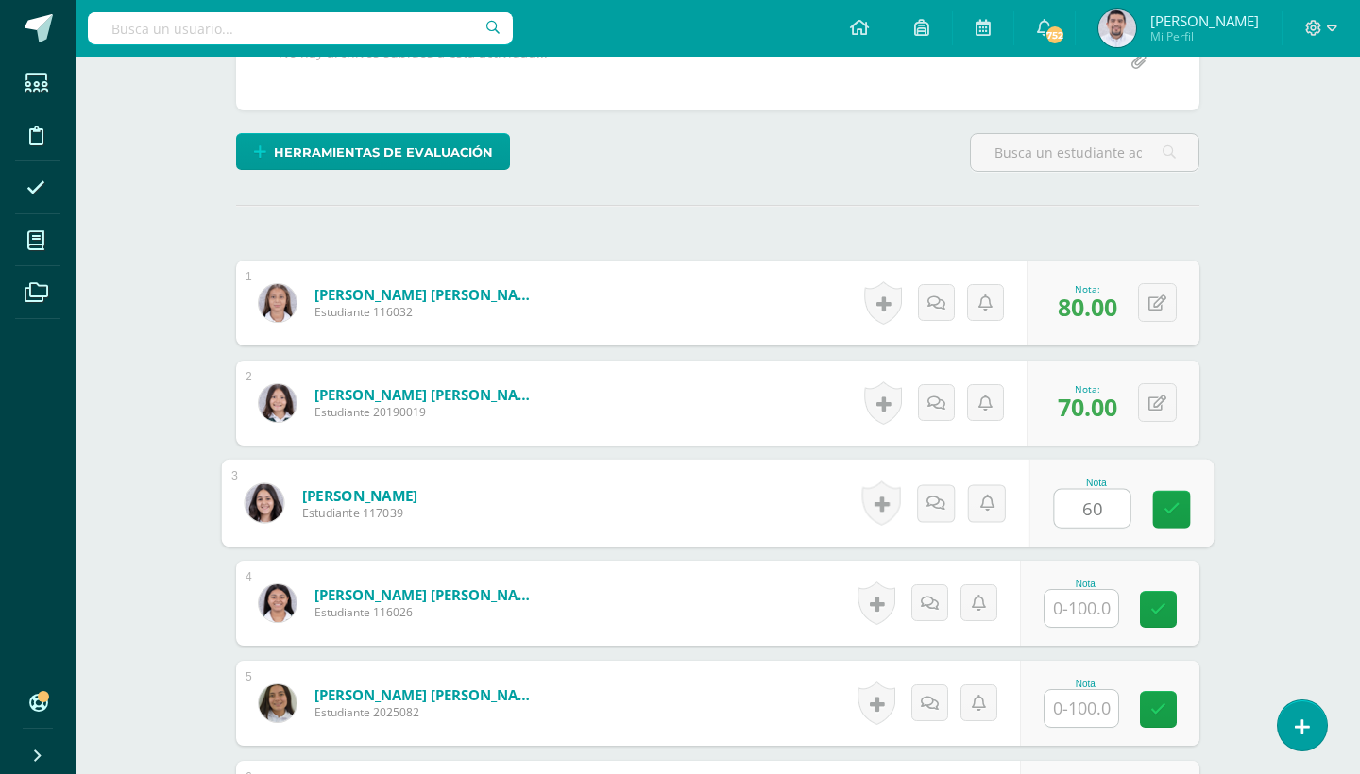
type input "60"
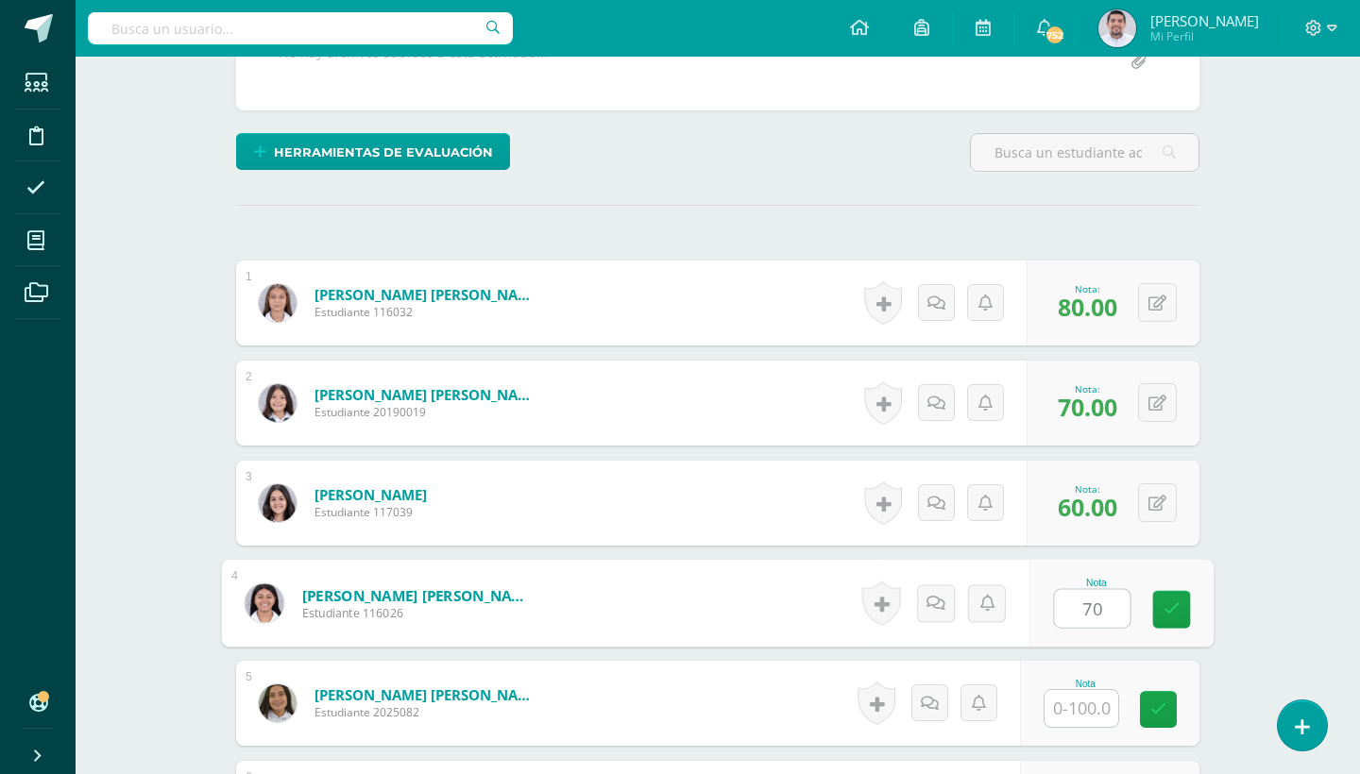
type input "70"
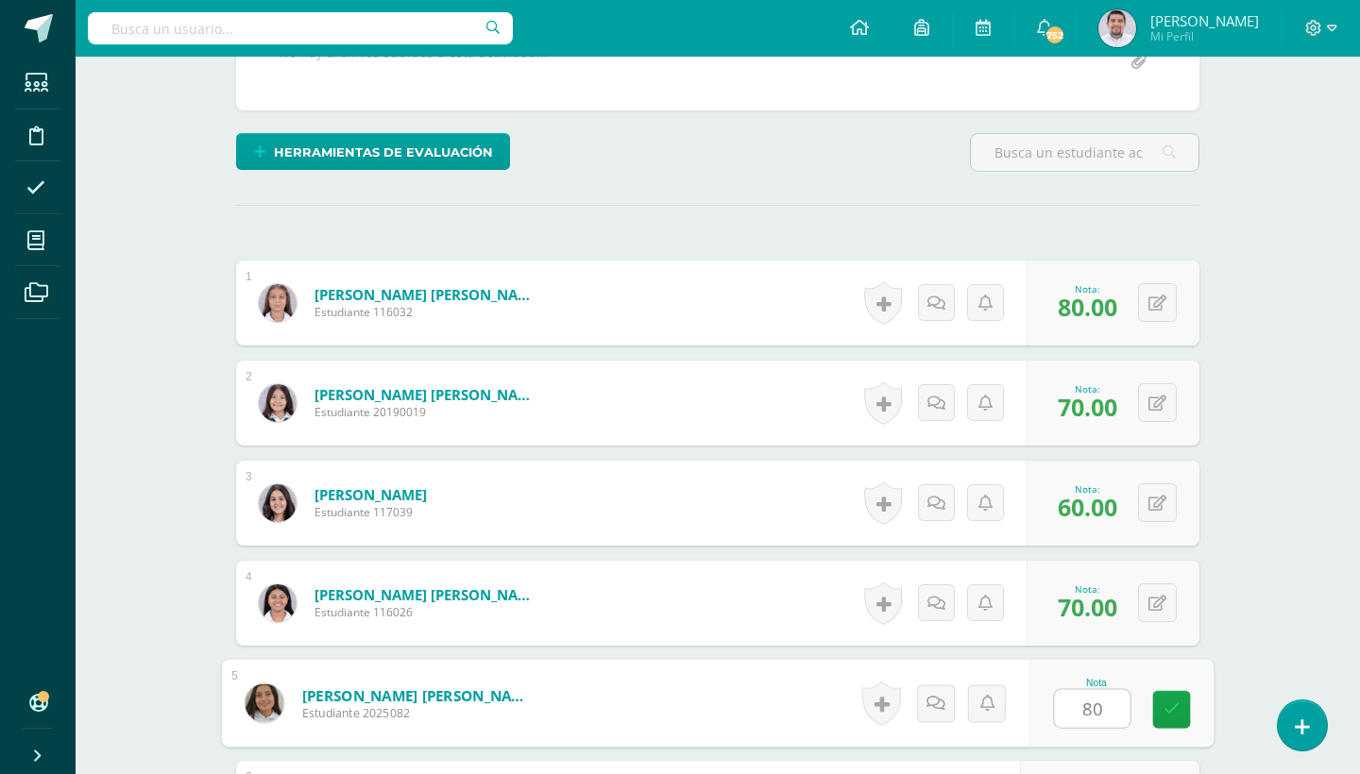
type input "80"
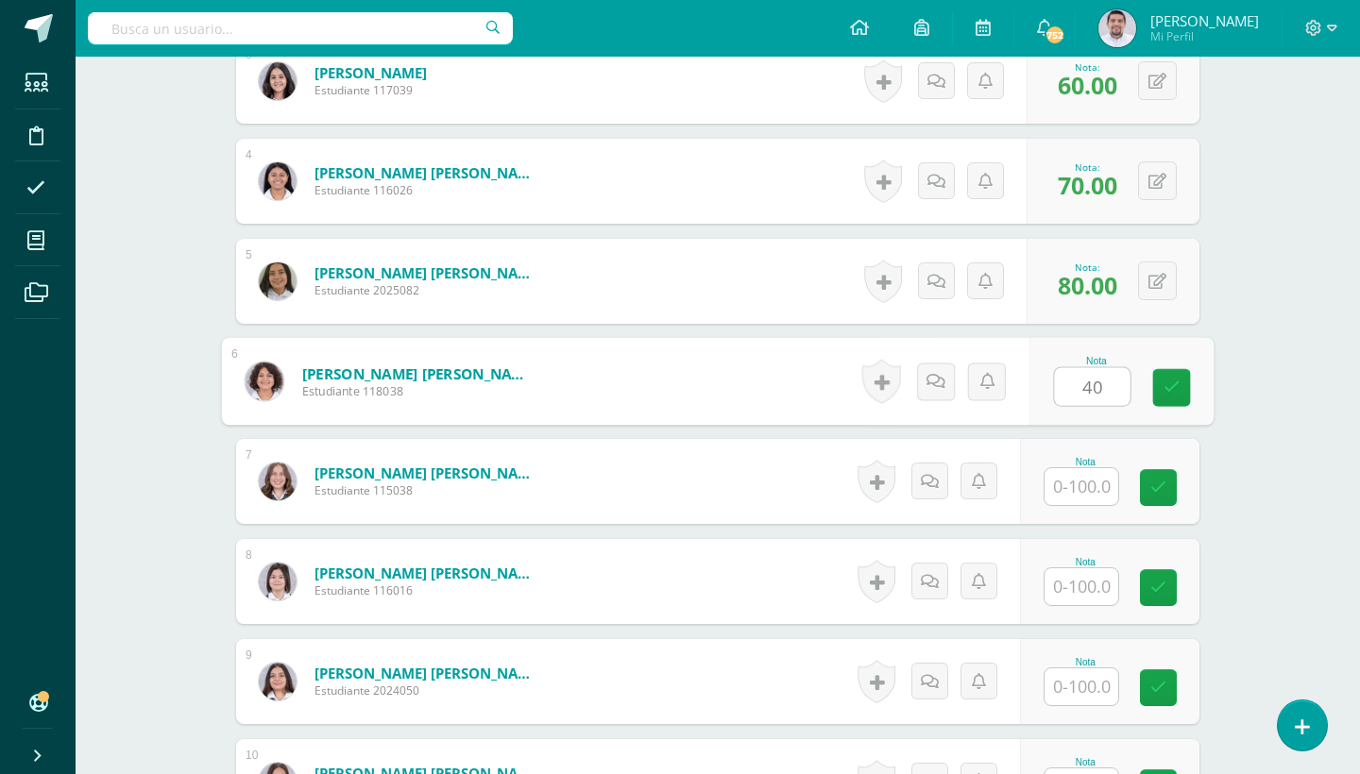
type input "40"
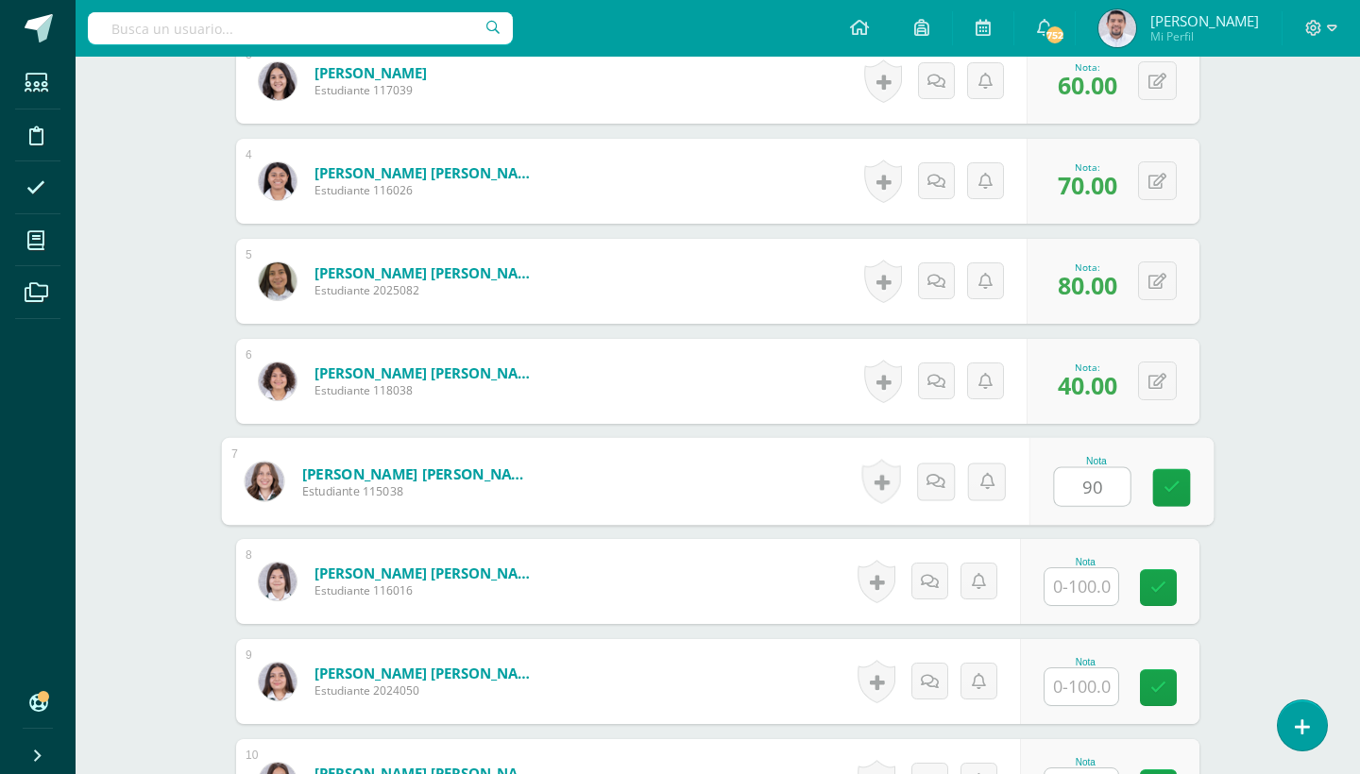
type input "90"
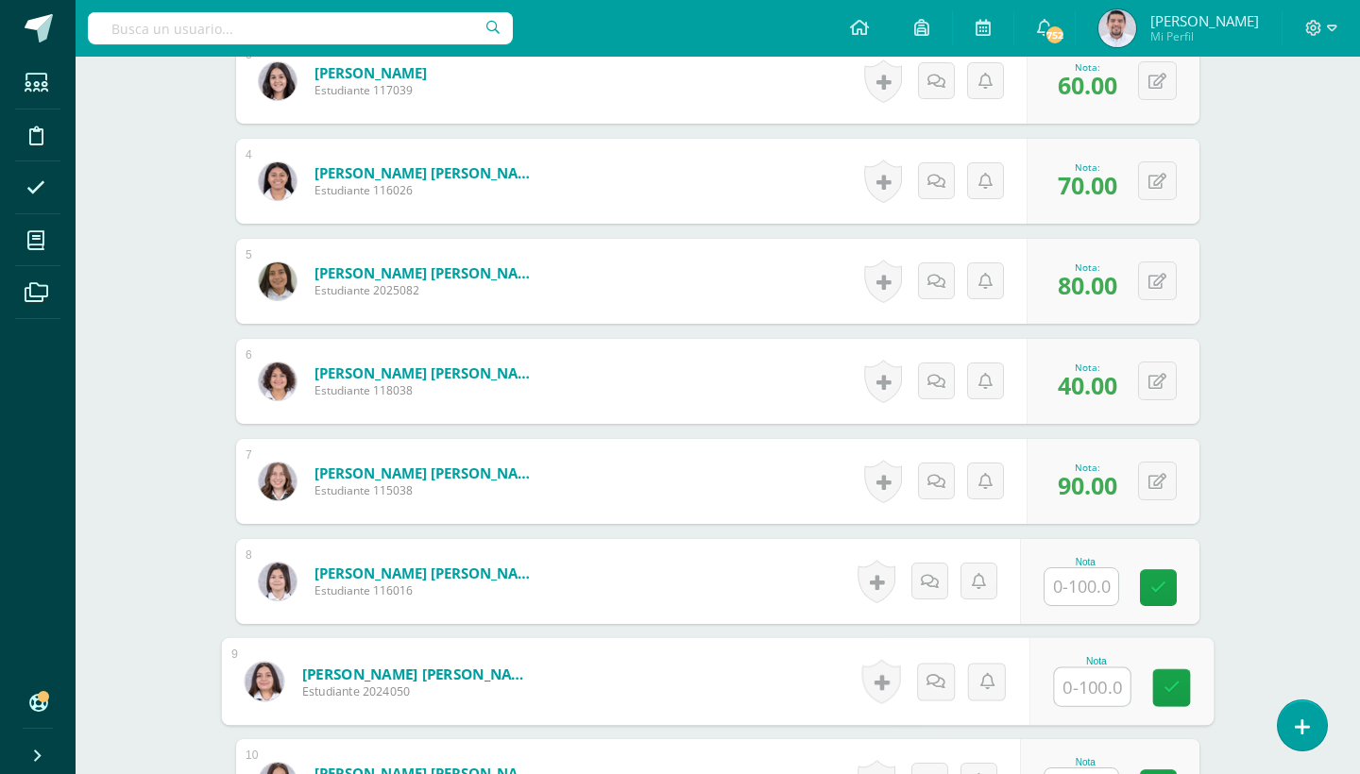
click at [1069, 689] on input "text" at bounding box center [1093, 688] width 76 height 38
type input "60"
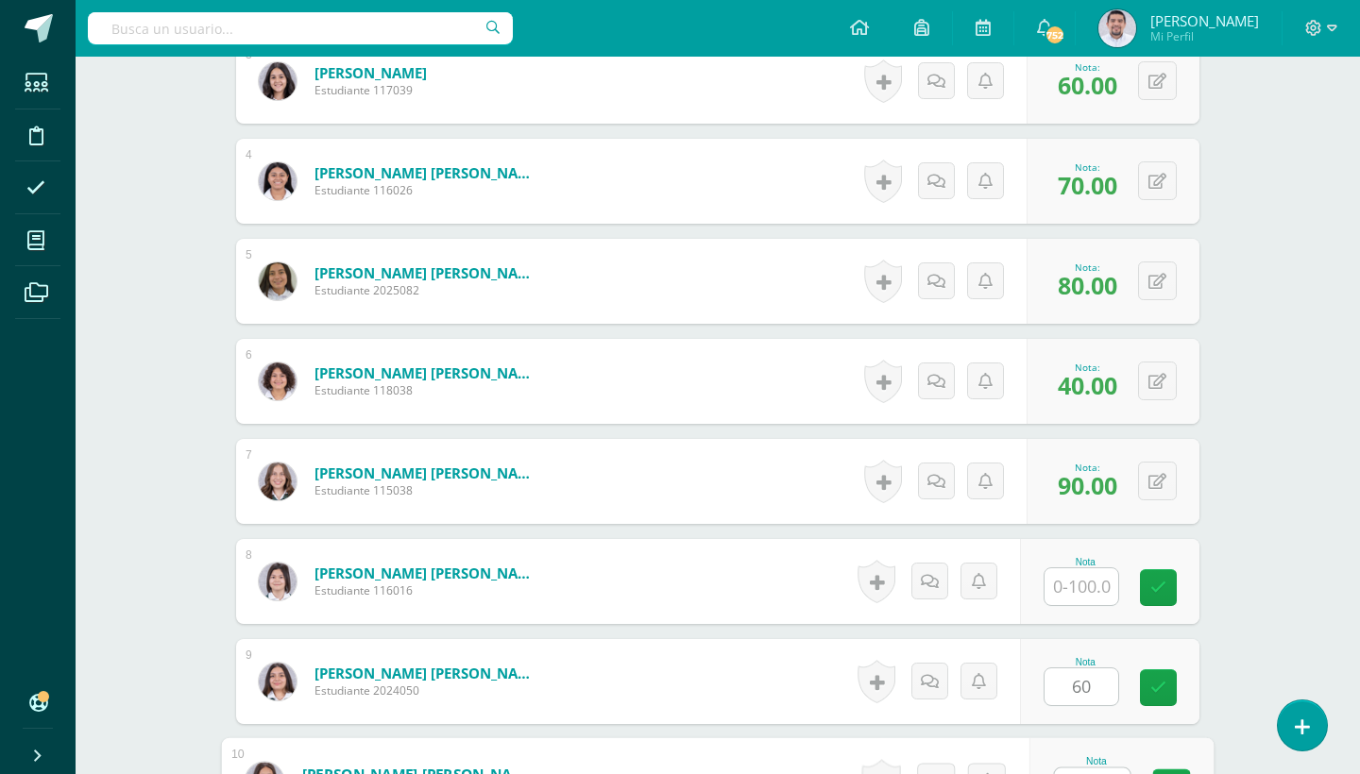
scroll to position [1236, 0]
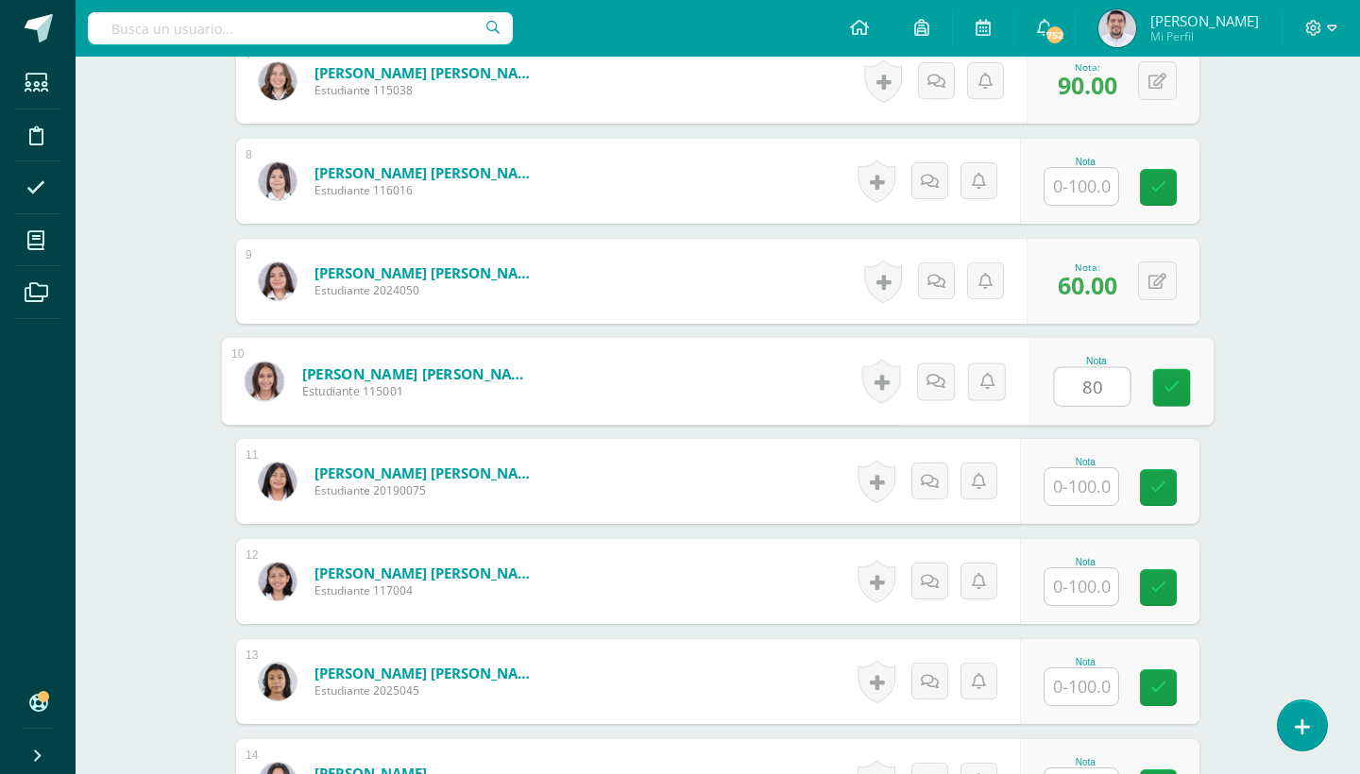
type input "80"
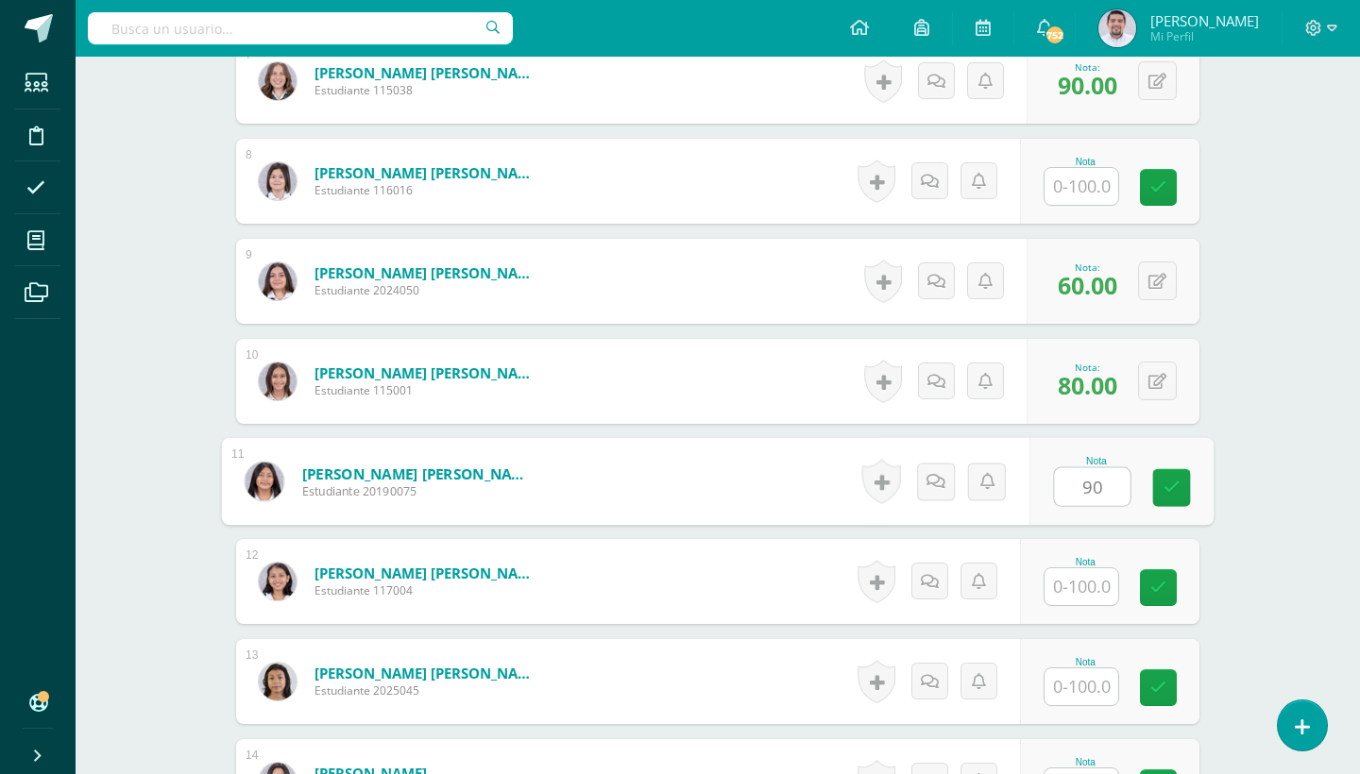
type input "90"
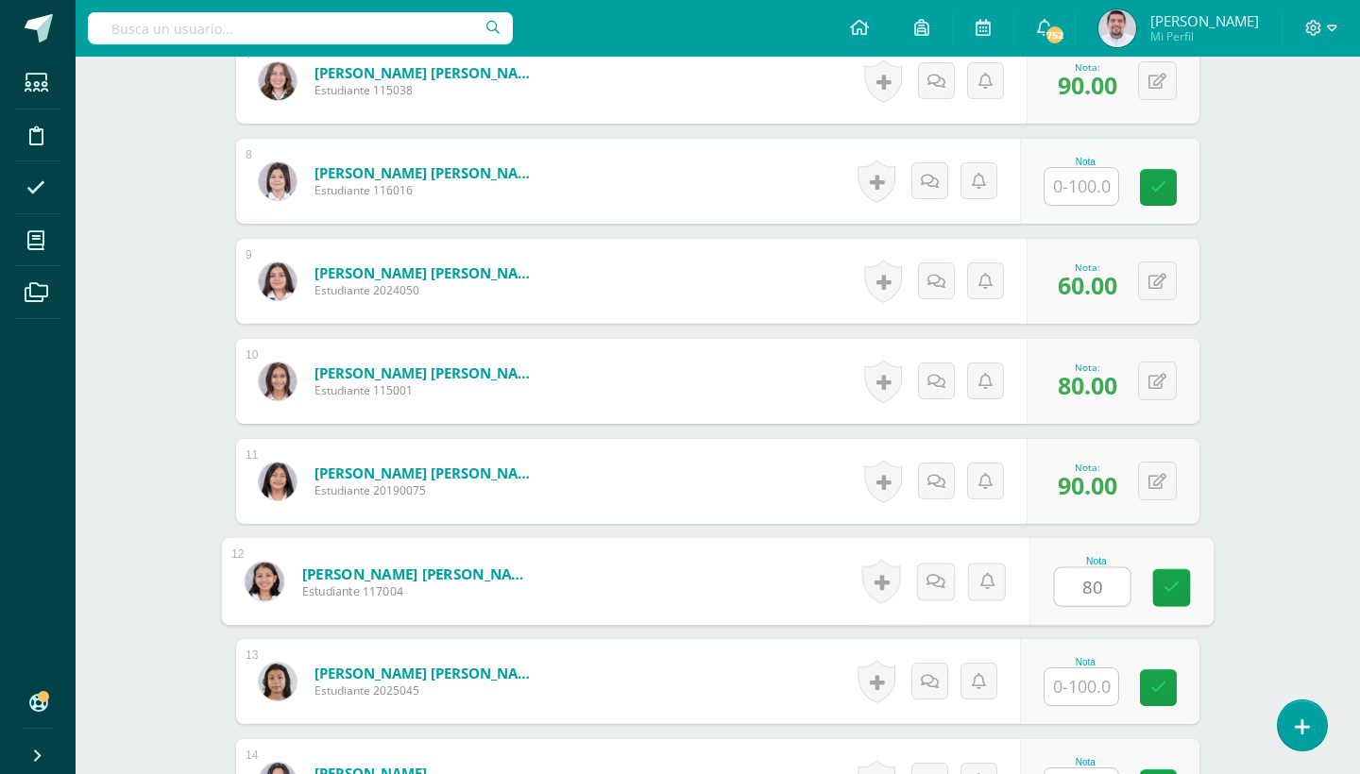
type input "80"
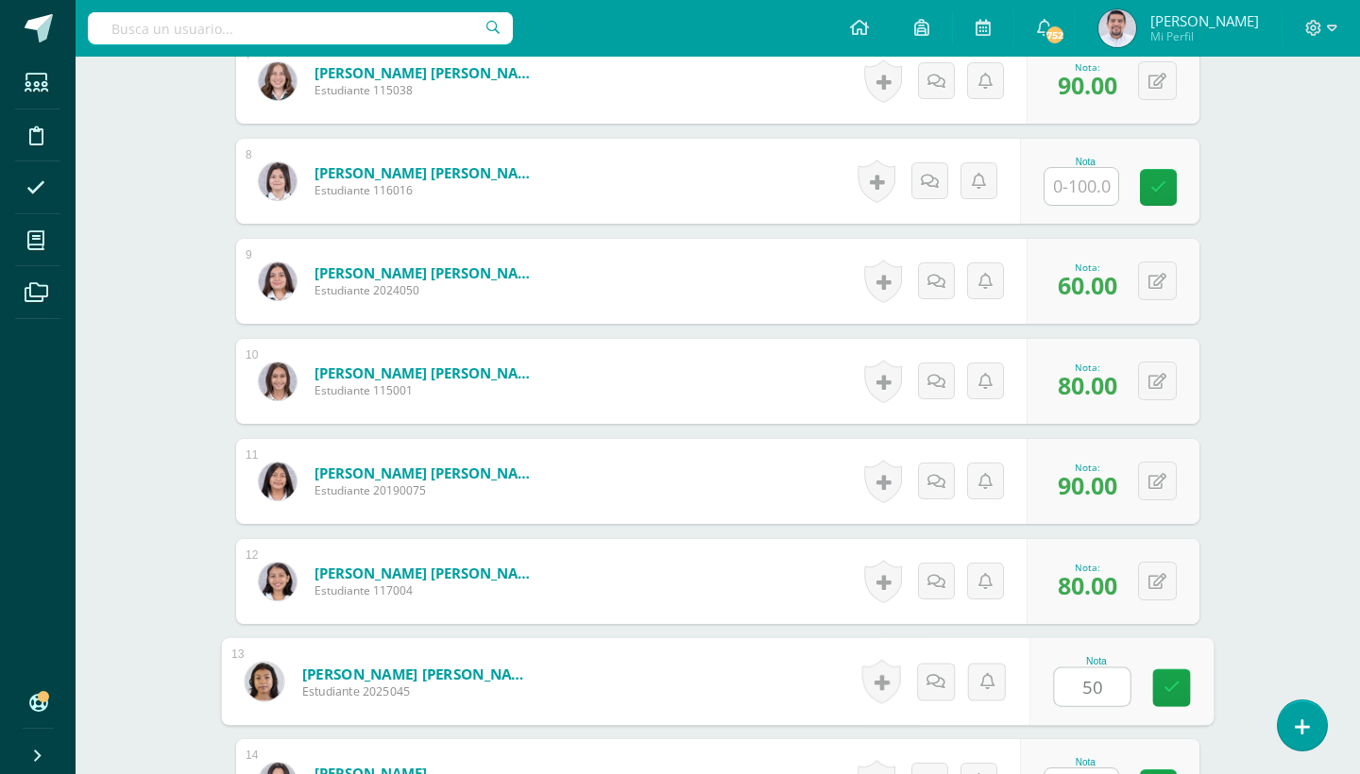
type input "50"
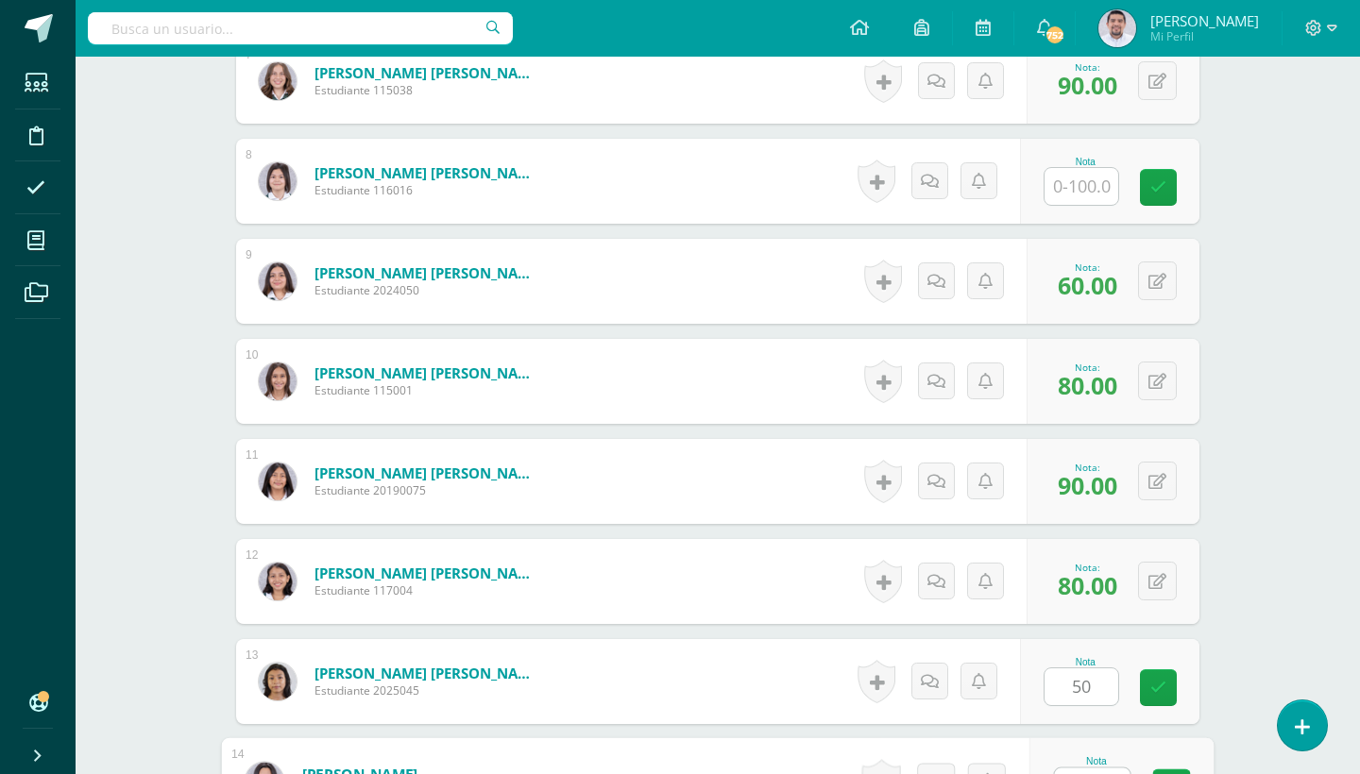
scroll to position [1636, 0]
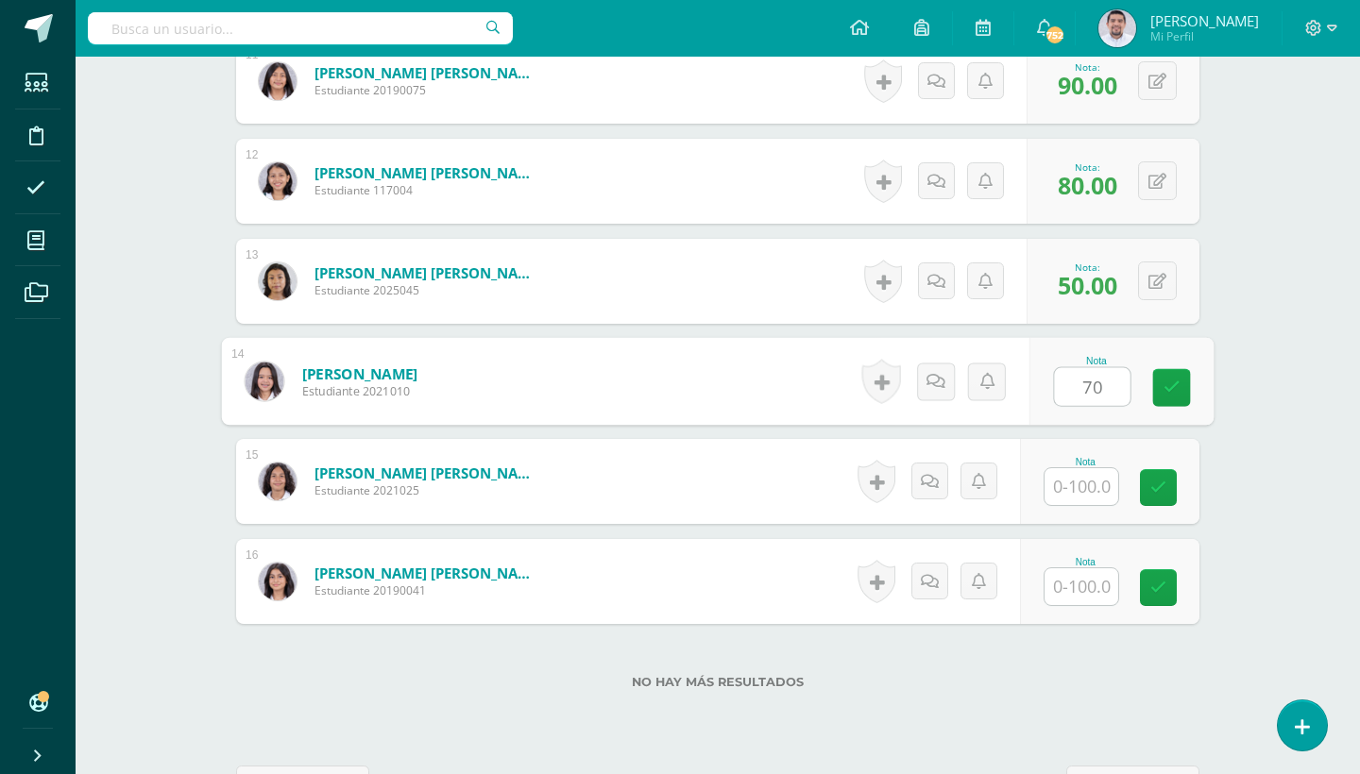
type input "70"
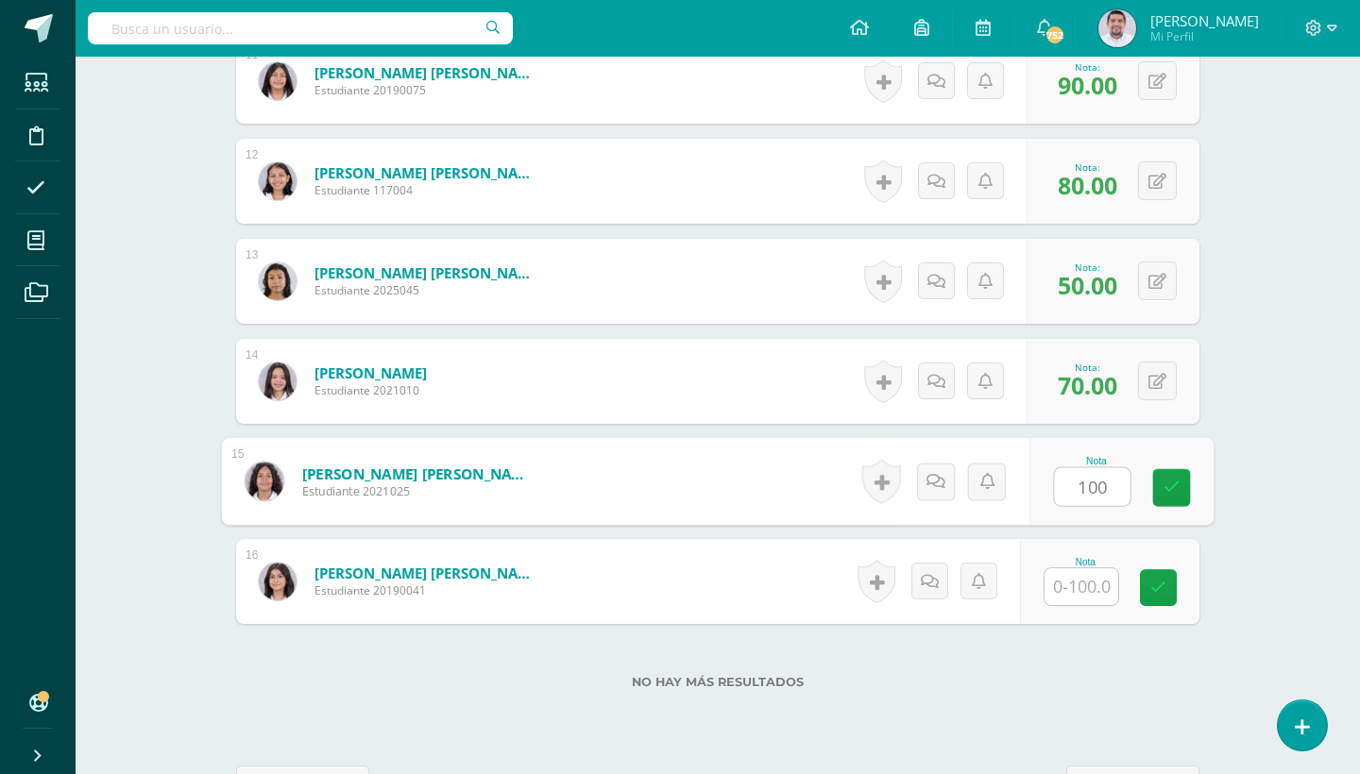
type input "100"
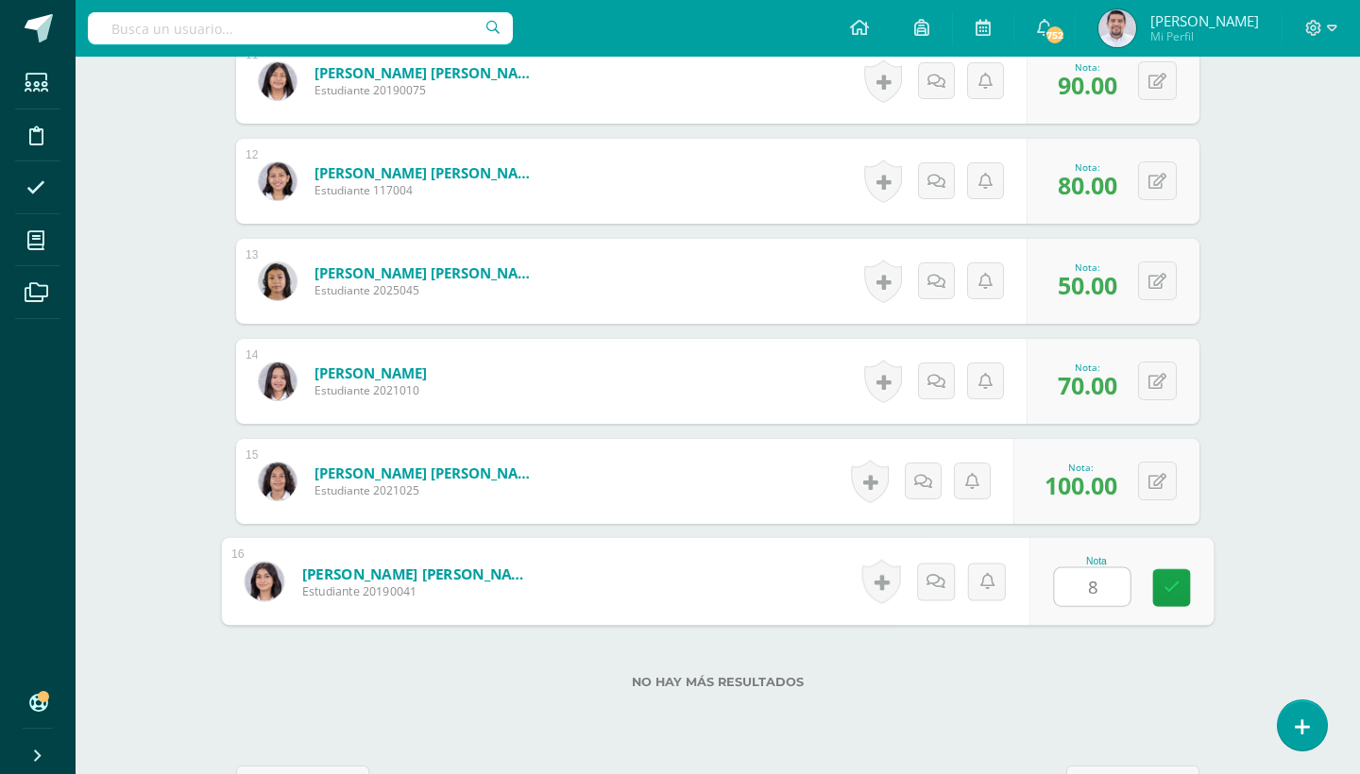
type input "80"
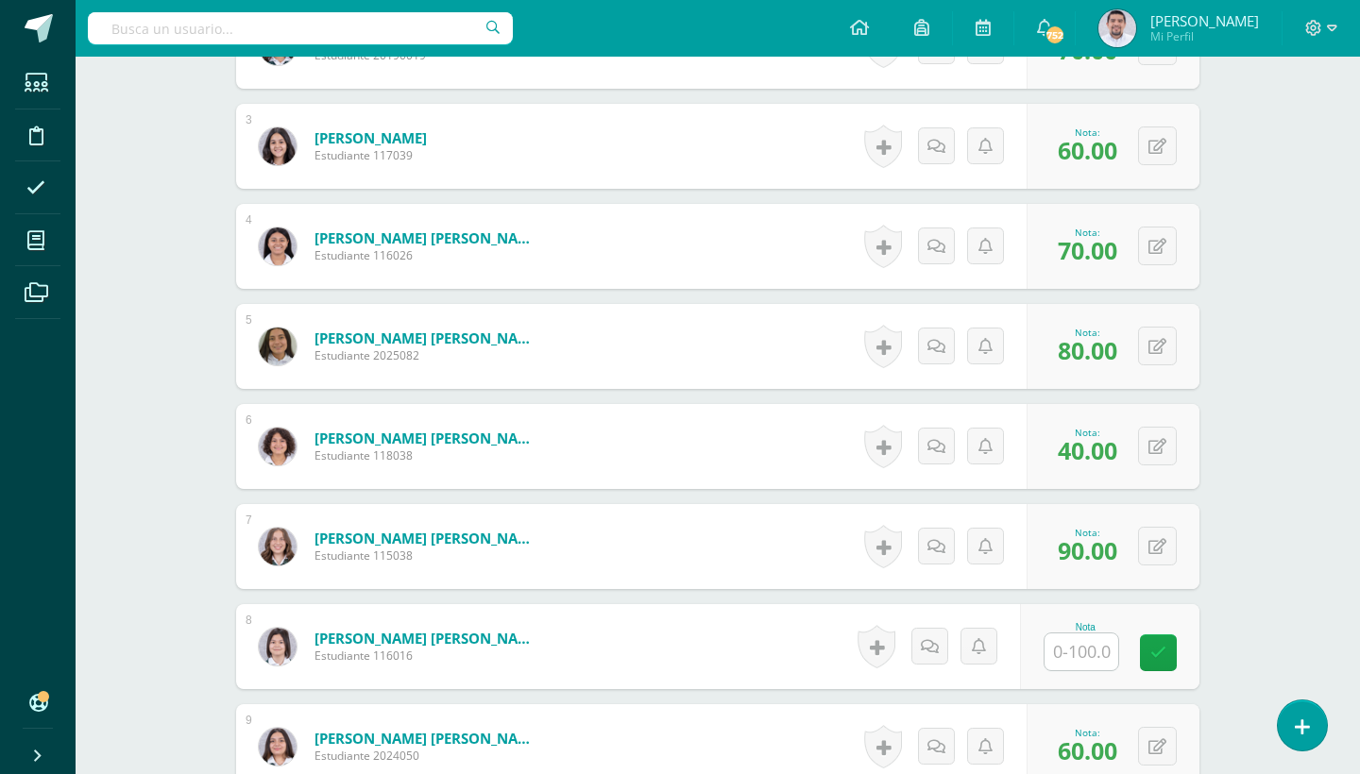
scroll to position [383, 0]
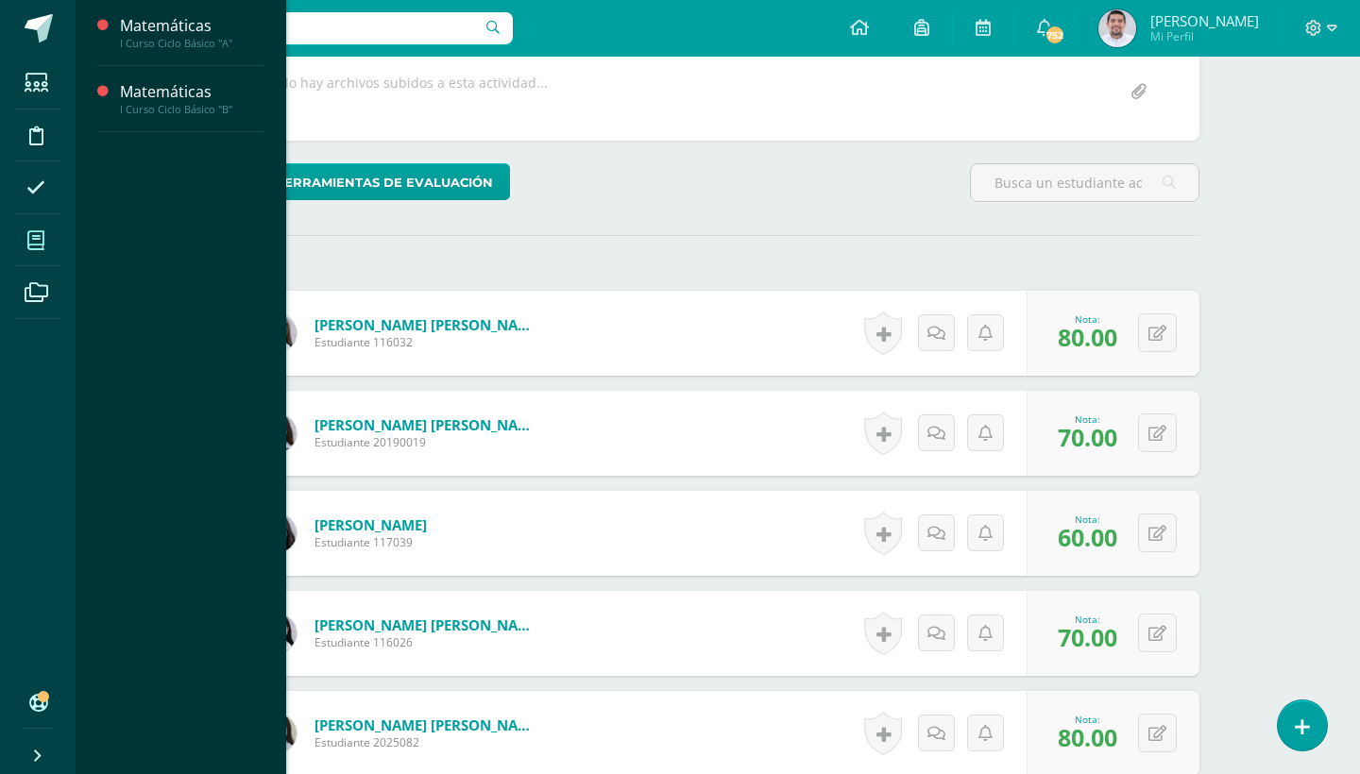
click at [40, 225] on span at bounding box center [36, 240] width 42 height 42
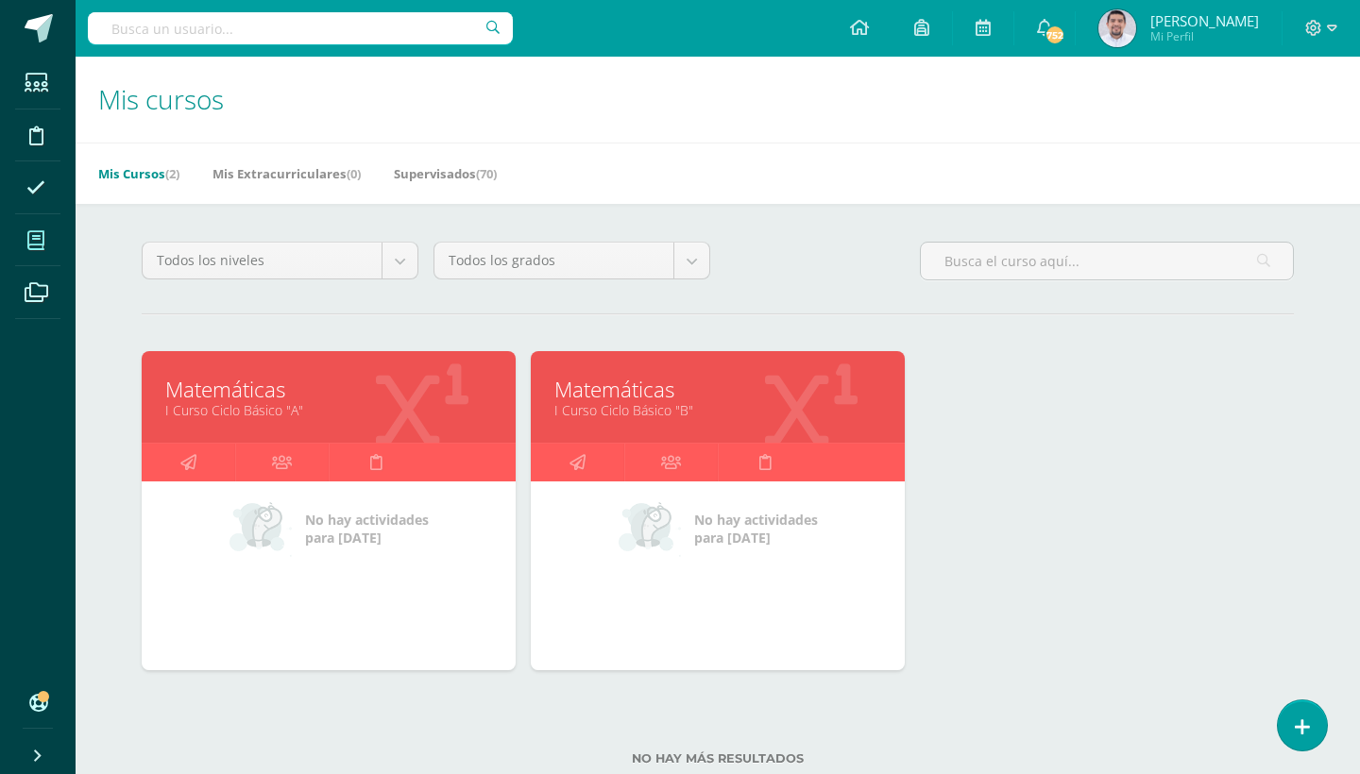
click at [652, 407] on link "I Curso Ciclo Básico "B"" at bounding box center [717, 410] width 327 height 18
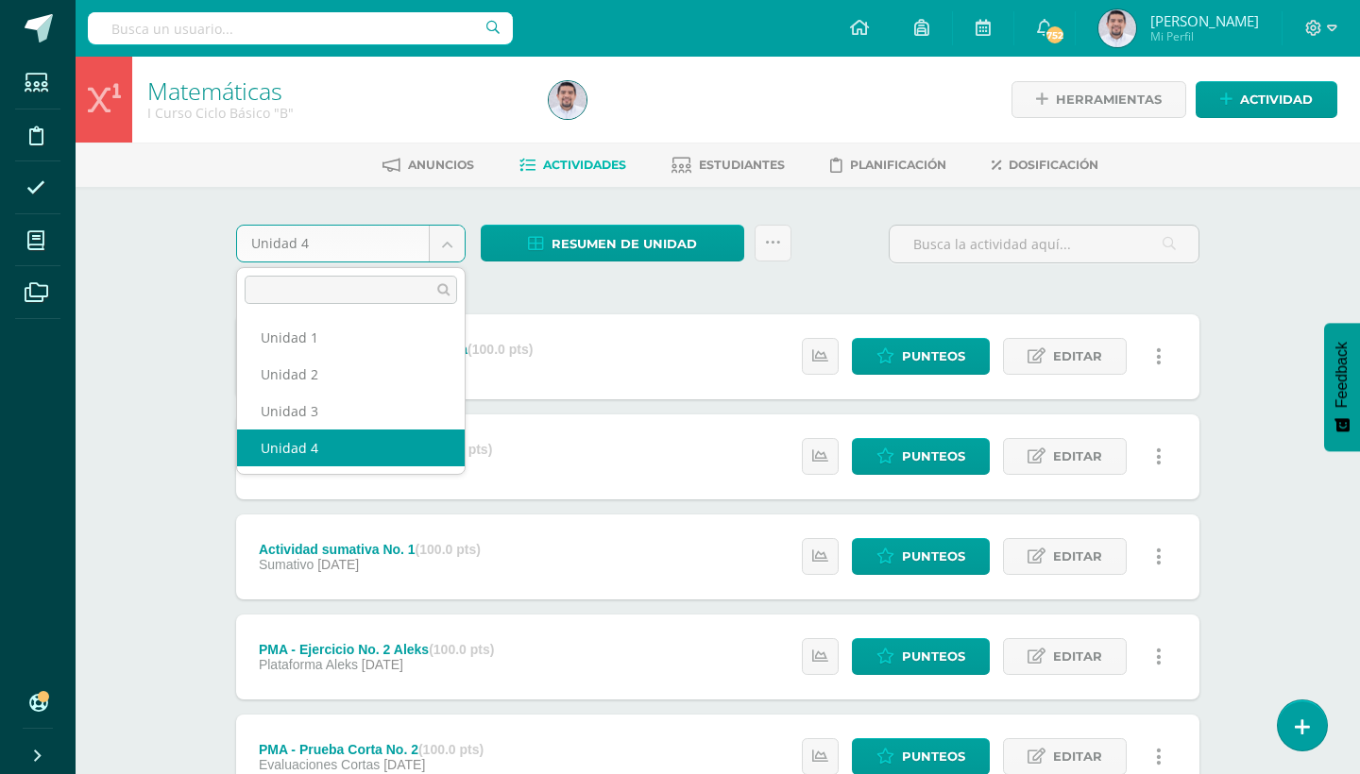
click at [439, 240] on body "Estudiantes Disciplina Asistencia Mis cursos Archivos Soporte Ayuda Reportar un…" at bounding box center [680, 709] width 1360 height 1419
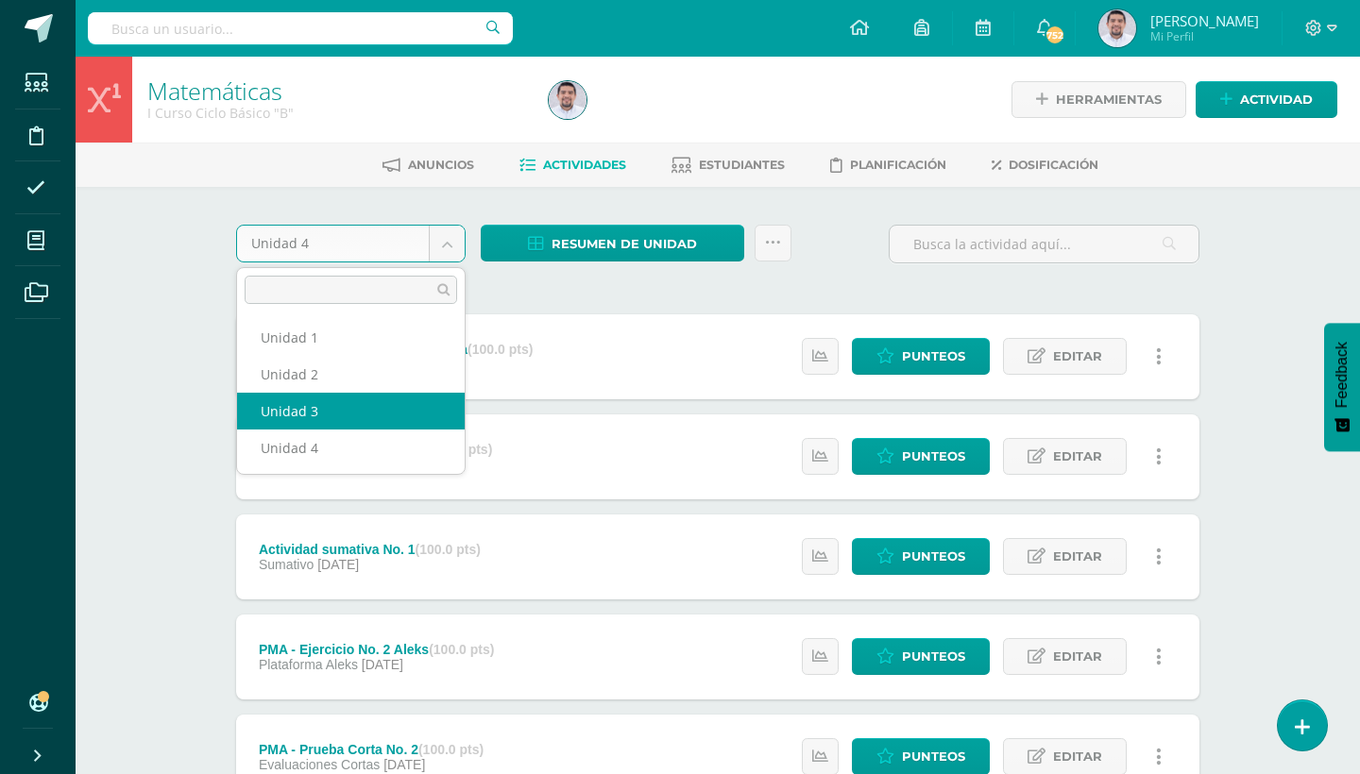
select select "Unidad 3"
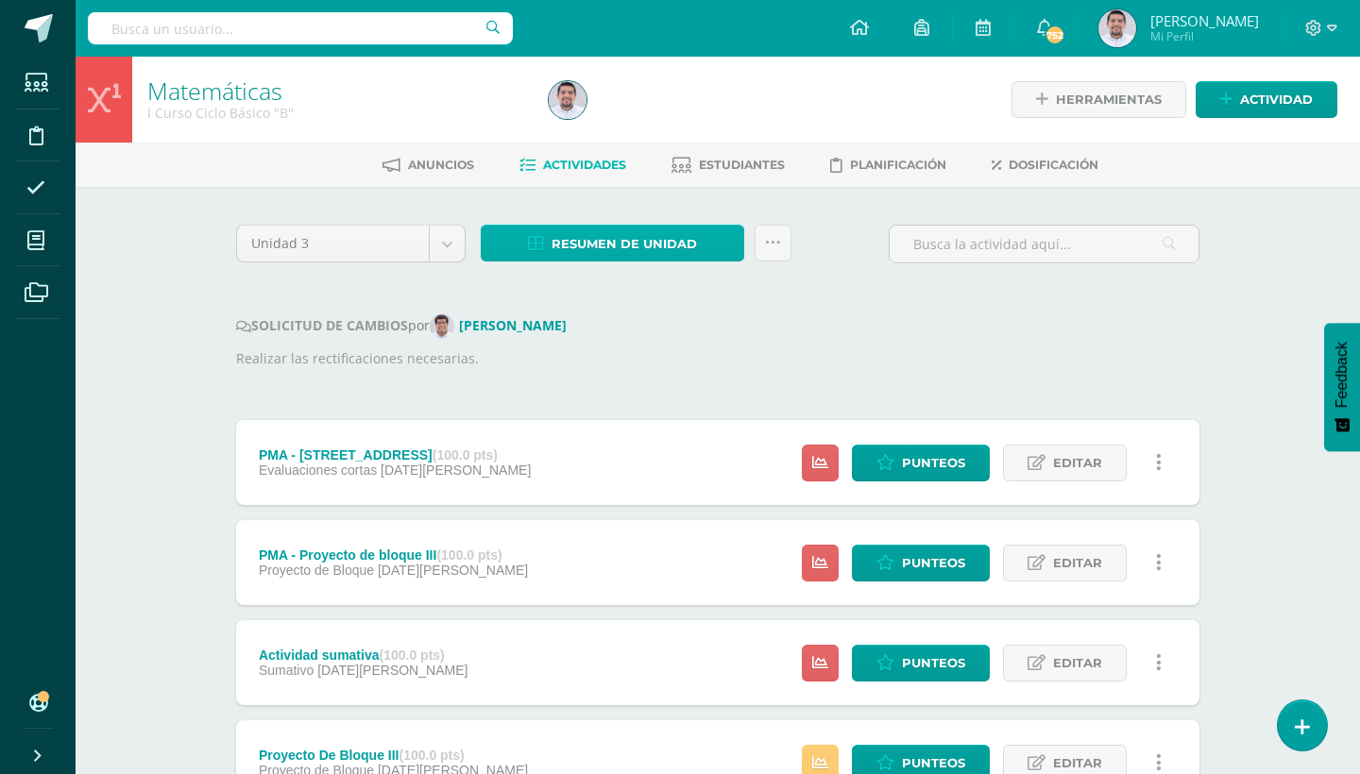
click at [718, 251] on link "Resumen de unidad" at bounding box center [612, 243] width 263 height 37
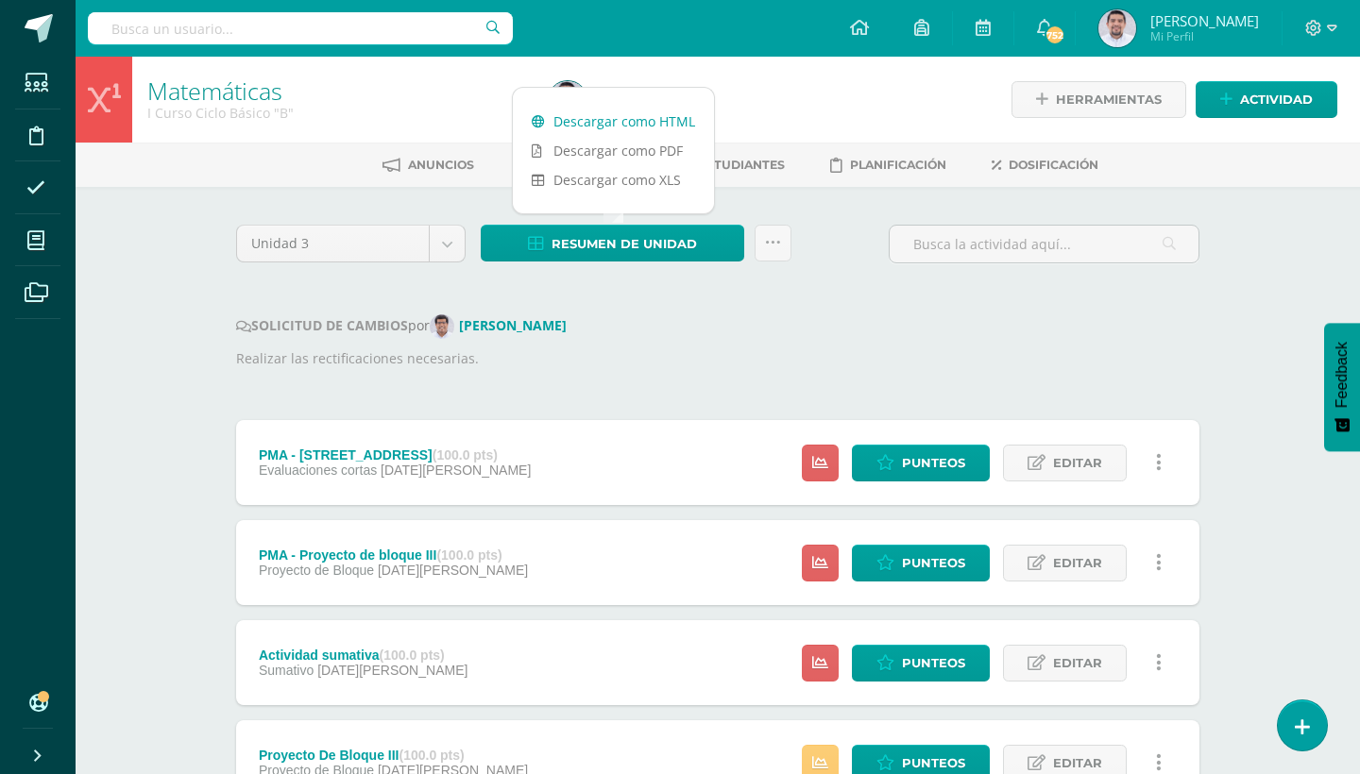
click at [657, 119] on link "Descargar como HTML" at bounding box center [613, 121] width 201 height 29
